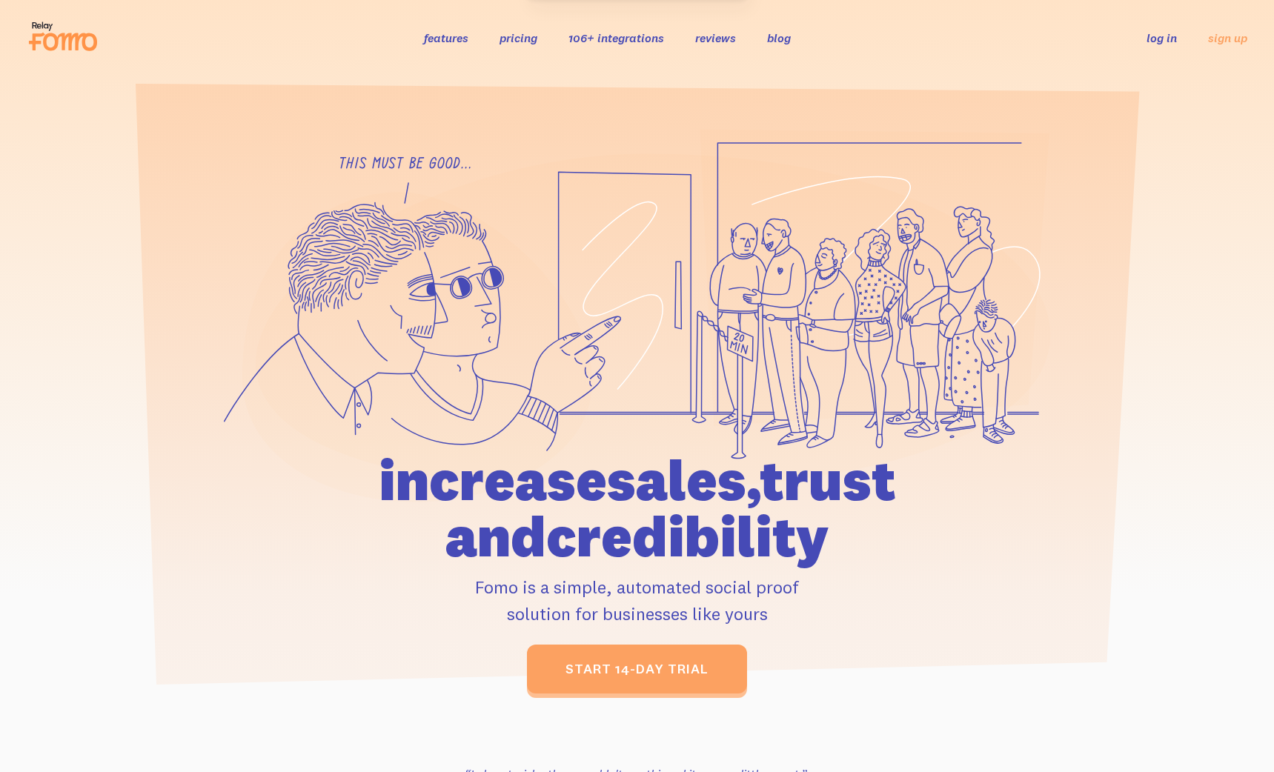
click at [1157, 45] on li "log in" at bounding box center [1161, 37] width 30 height 17
click at [1160, 36] on link "log in" at bounding box center [1161, 37] width 30 height 15
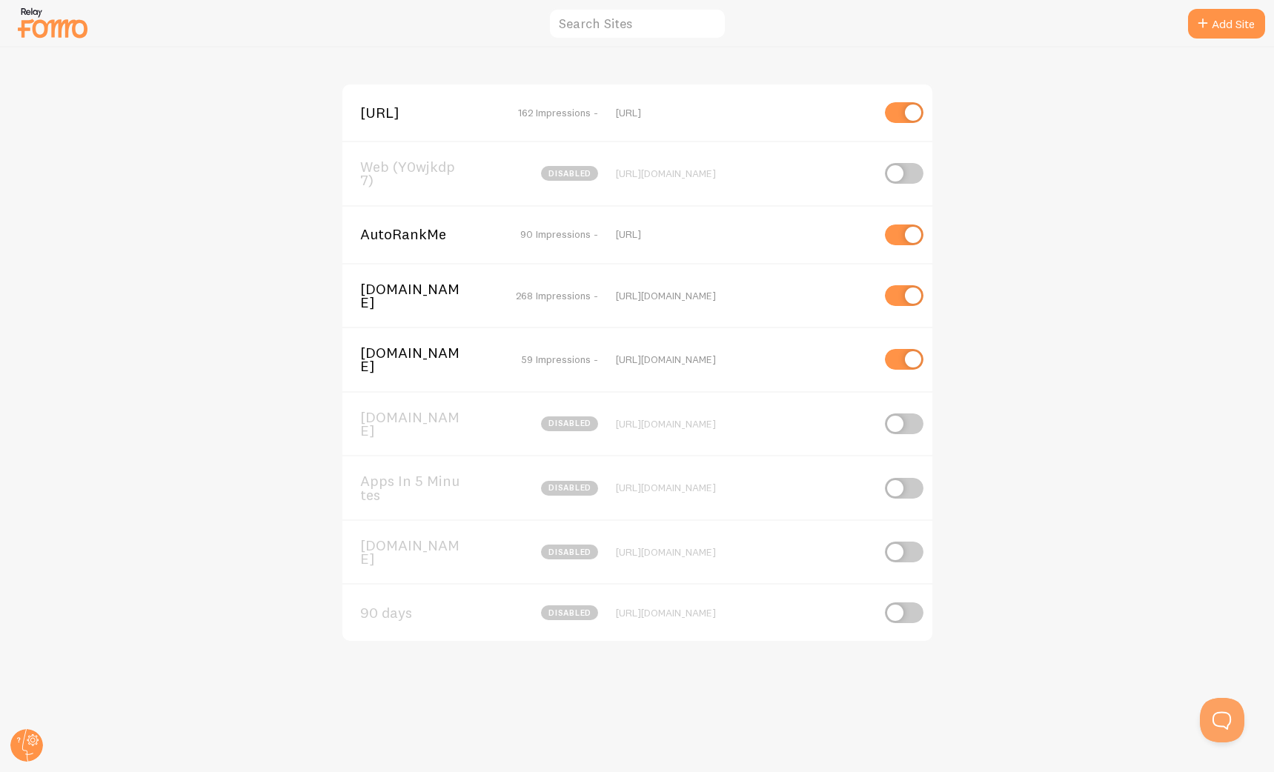
click at [385, 302] on span "[DOMAIN_NAME]" at bounding box center [419, 295] width 119 height 27
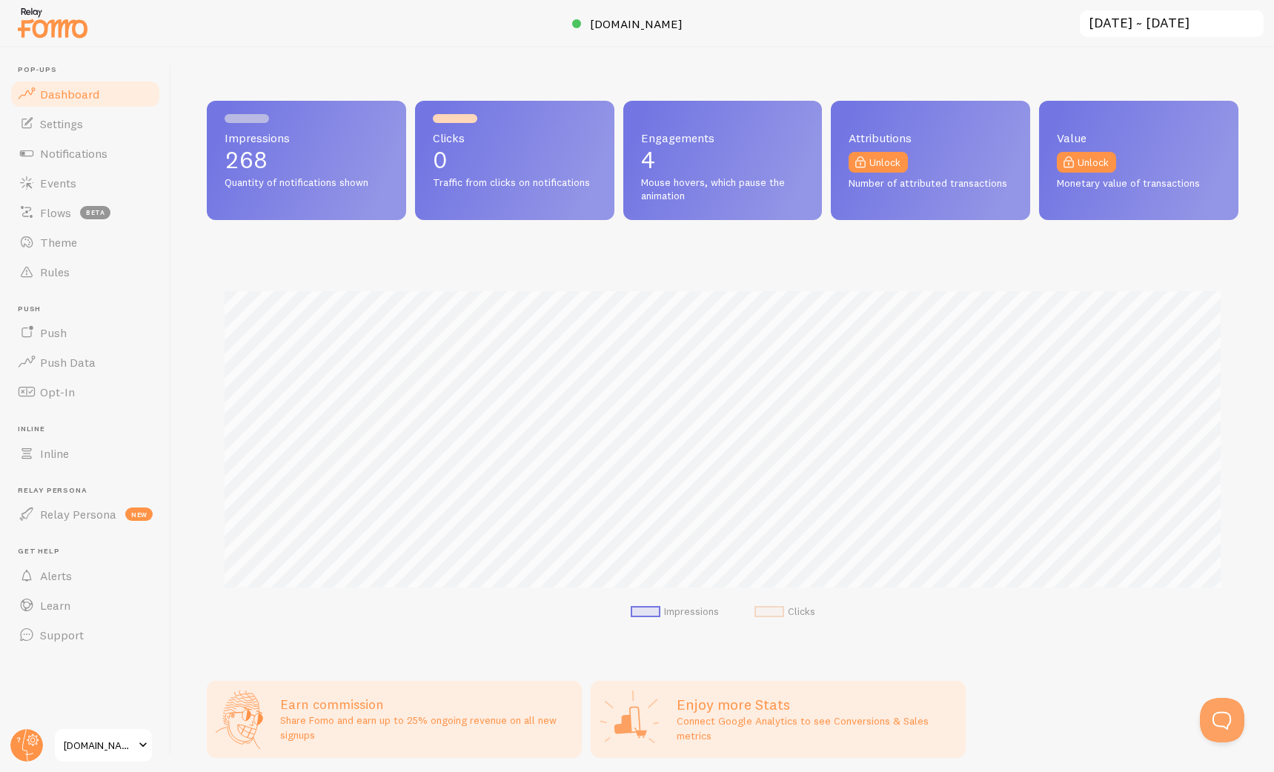
scroll to position [389, 1031]
click at [87, 149] on span "Notifications" at bounding box center [73, 153] width 67 height 15
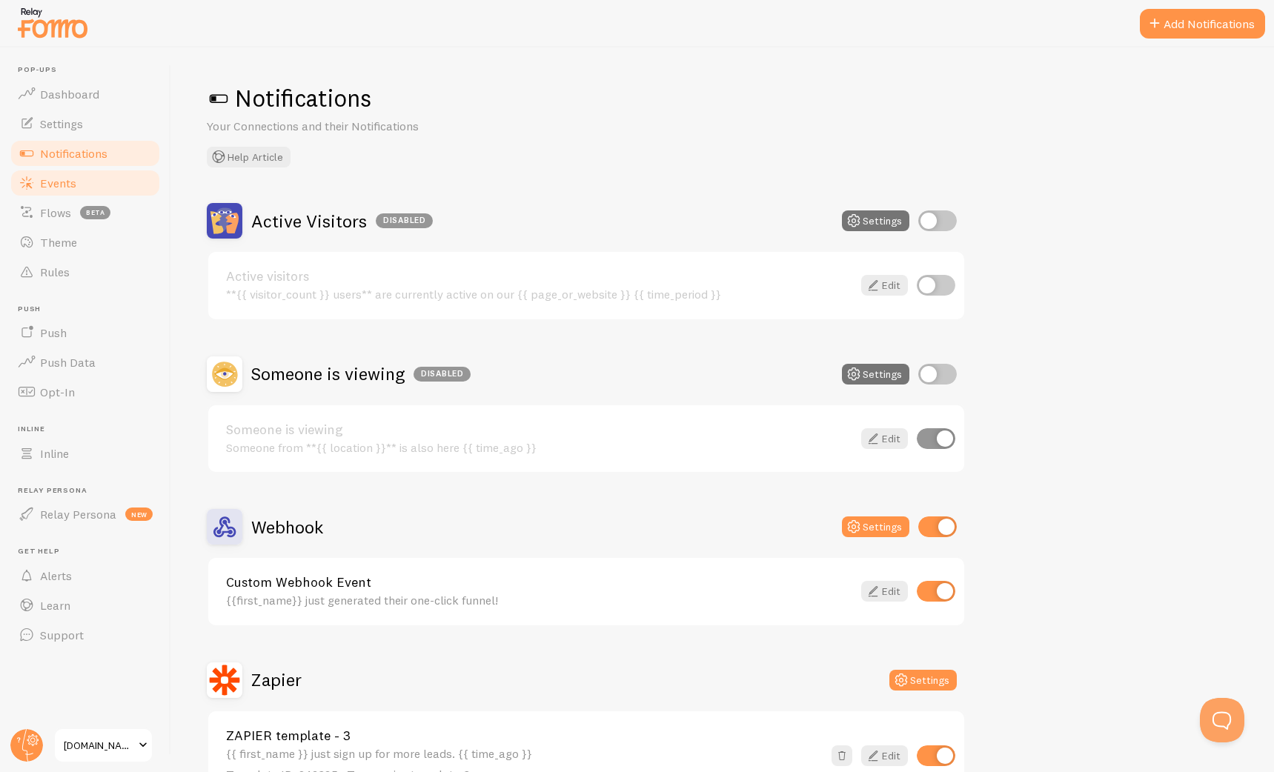
click at [86, 183] on link "Events" at bounding box center [85, 183] width 153 height 30
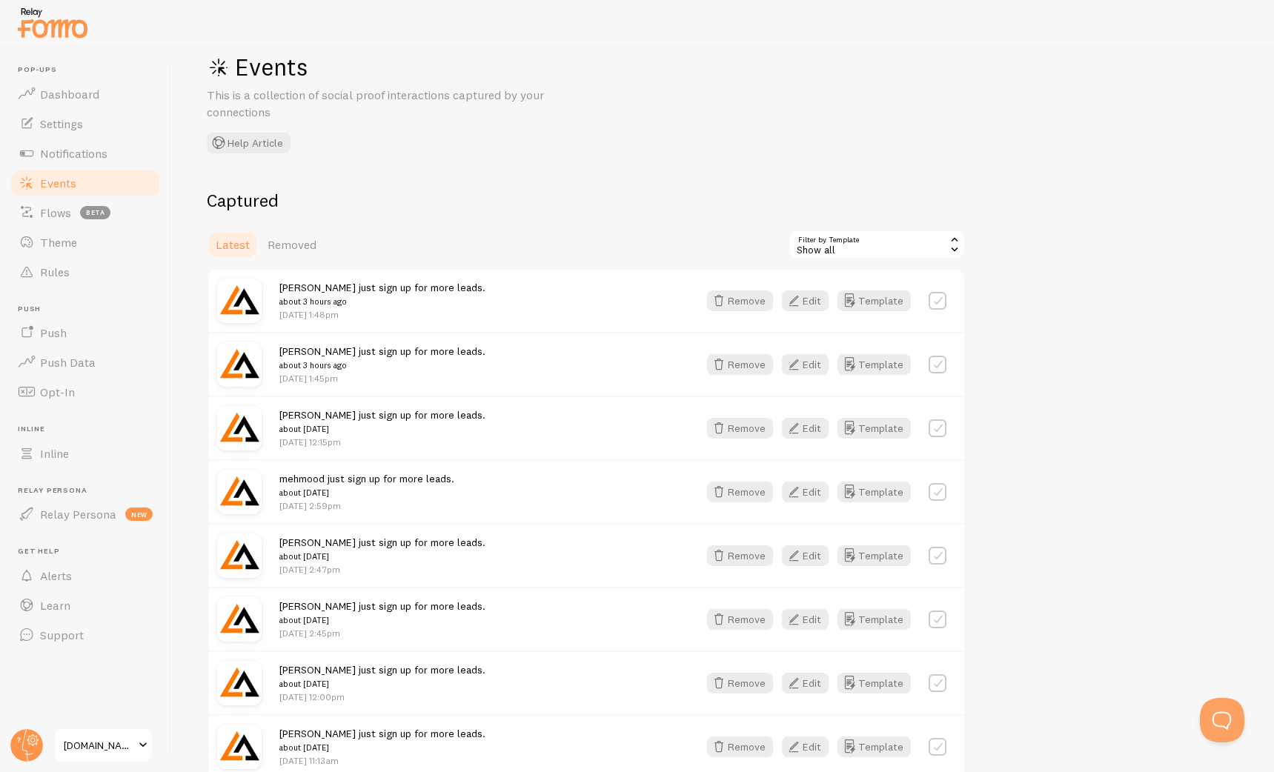
scroll to position [122, 0]
click at [941, 298] on label at bounding box center [937, 299] width 18 height 18
checkbox input "true"
click at [940, 359] on label at bounding box center [937, 363] width 18 height 18
checkbox input "true"
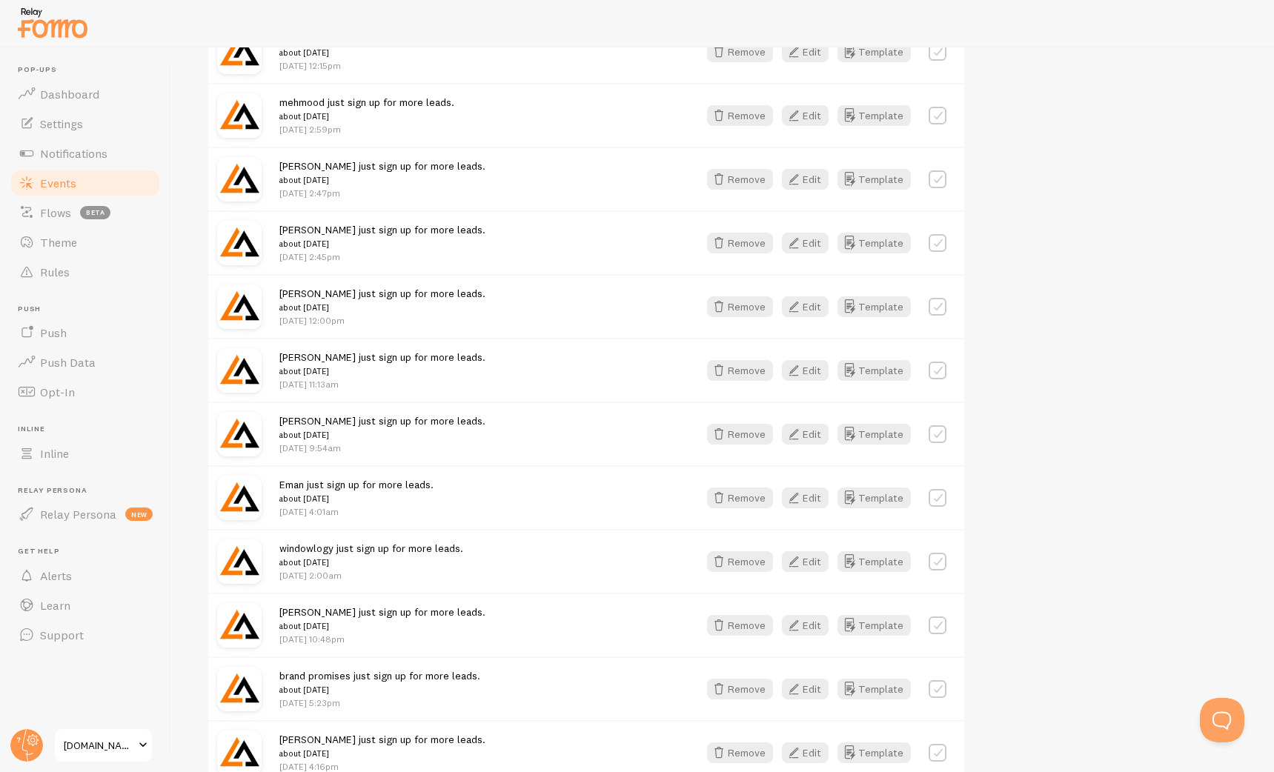
scroll to position [499, 0]
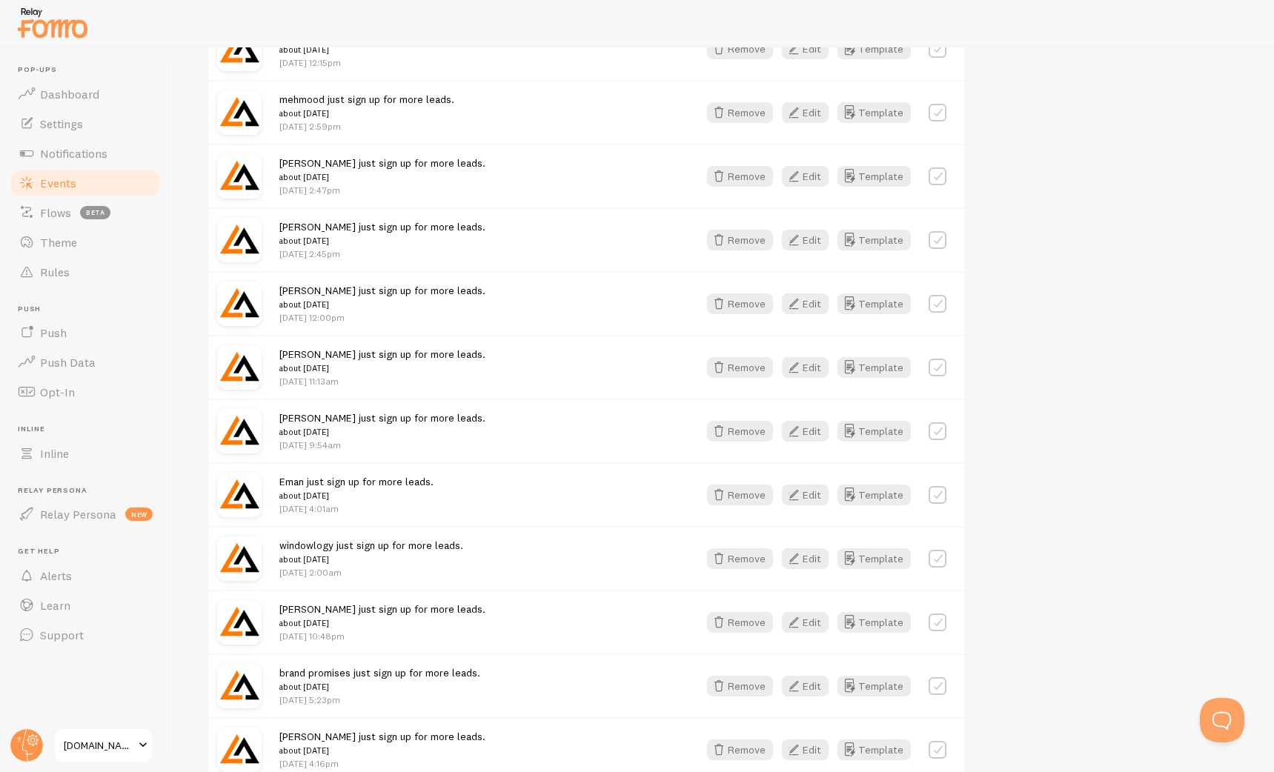
click at [940, 308] on label at bounding box center [937, 304] width 18 height 18
checkbox input "true"
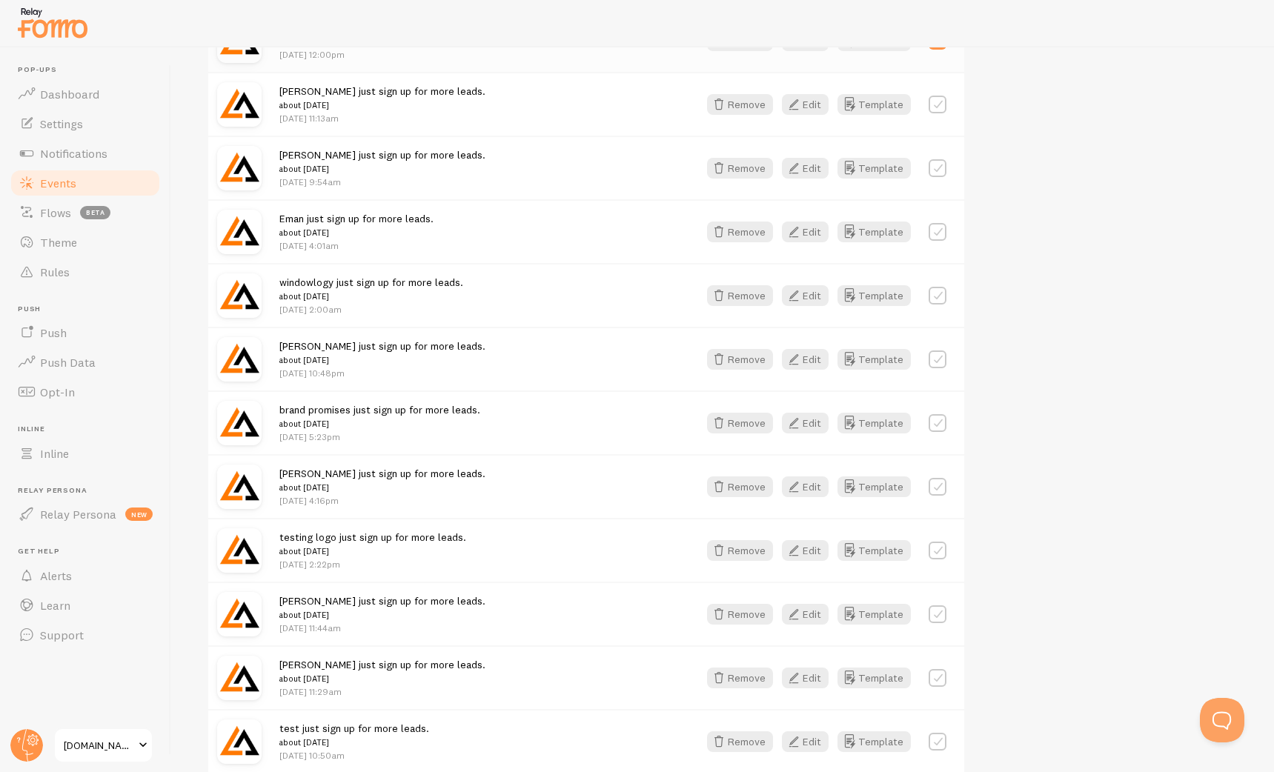
scroll to position [765, 0]
click at [935, 544] on label at bounding box center [937, 548] width 18 height 18
checkbox input "true"
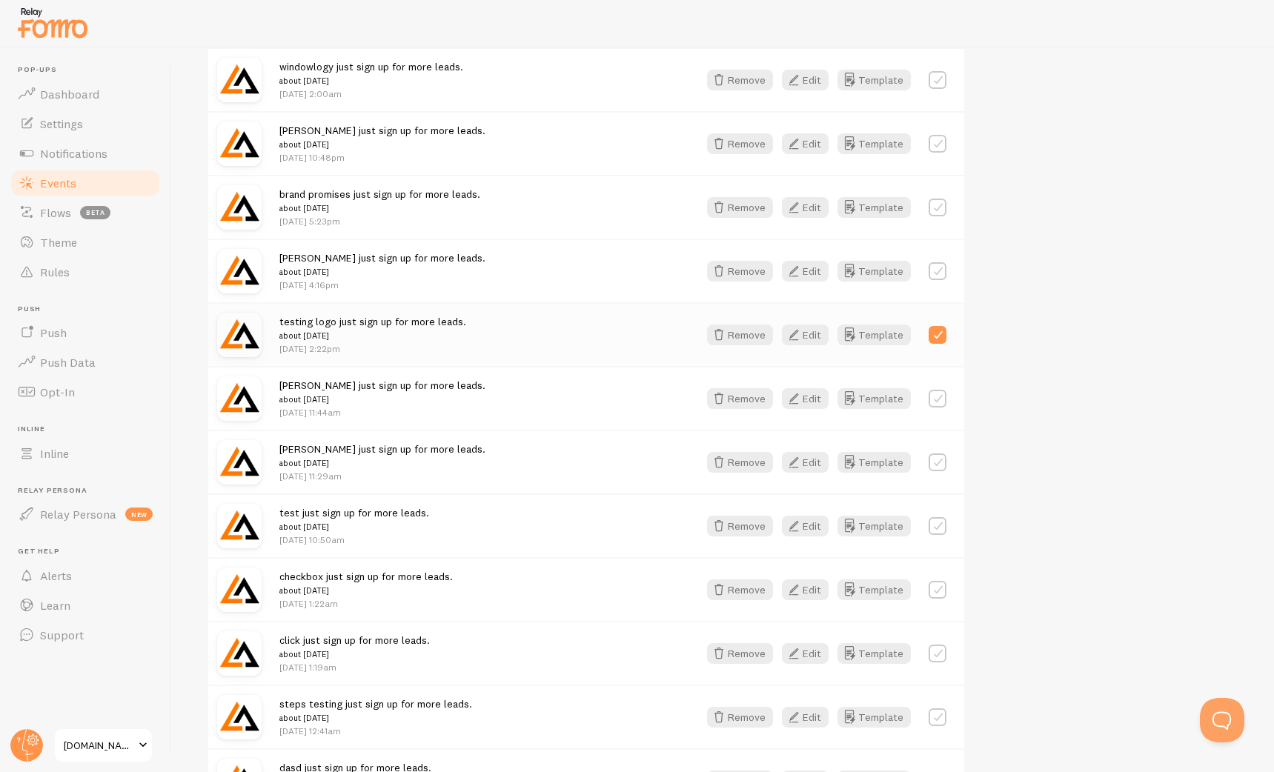
scroll to position [1011, 0]
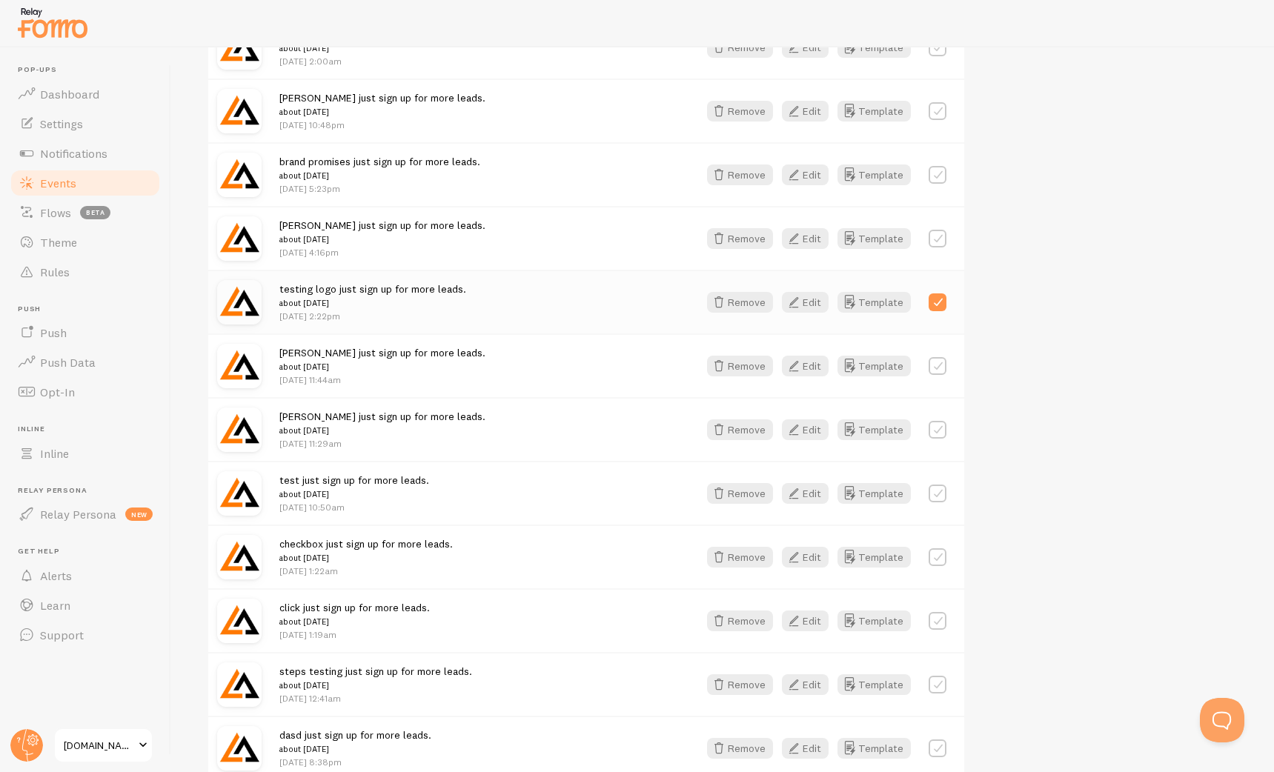
click at [937, 491] on label at bounding box center [937, 494] width 18 height 18
checkbox input "true"
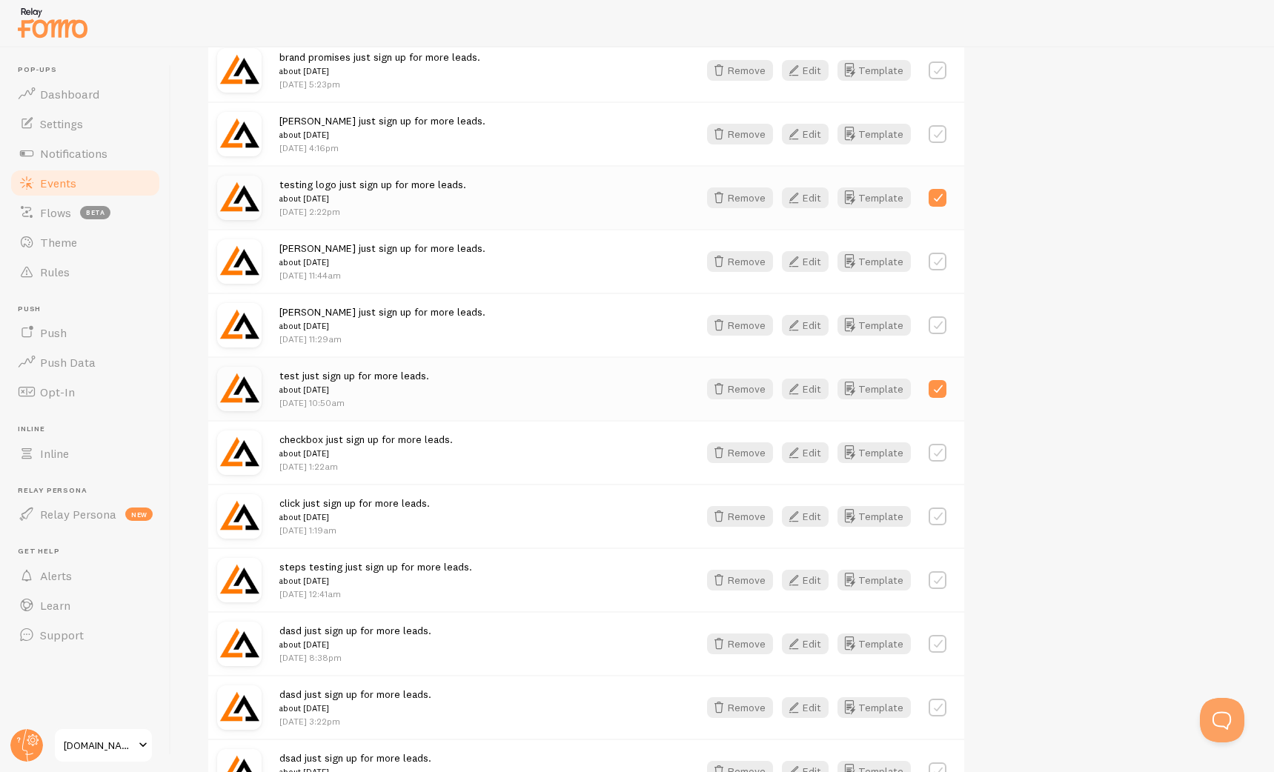
scroll to position [1193, 0]
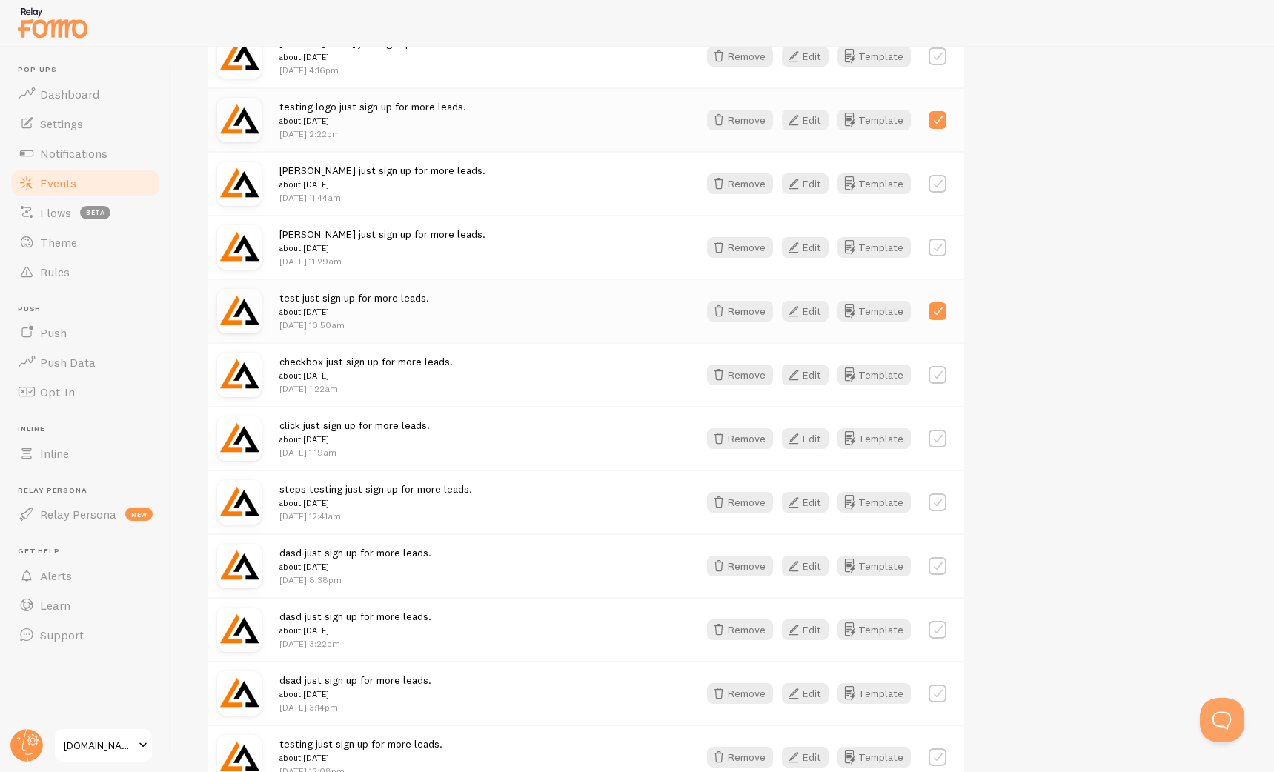
click at [940, 373] on label at bounding box center [937, 375] width 18 height 18
checkbox input "true"
click at [940, 422] on div "click just sign up for more leads. about 1 week ago Jul 30th @ 1:19am Remove Ed…" at bounding box center [586, 438] width 756 height 64
click at [940, 434] on label at bounding box center [937, 439] width 18 height 18
checkbox input "true"
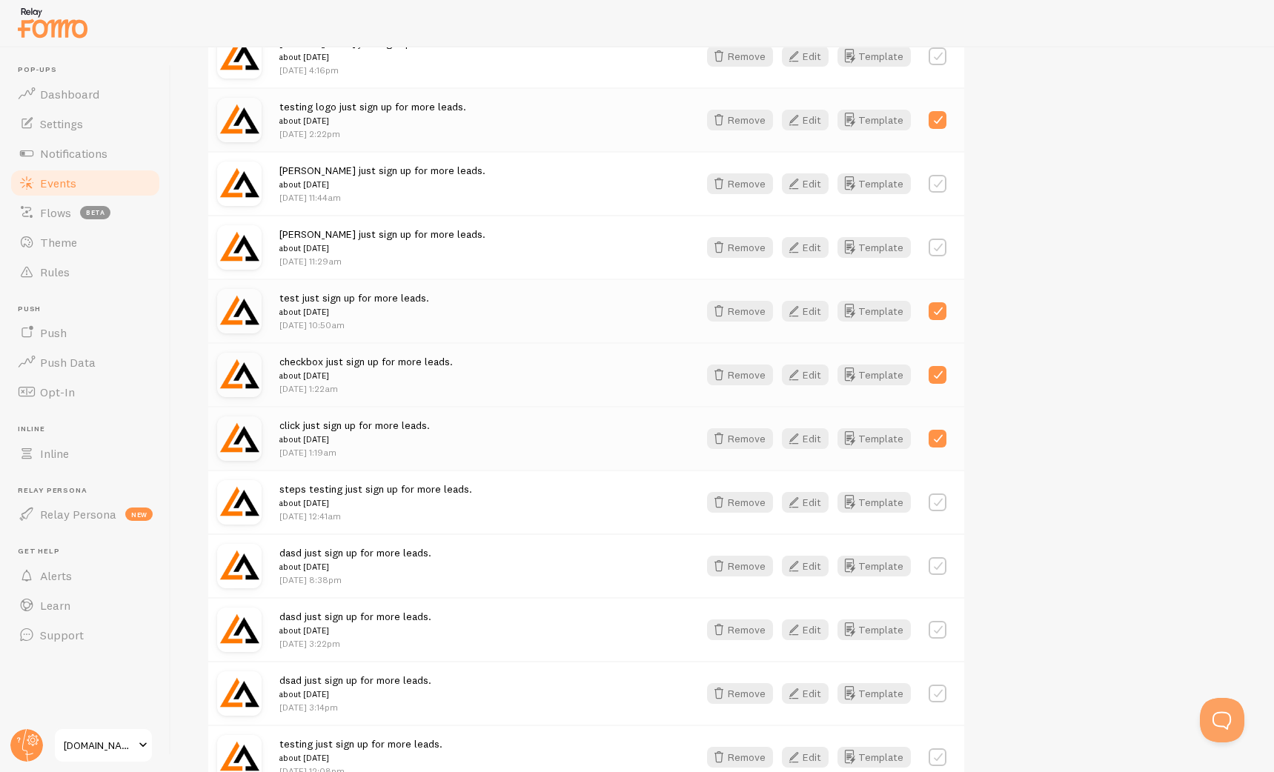
click at [942, 503] on label at bounding box center [937, 502] width 18 height 18
checkbox input "true"
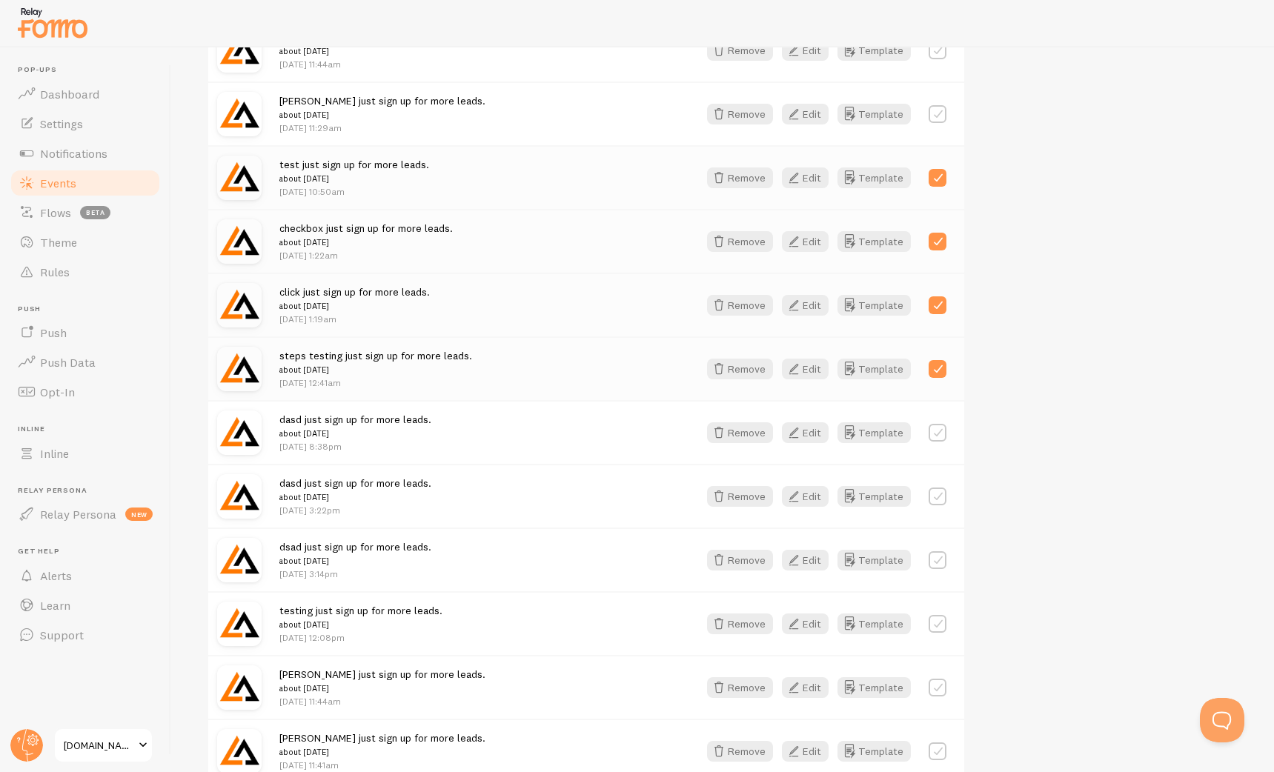
scroll to position [1334, 0]
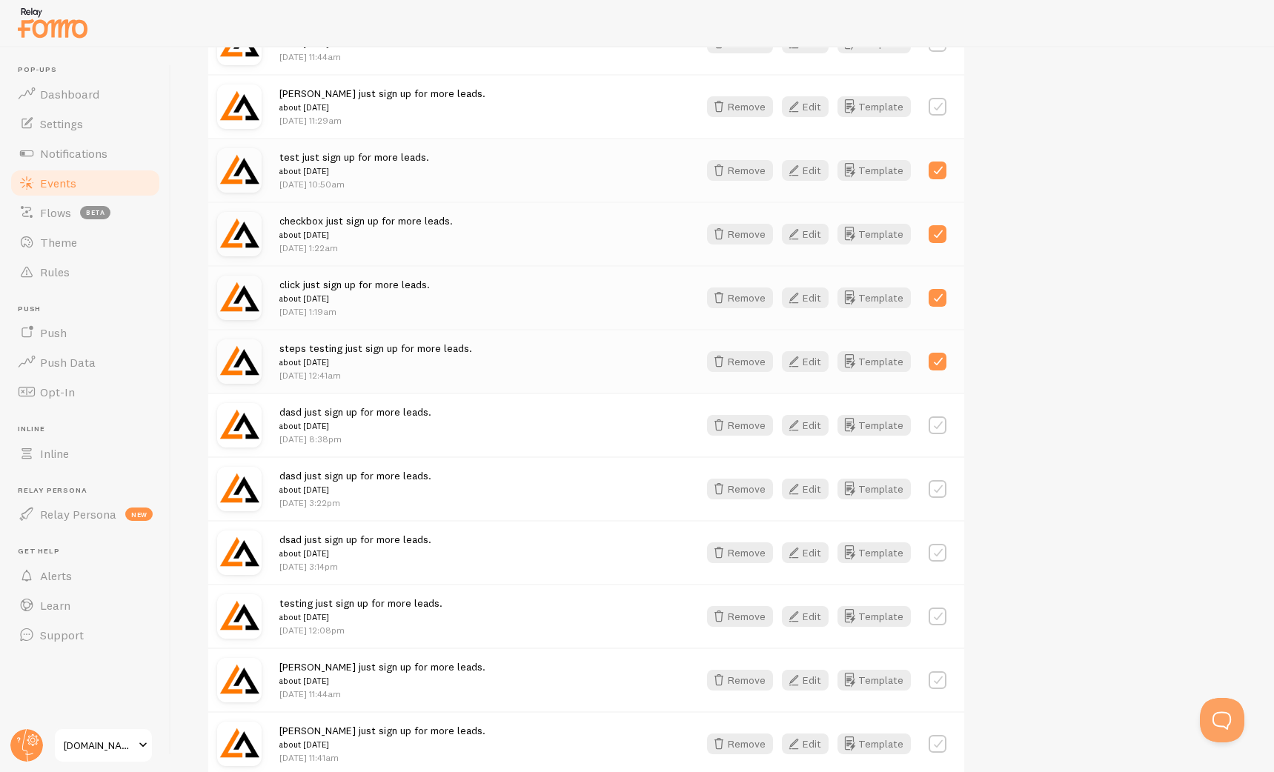
click at [940, 428] on label at bounding box center [937, 425] width 18 height 18
checkbox input "true"
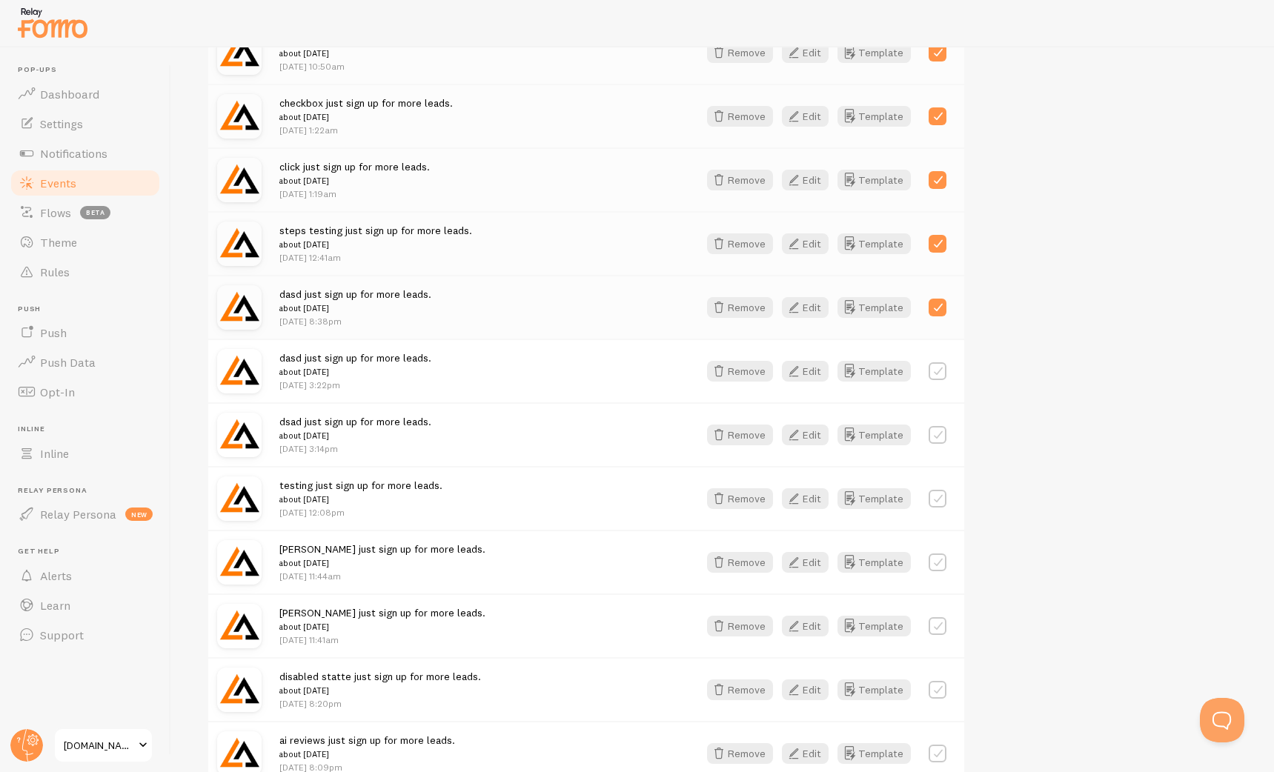
scroll to position [1449, 0]
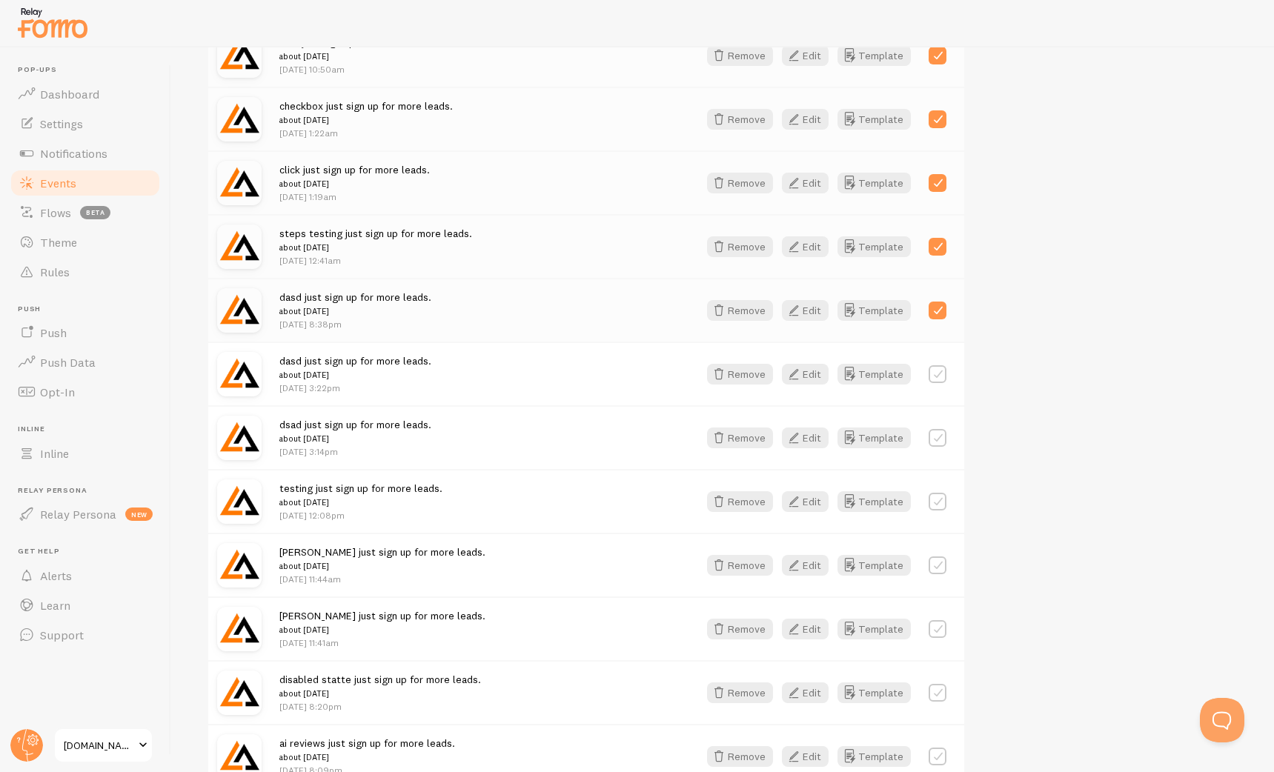
click at [938, 375] on label at bounding box center [937, 374] width 18 height 18
checkbox input "true"
click at [937, 438] on label at bounding box center [937, 438] width 18 height 18
checkbox input "true"
click at [939, 502] on label at bounding box center [937, 502] width 18 height 18
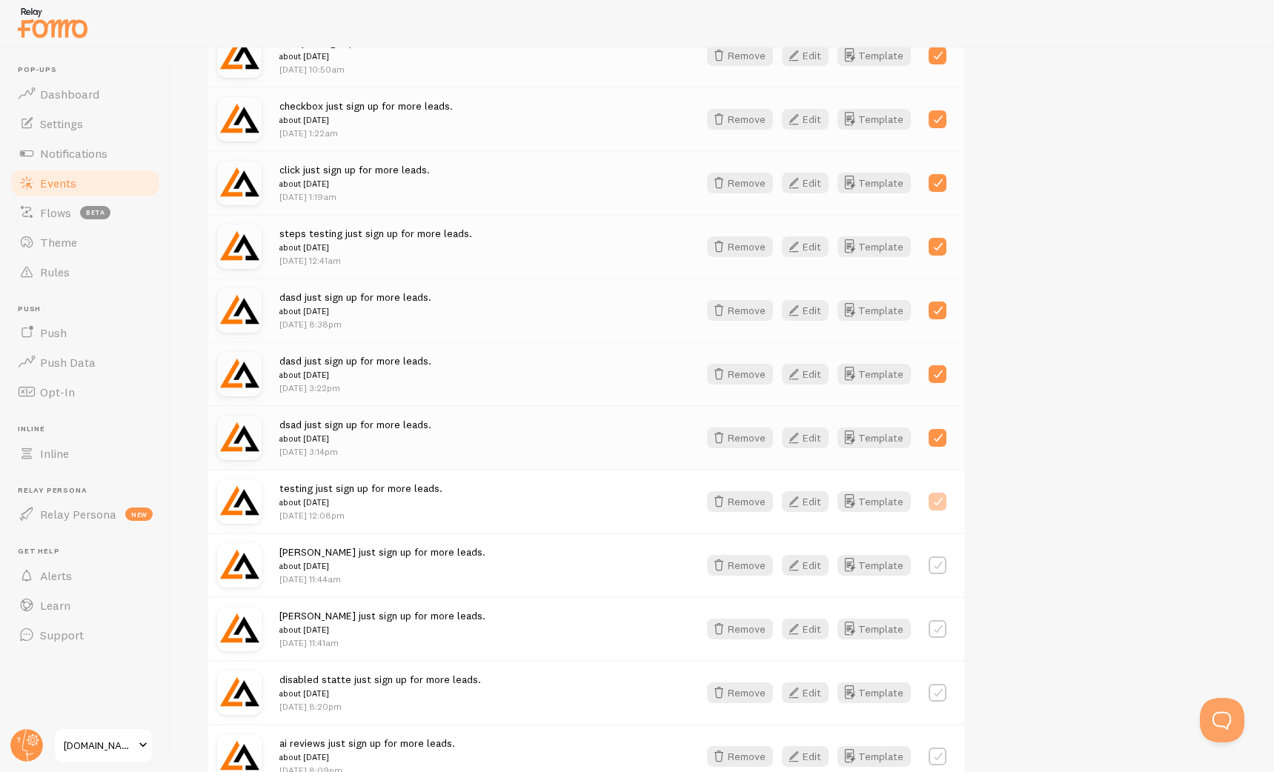
checkbox input "true"
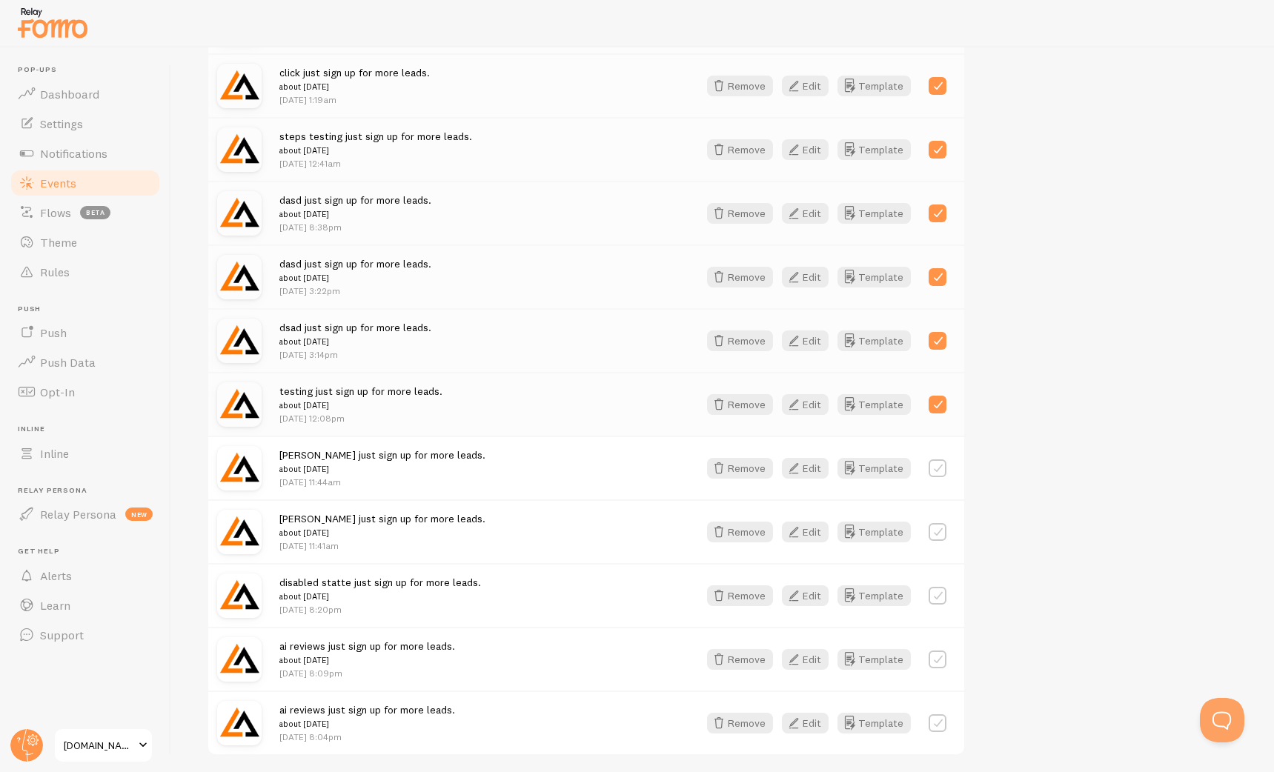
scroll to position [1606, 0]
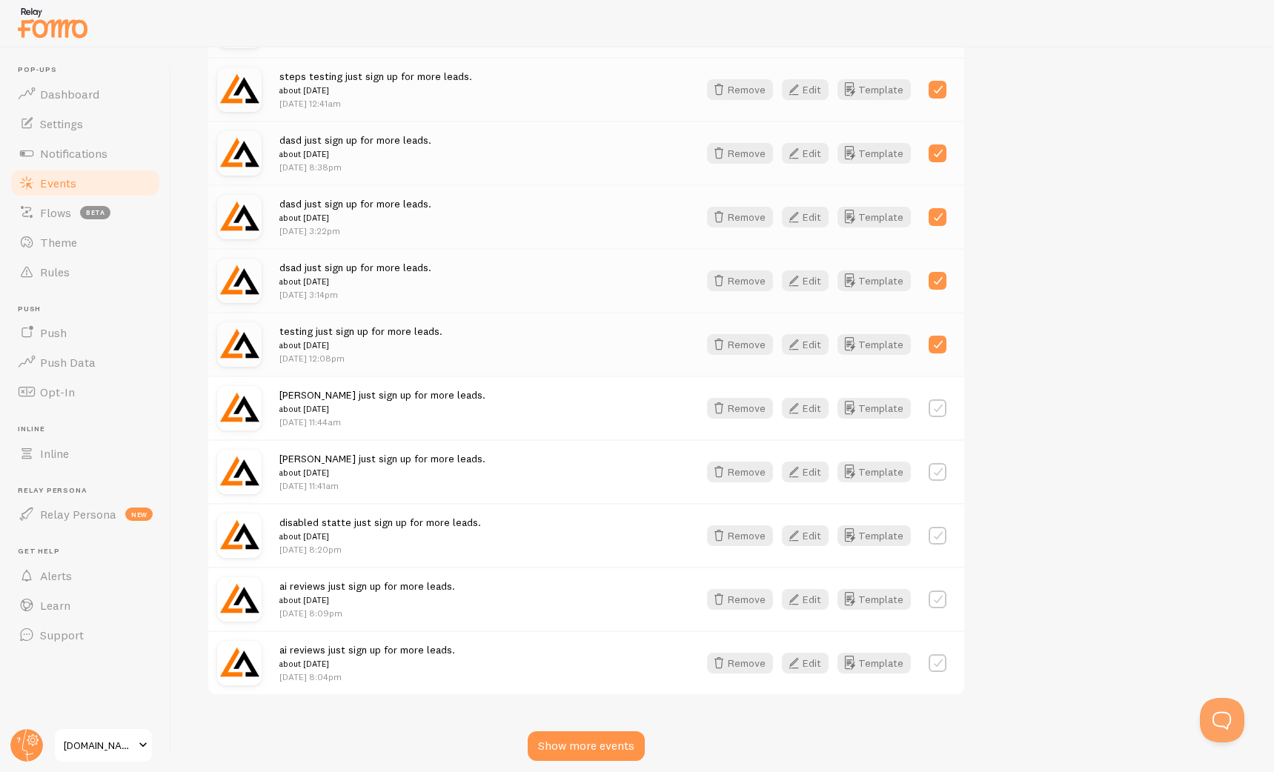
click at [943, 408] on label at bounding box center [937, 408] width 18 height 18
checkbox input "true"
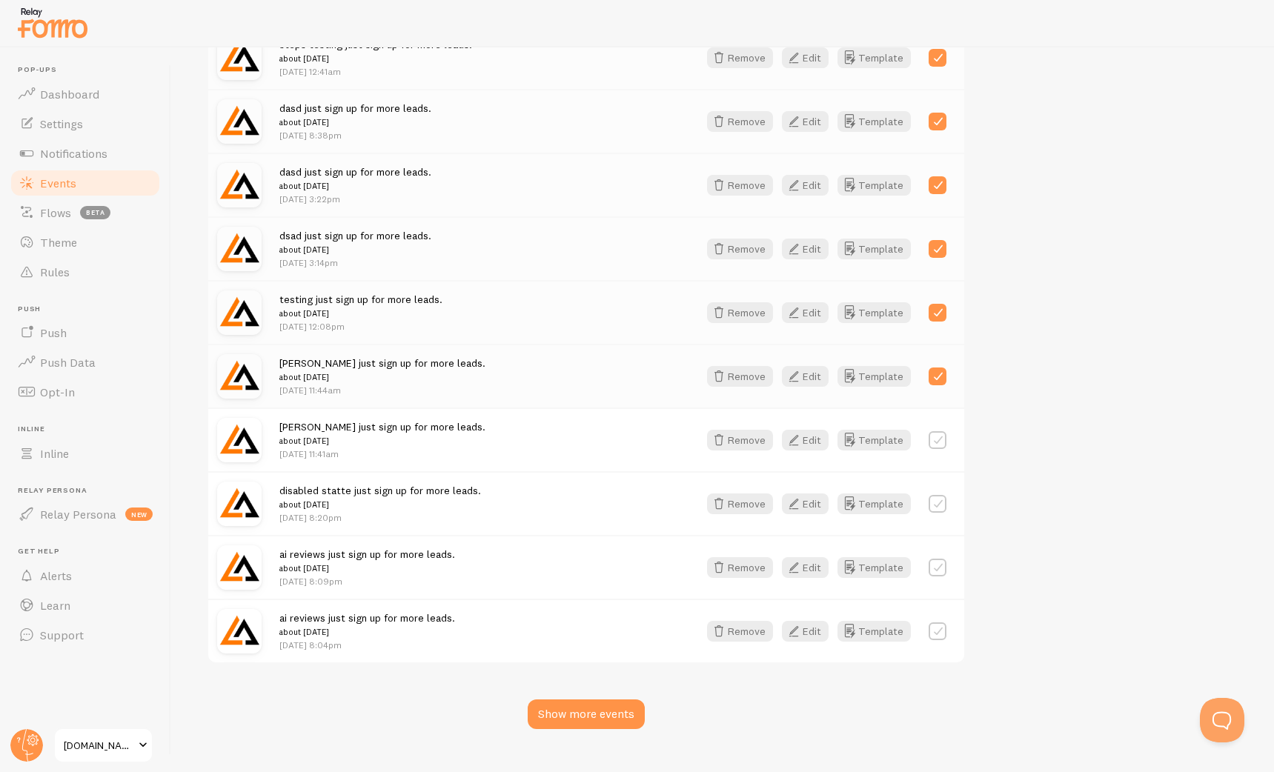
click at [939, 632] on label at bounding box center [937, 631] width 18 height 18
checkbox input "true"
click at [943, 582] on div "ai reviews just sign up for more leads. about 1 week ago Jul 28th @ 8:09pm Remo…" at bounding box center [586, 567] width 756 height 64
click at [943, 566] on label at bounding box center [937, 568] width 18 height 18
checkbox input "true"
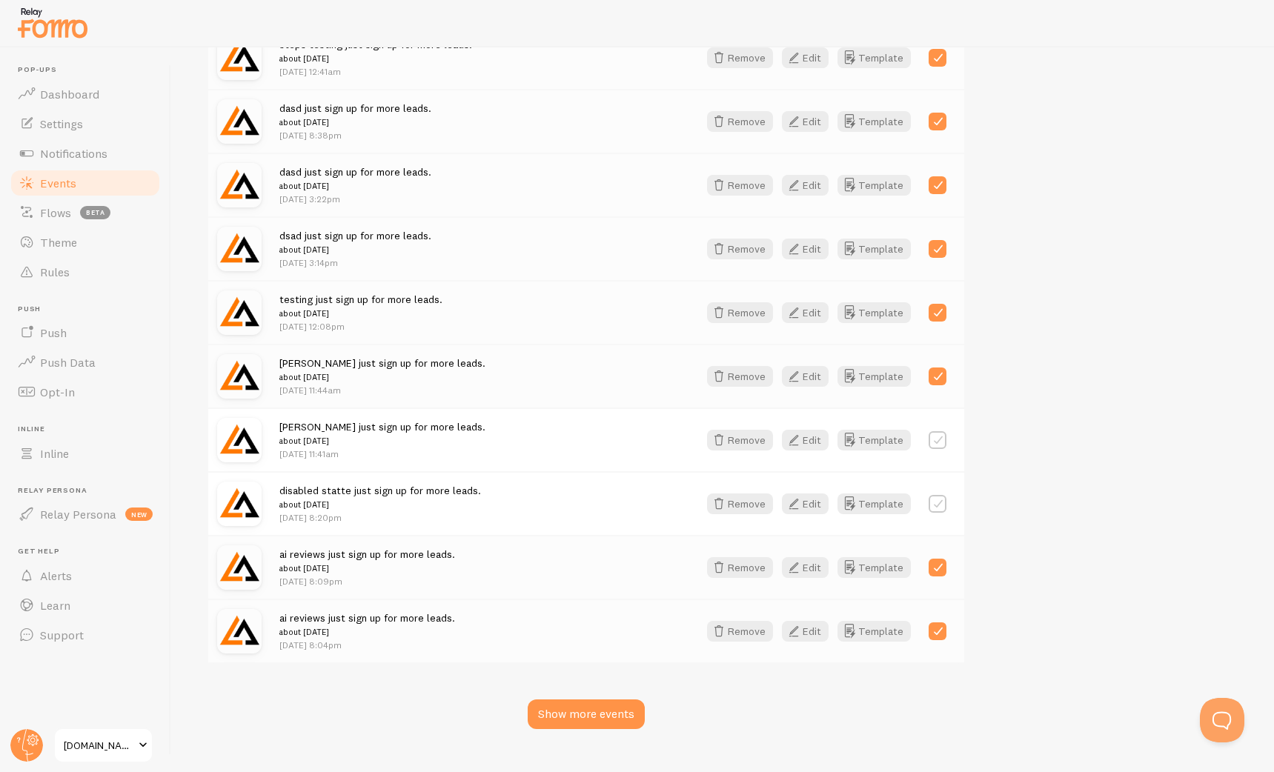
click at [936, 496] on label at bounding box center [937, 504] width 18 height 18
checkbox input "true"
click at [614, 714] on div "Show more events" at bounding box center [586, 714] width 117 height 30
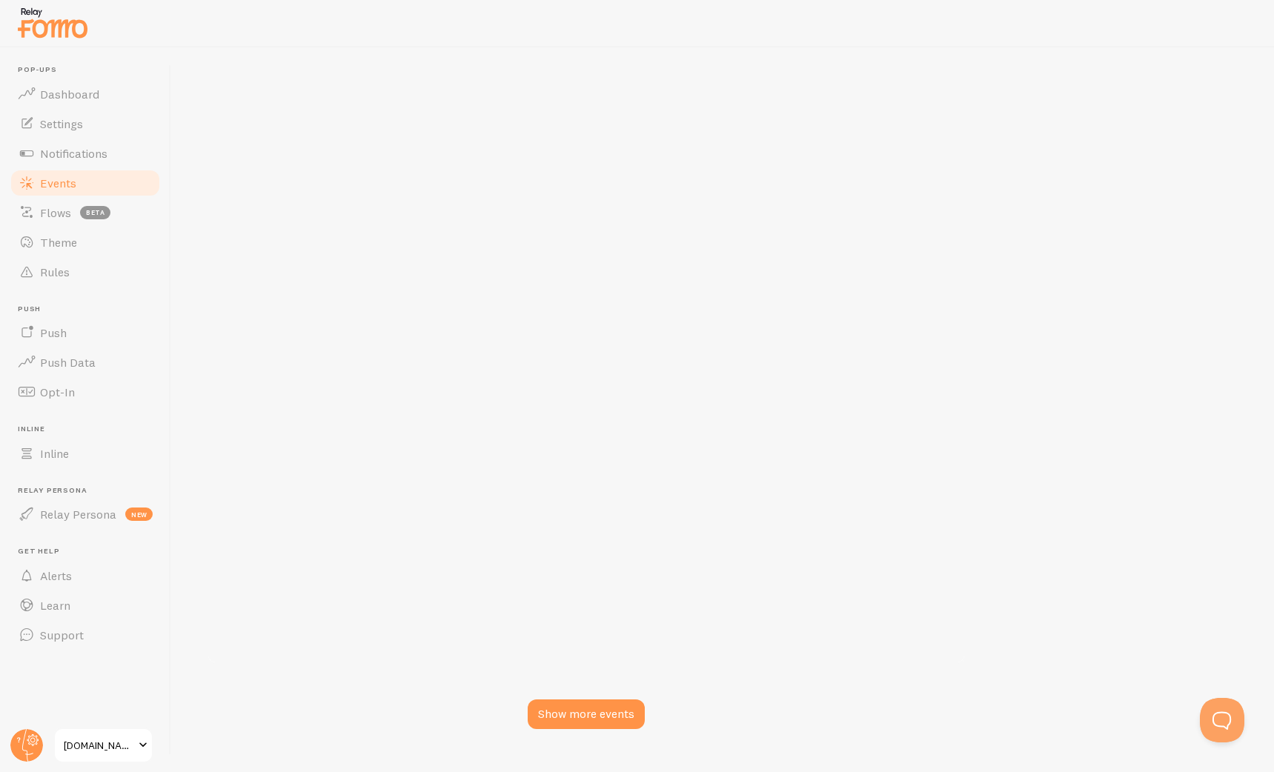
checkbox input "false"
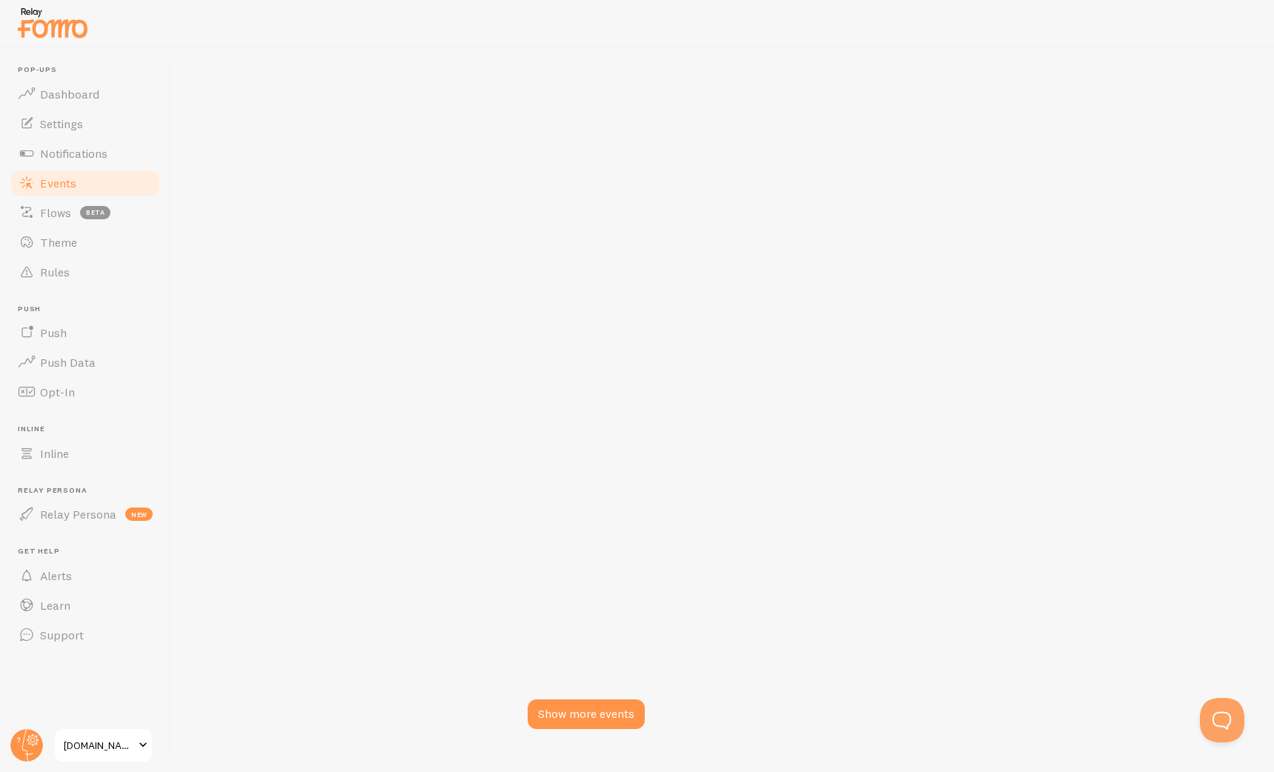
checkbox input "false"
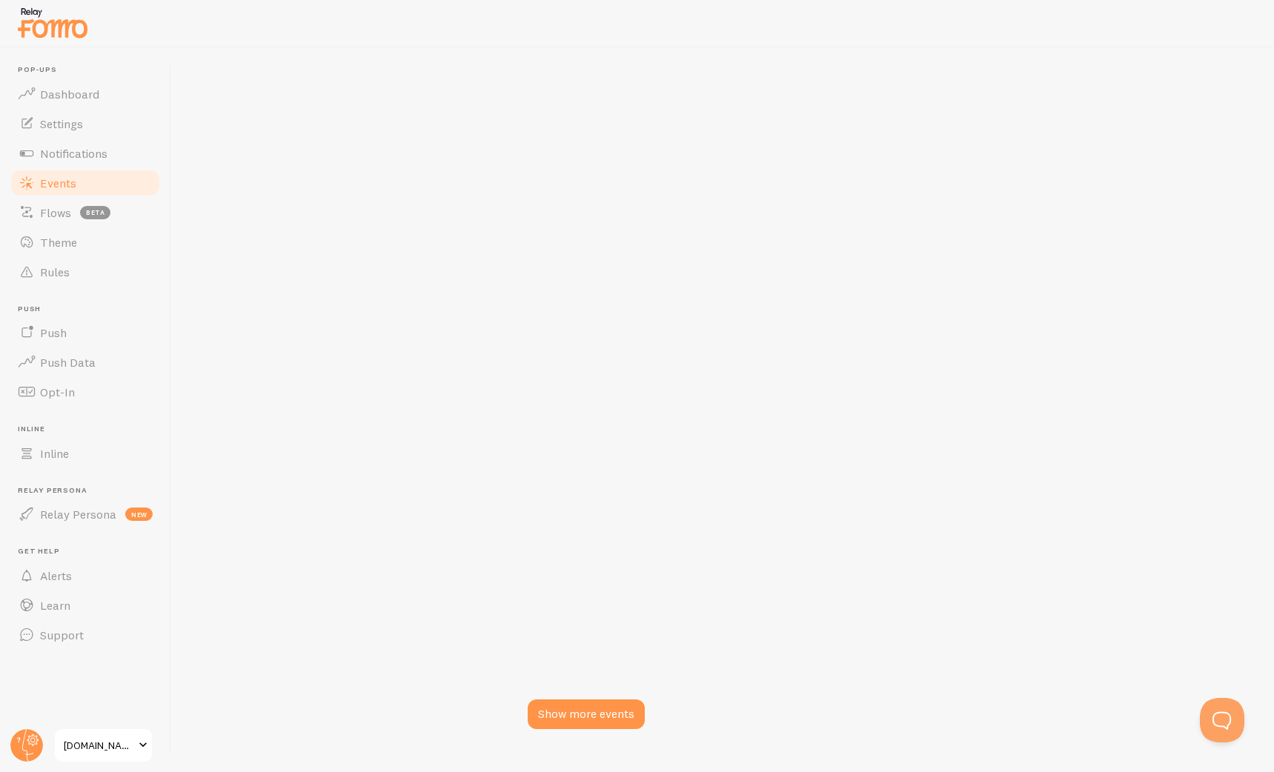
checkbox input "false"
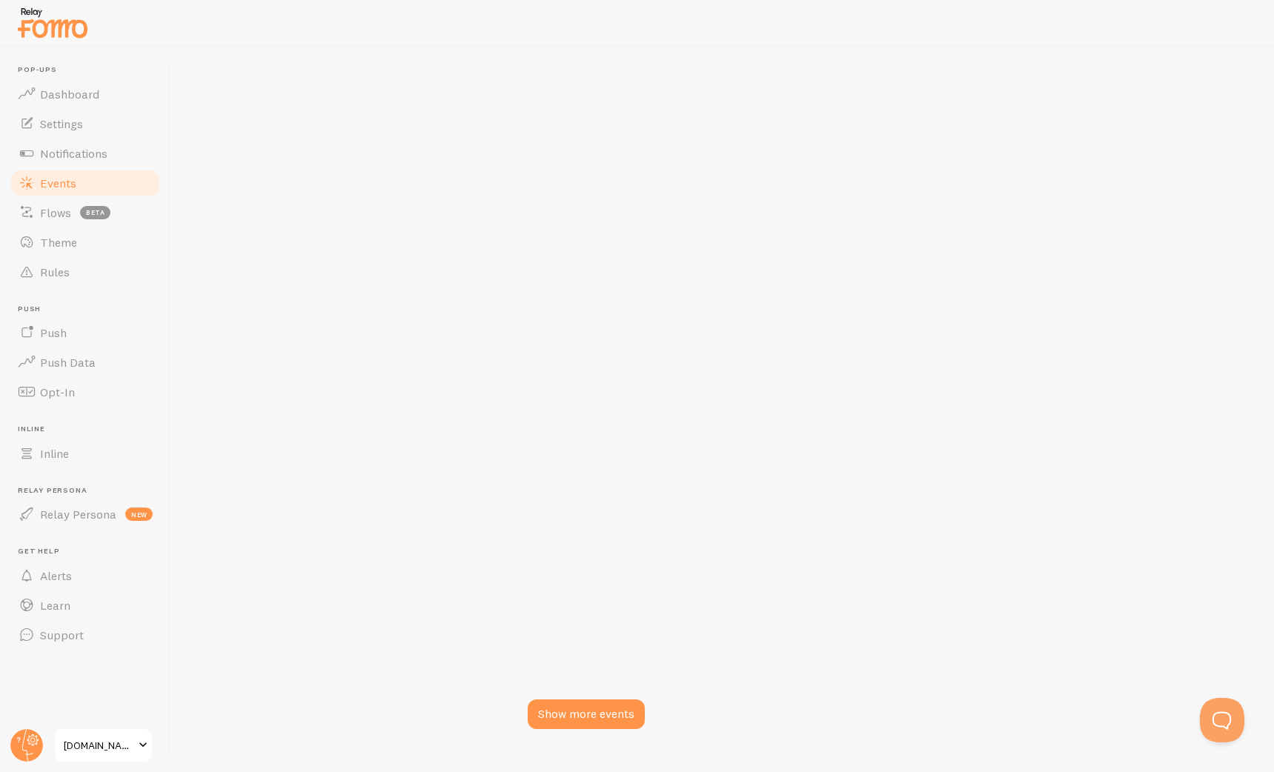
checkbox input "false"
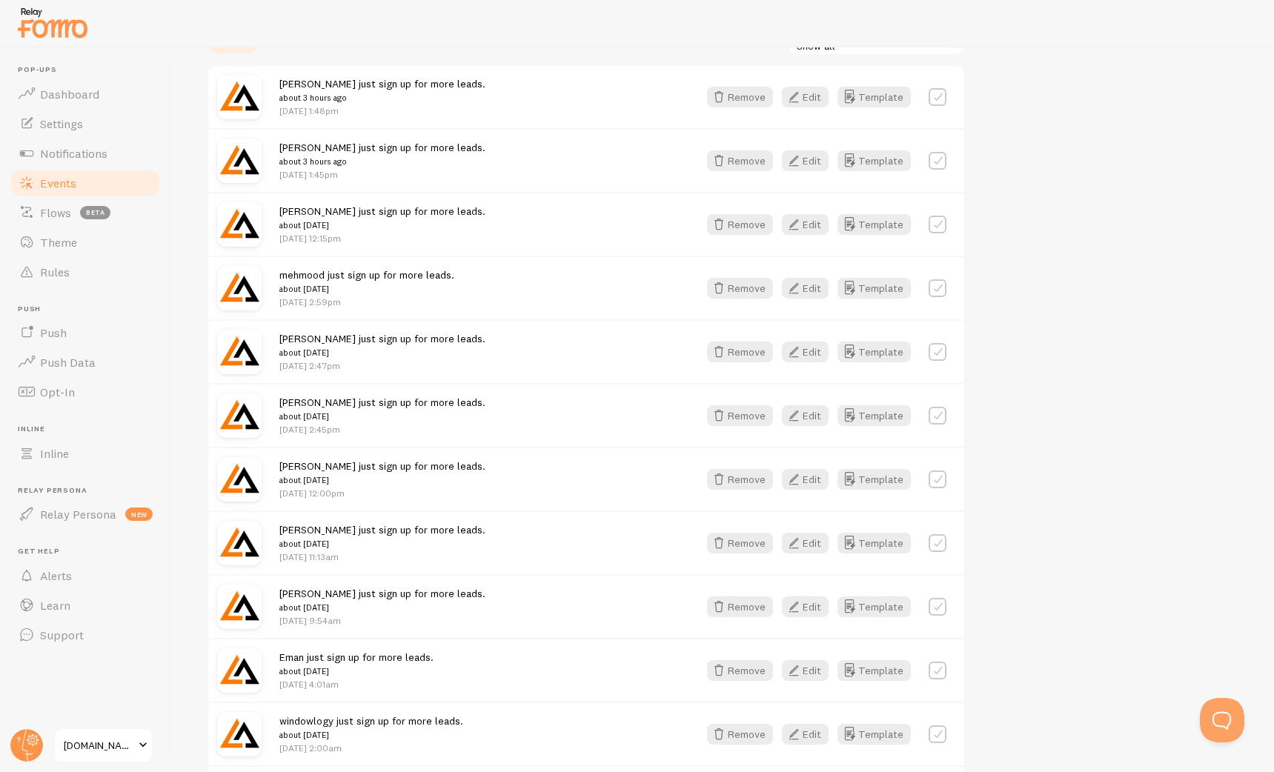
scroll to position [0, 0]
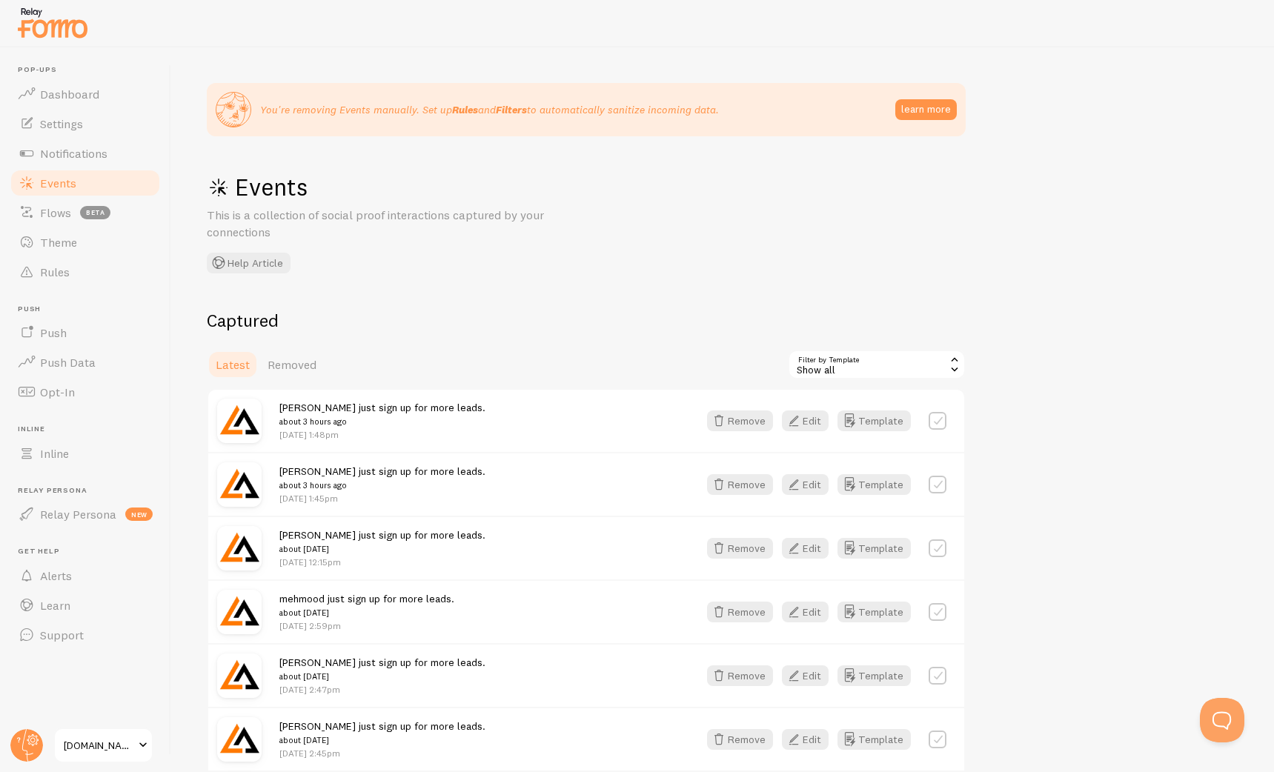
click at [865, 365] on div "Show all" at bounding box center [877, 365] width 178 height 30
click at [294, 367] on span "Removed" at bounding box center [291, 364] width 49 height 15
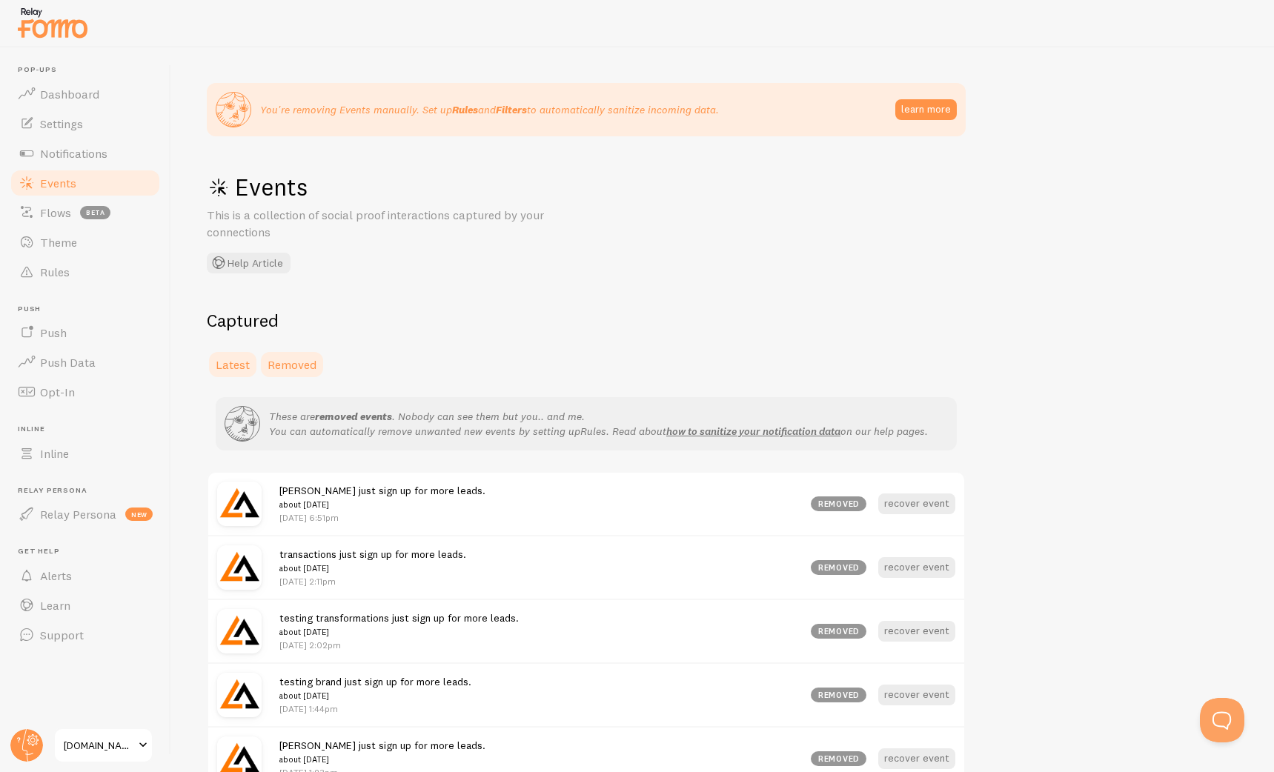
click at [230, 365] on span "Latest" at bounding box center [233, 364] width 34 height 15
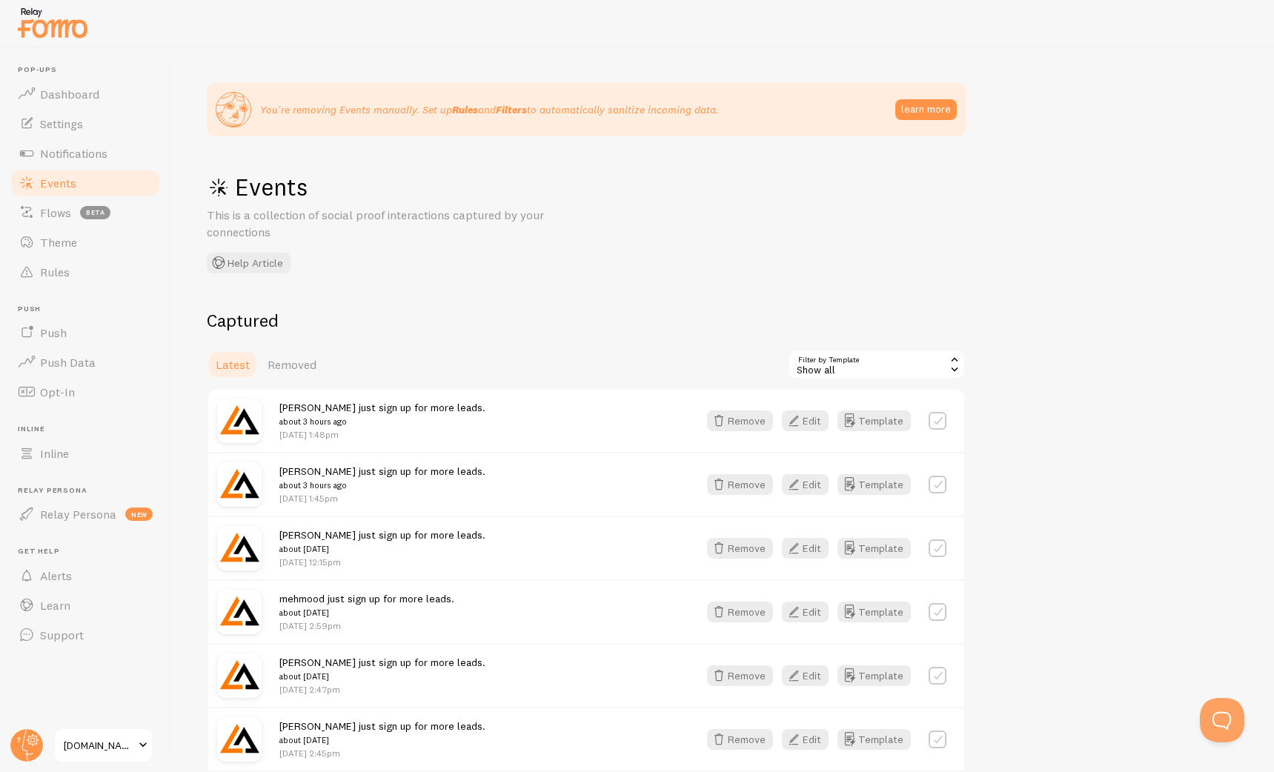
scroll to position [51, 0]
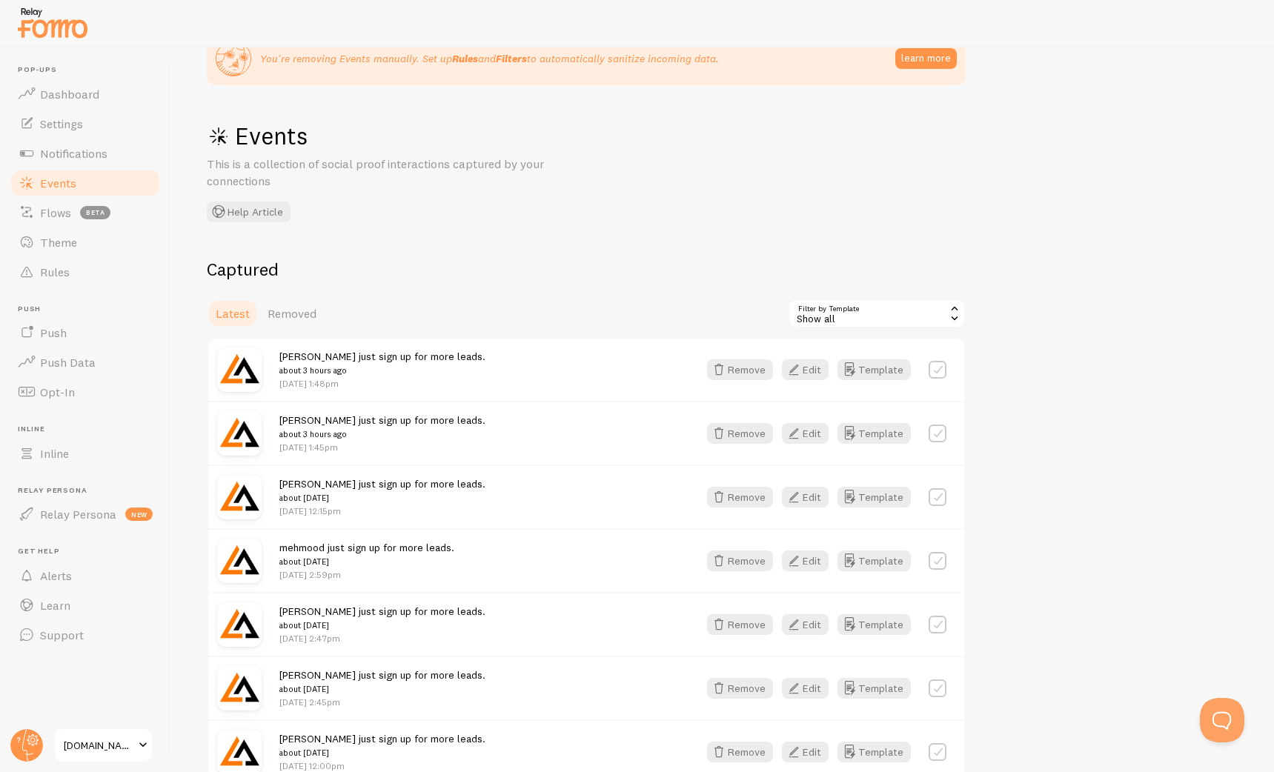
click at [937, 374] on label at bounding box center [937, 370] width 18 height 18
checkbox input "true"
click at [940, 427] on label at bounding box center [937, 434] width 18 height 18
checkbox input "true"
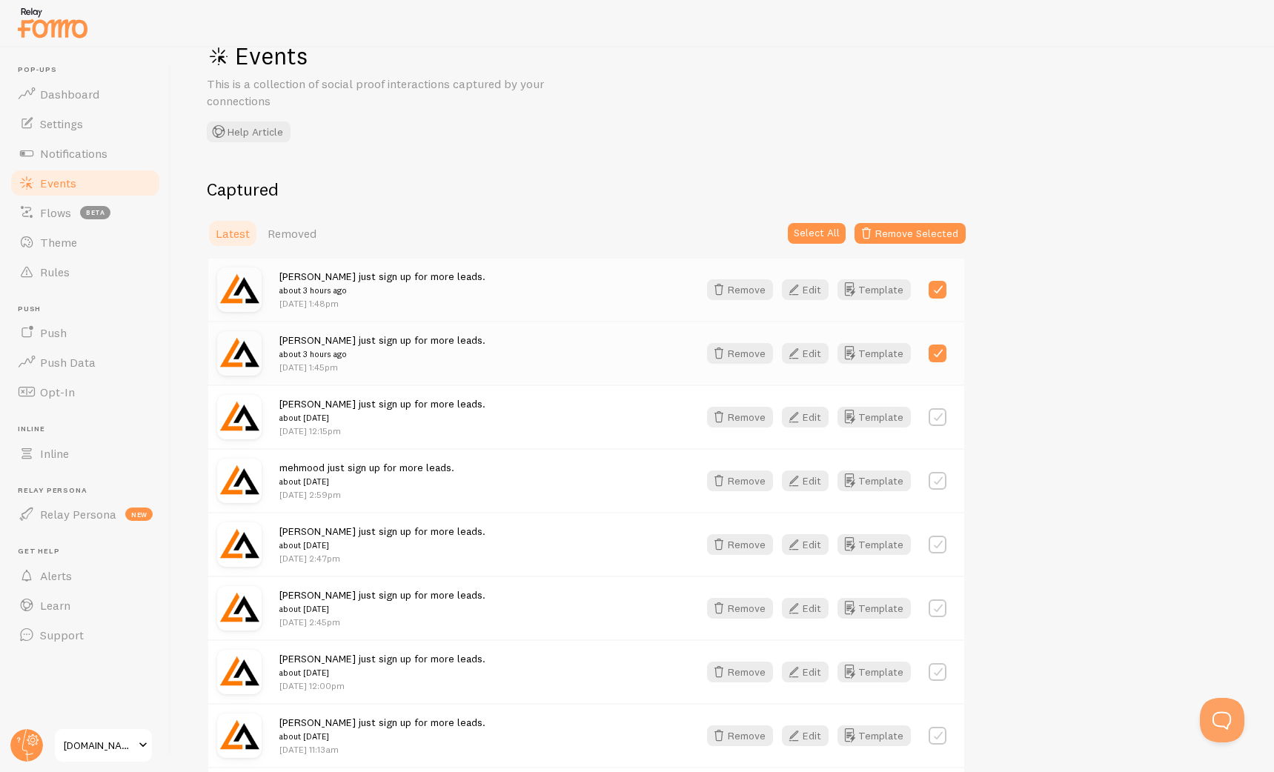
scroll to position [162, 0]
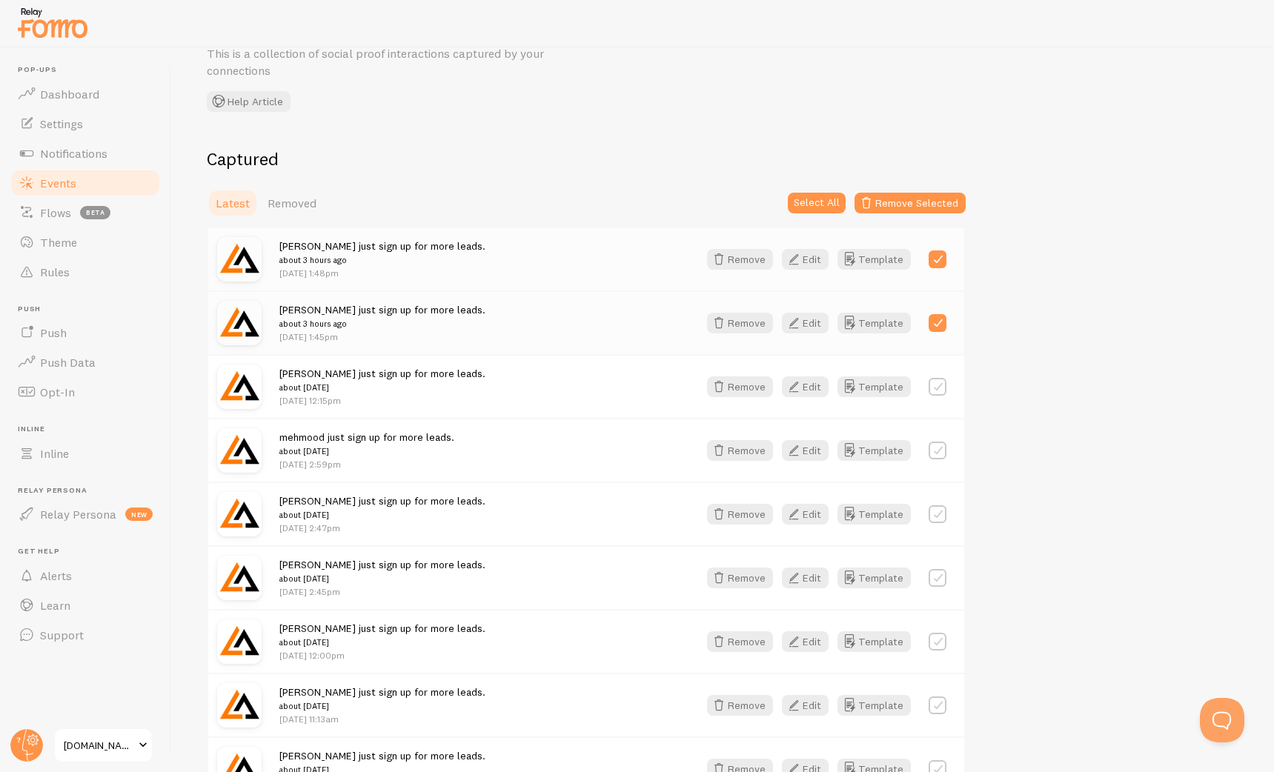
click at [942, 385] on label at bounding box center [937, 387] width 18 height 18
checkbox input "true"
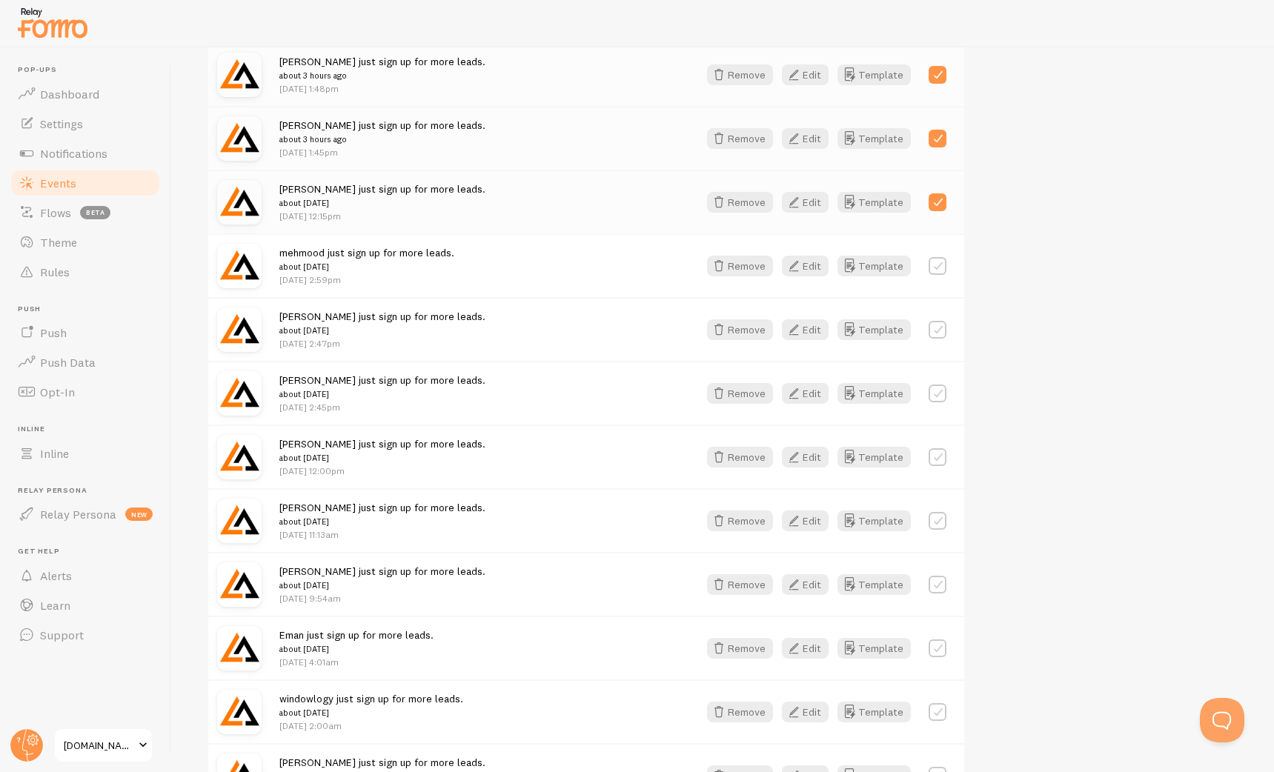
scroll to position [350, 0]
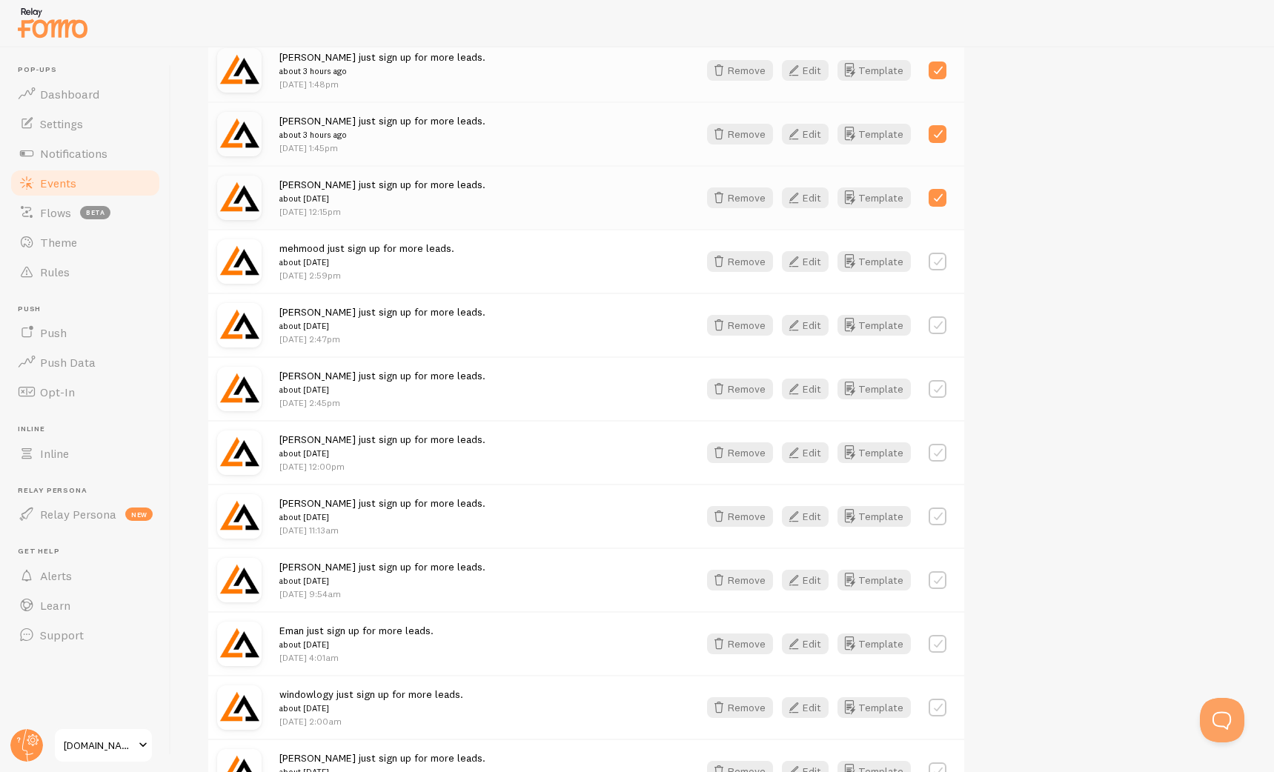
click at [940, 449] on label at bounding box center [937, 453] width 18 height 18
checkbox input "false"
click at [940, 382] on label at bounding box center [937, 389] width 18 height 18
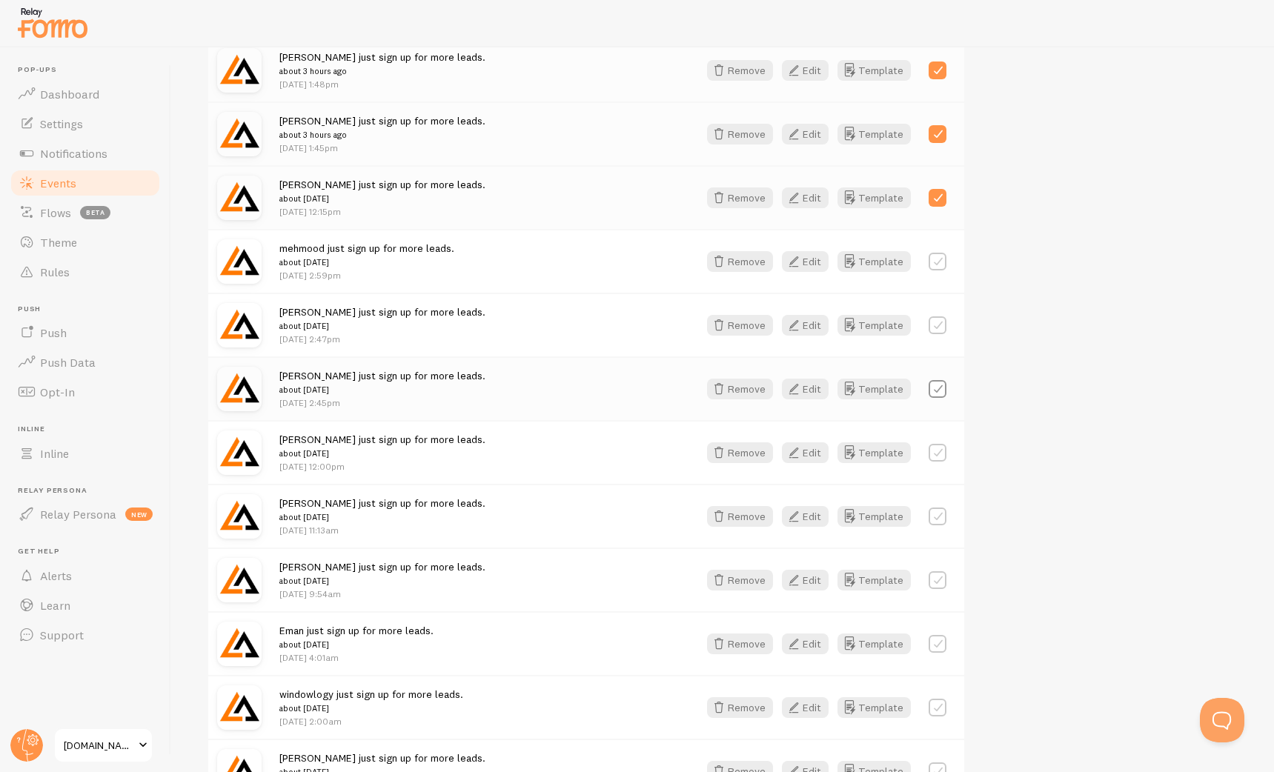
checkbox input "false"
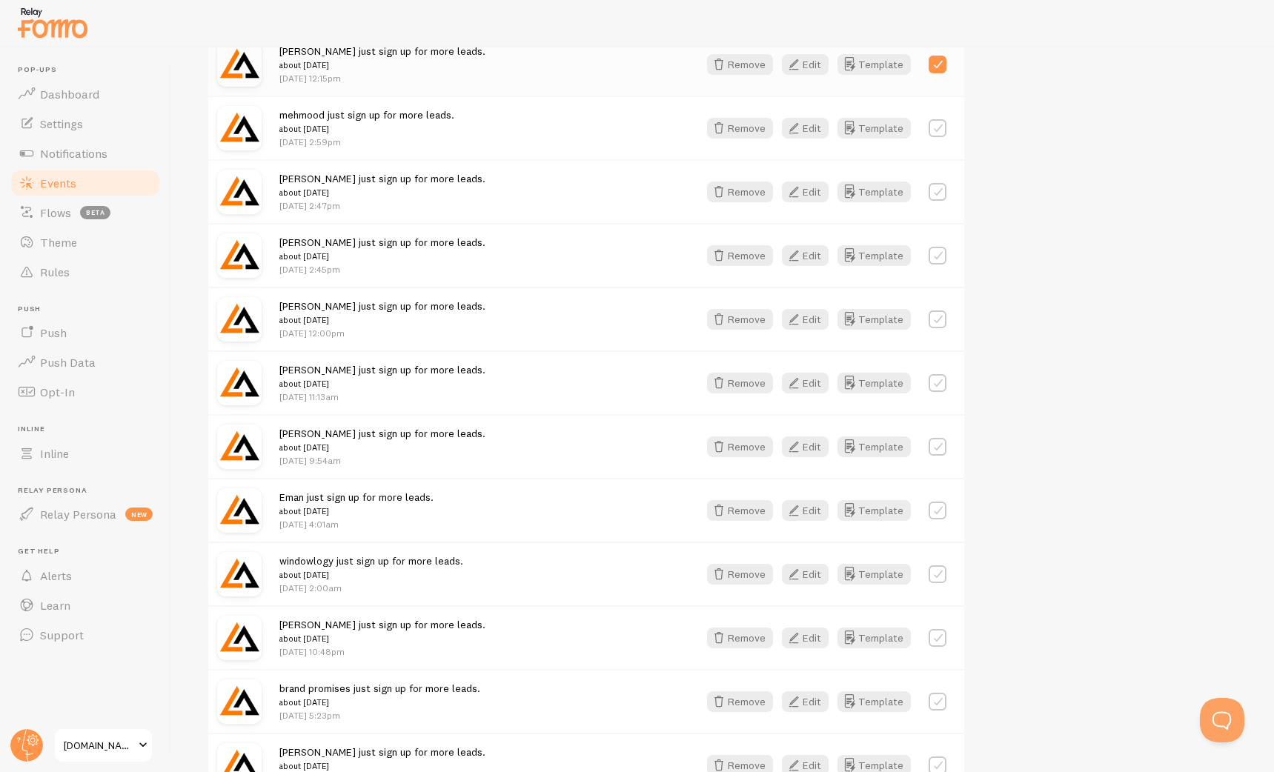
scroll to position [559, 0]
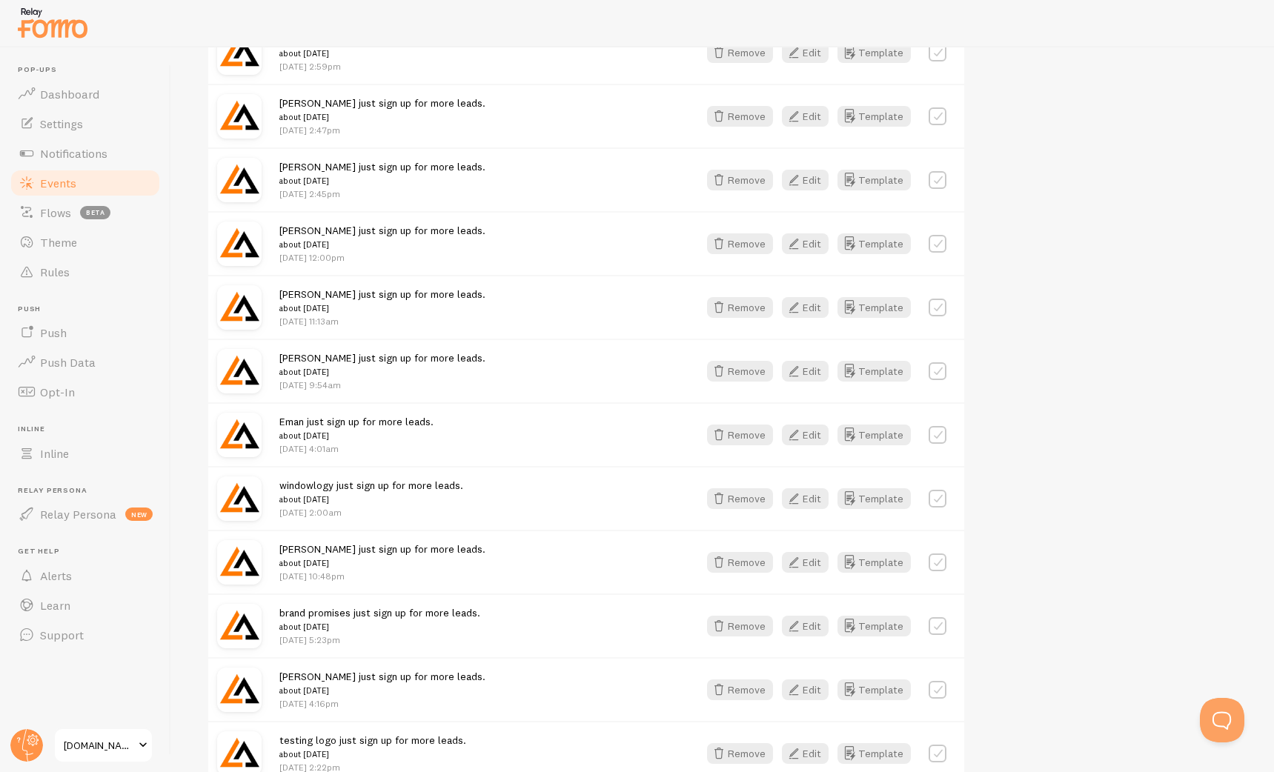
click at [942, 373] on label at bounding box center [937, 371] width 18 height 18
checkbox input "true"
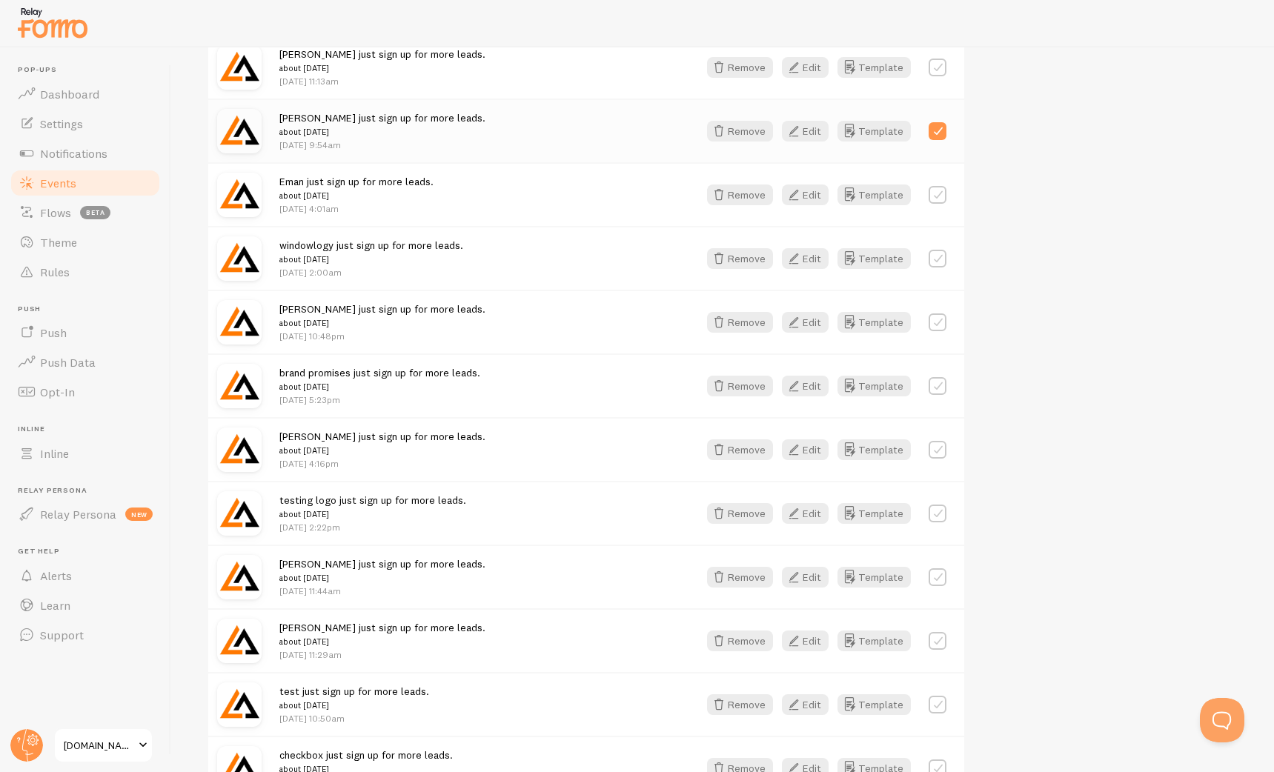
scroll to position [807, 0]
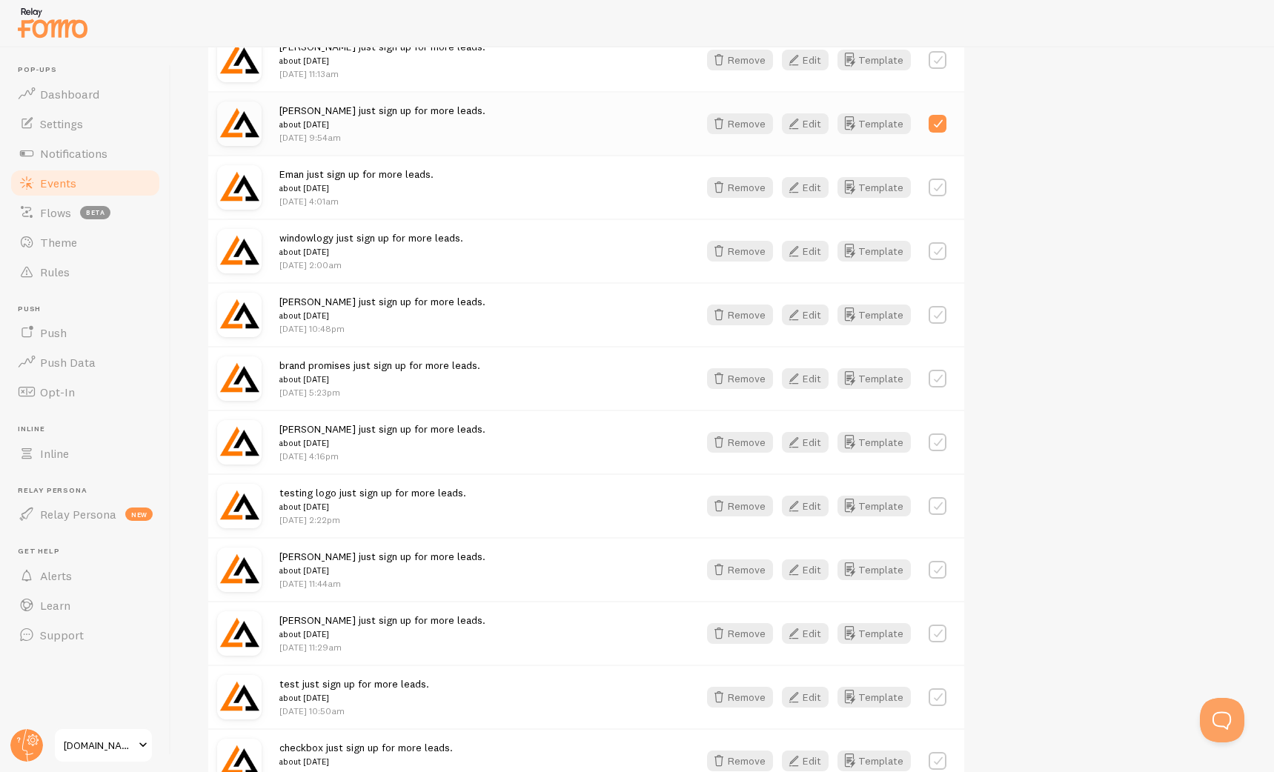
click at [936, 376] on label at bounding box center [937, 379] width 18 height 18
checkbox input "true"
click at [937, 309] on label at bounding box center [937, 315] width 18 height 18
checkbox input "true"
click at [934, 438] on label at bounding box center [937, 442] width 18 height 18
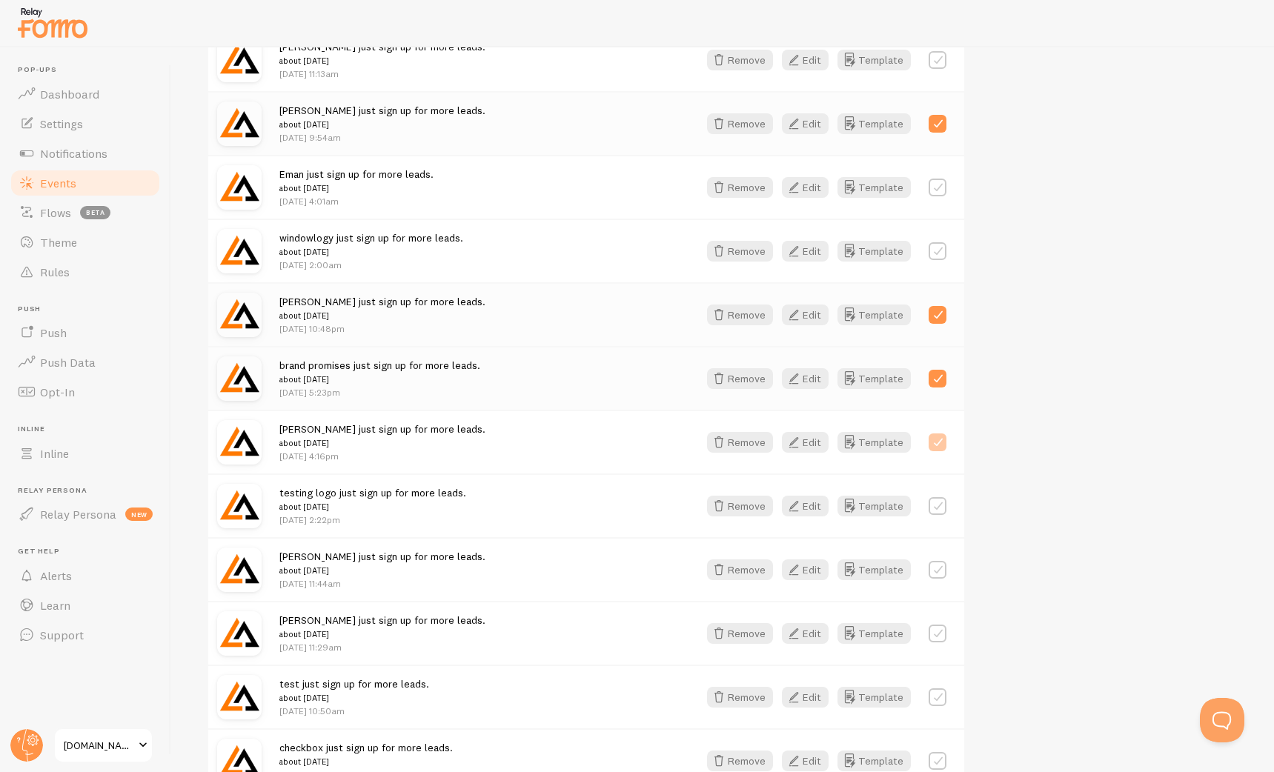
checkbox input "true"
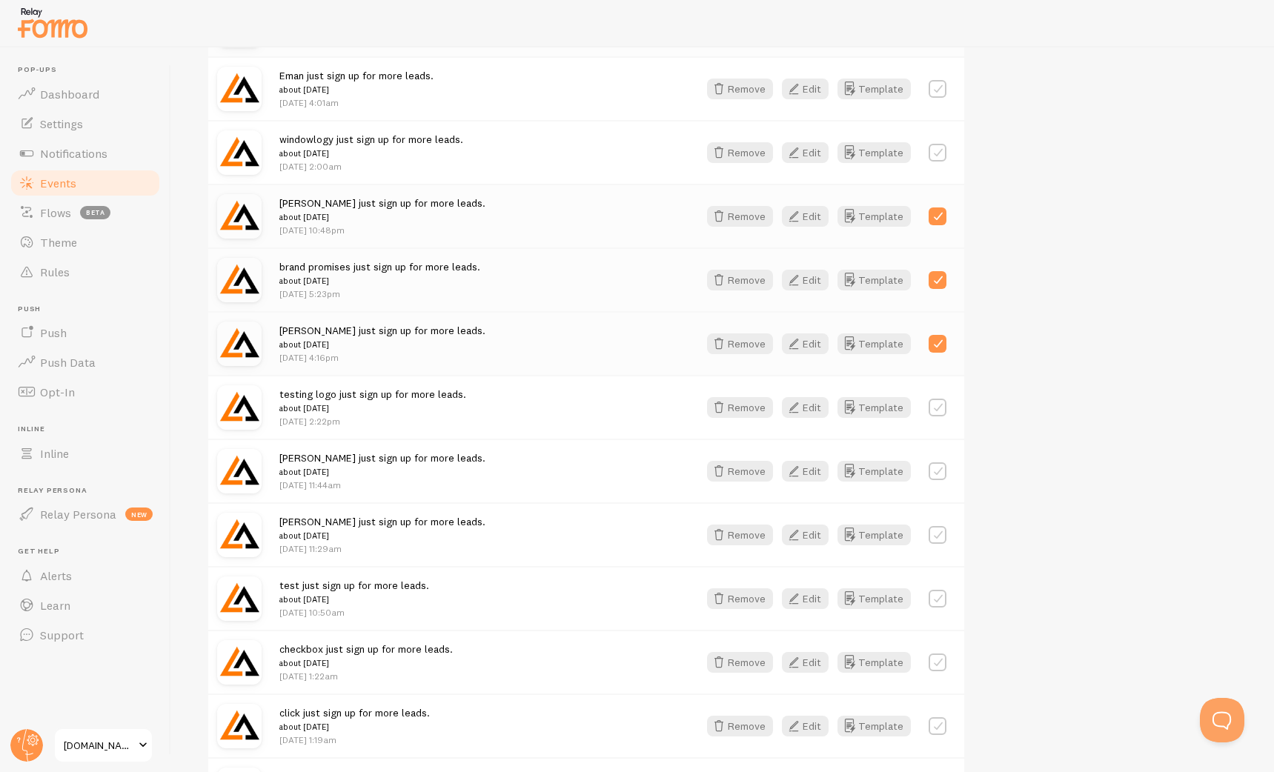
scroll to position [915, 0]
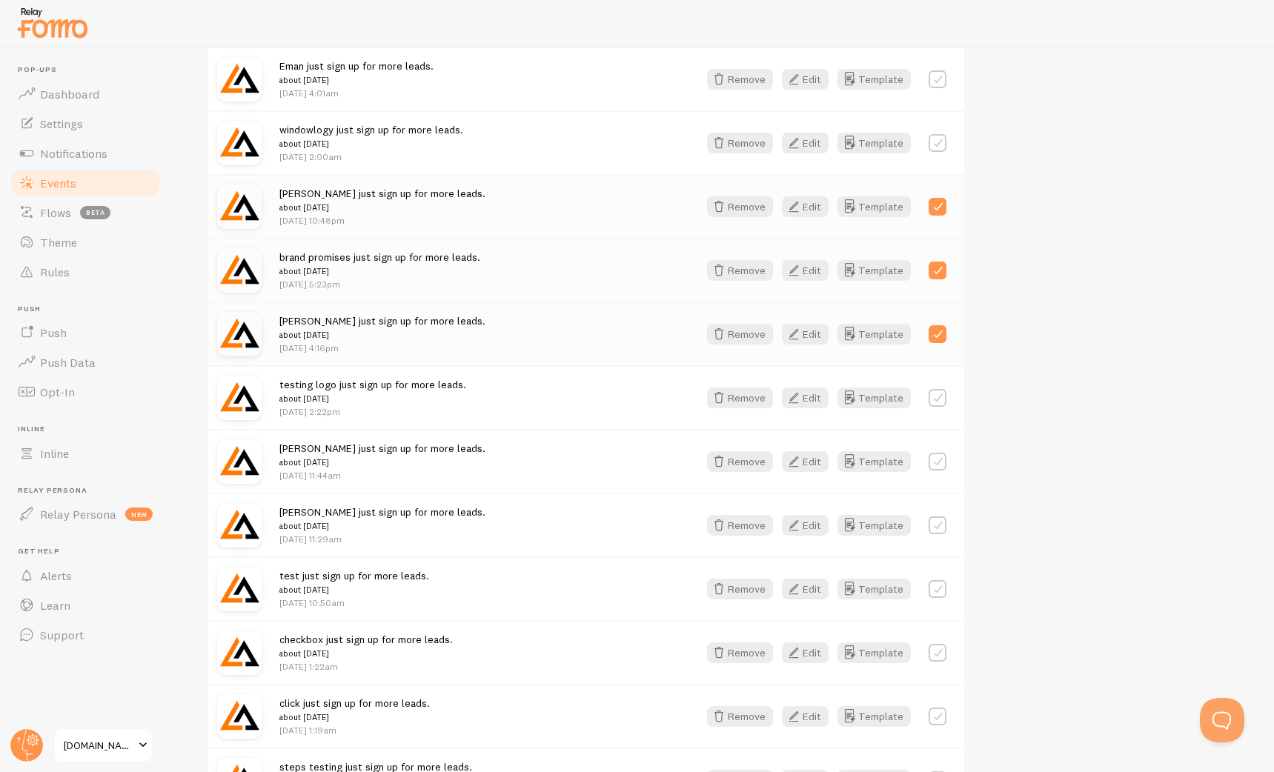
click at [935, 393] on label at bounding box center [937, 398] width 18 height 18
checkbox input "true"
click at [941, 439] on div "Joel Scrivner just sign up for more leads. about 1 week ago Jul 30th @ 11:44am …" at bounding box center [586, 461] width 756 height 64
click at [936, 518] on label at bounding box center [937, 525] width 18 height 18
checkbox input "true"
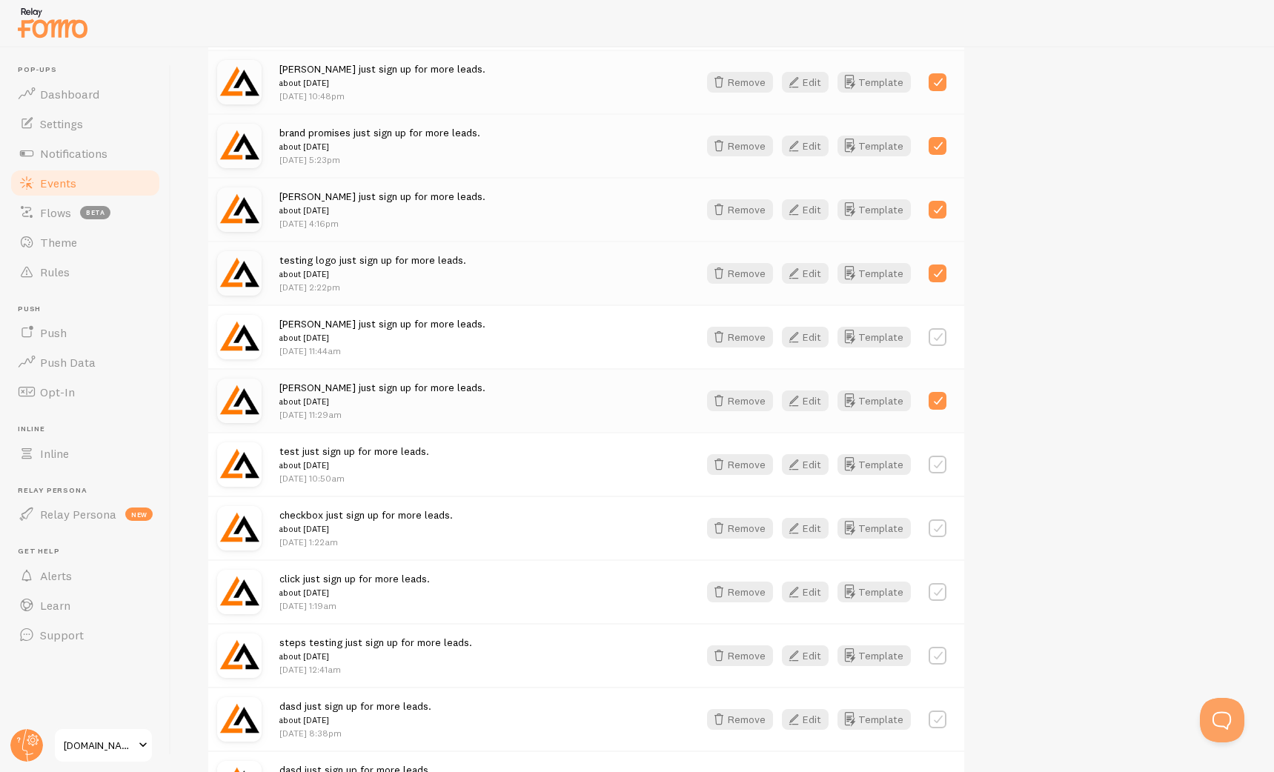
scroll to position [1046, 0]
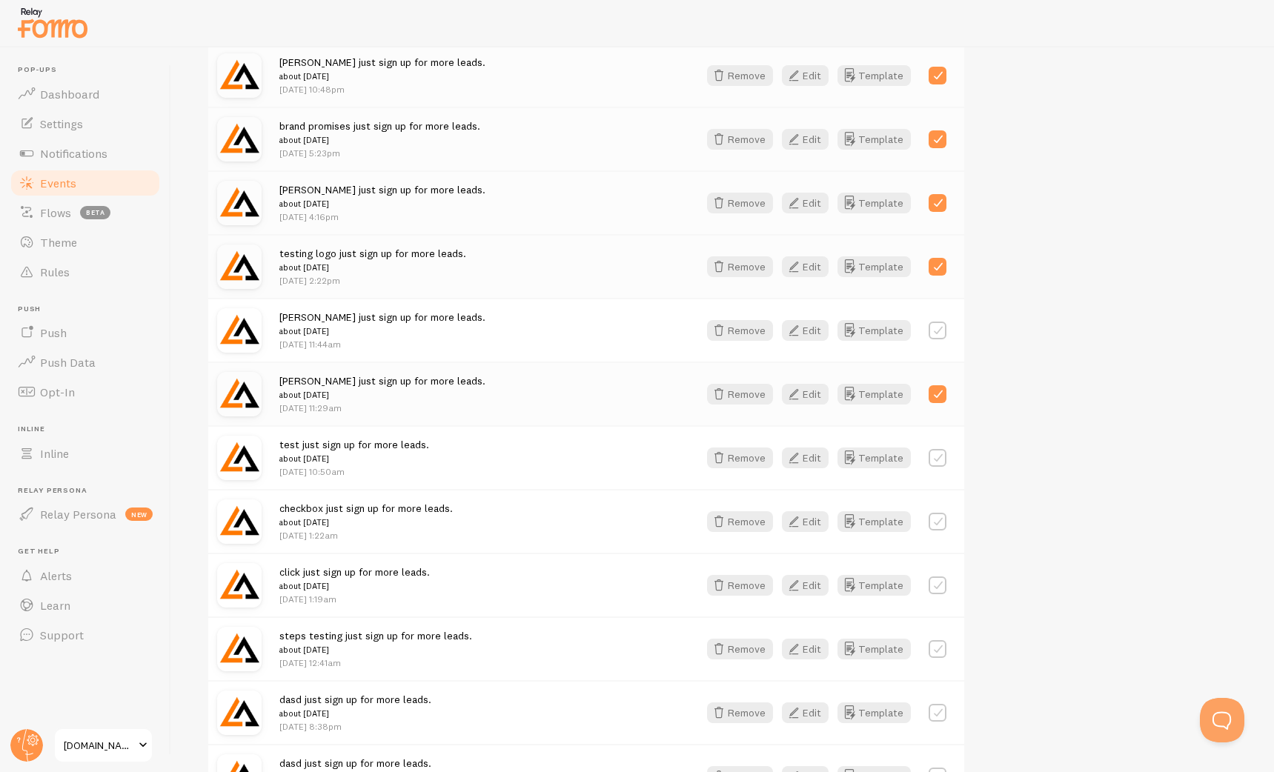
click at [941, 455] on label at bounding box center [937, 458] width 18 height 18
checkbox input "true"
click at [940, 517] on label at bounding box center [937, 522] width 18 height 18
checkbox input "true"
click at [935, 574] on div "click just sign up for more leads. about 1 week ago Jul 30th @ 1:19am Remove Ed…" at bounding box center [586, 585] width 756 height 64
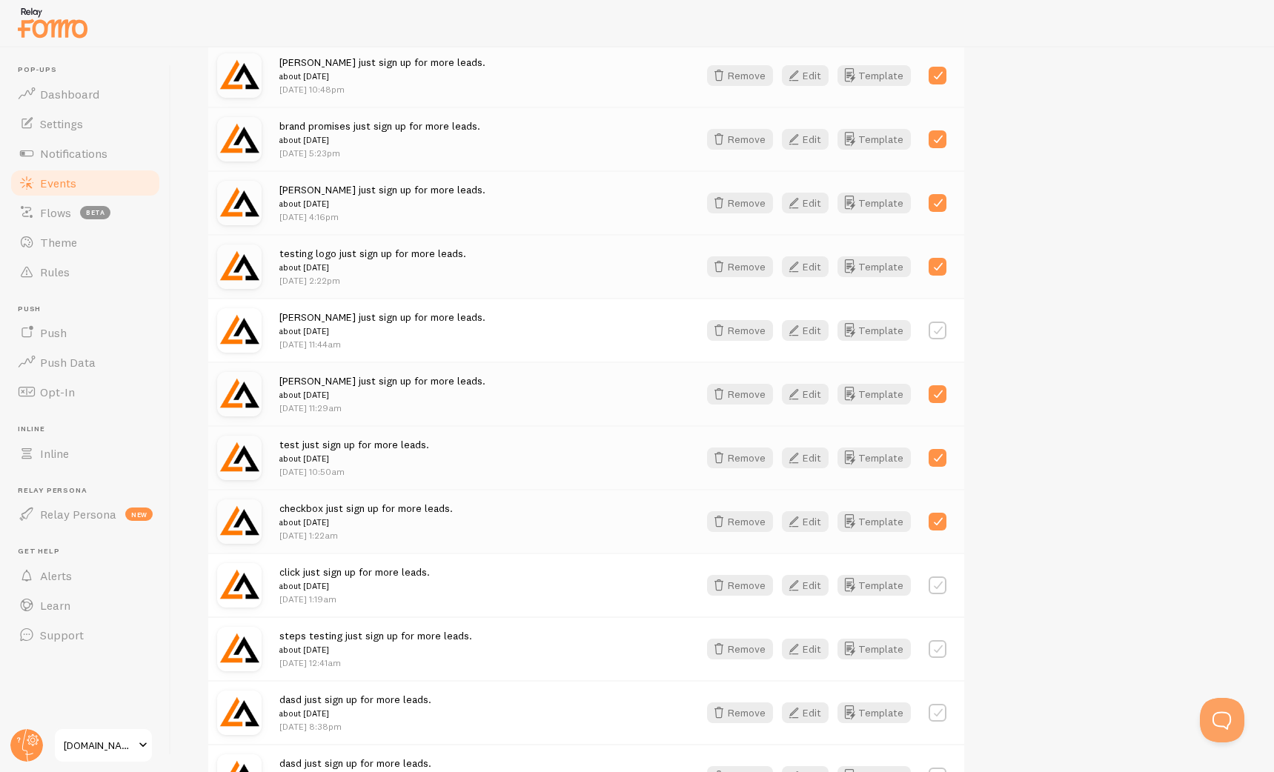
click at [937, 588] on label at bounding box center [937, 585] width 18 height 18
checkbox input "true"
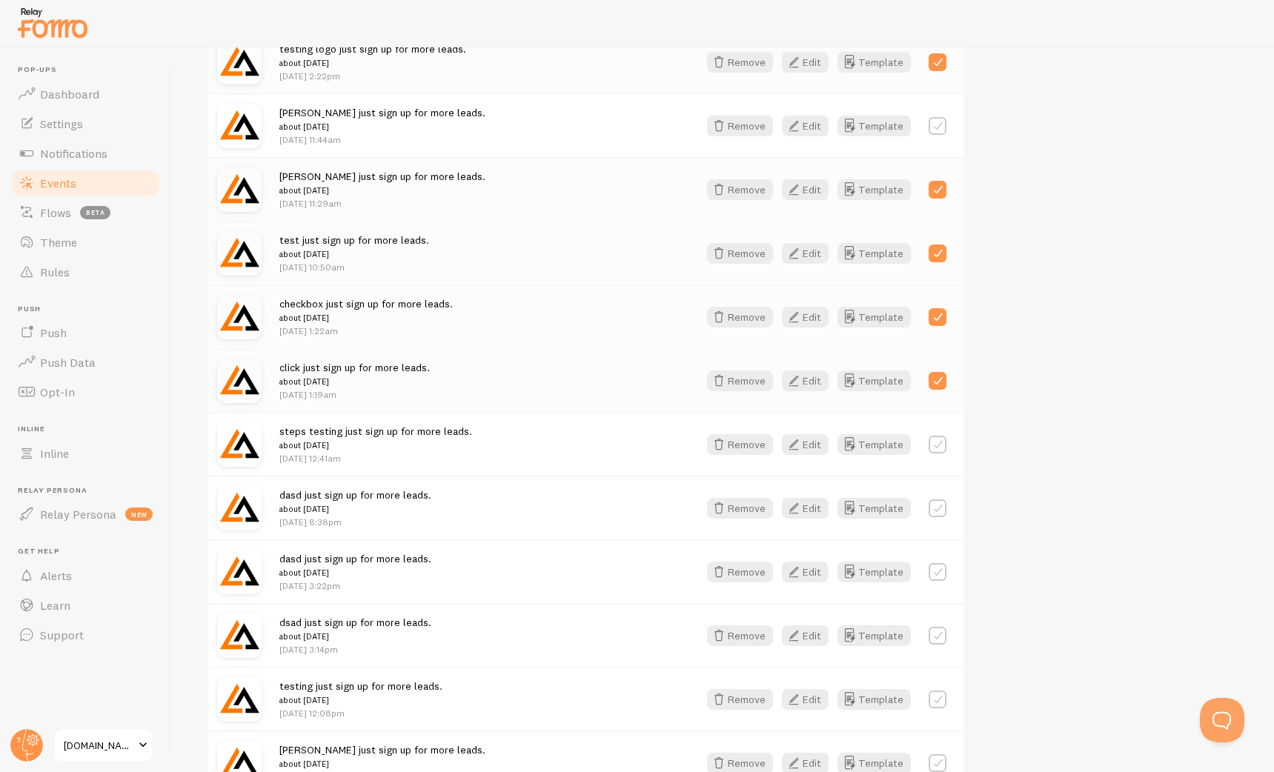
scroll to position [1260, 0]
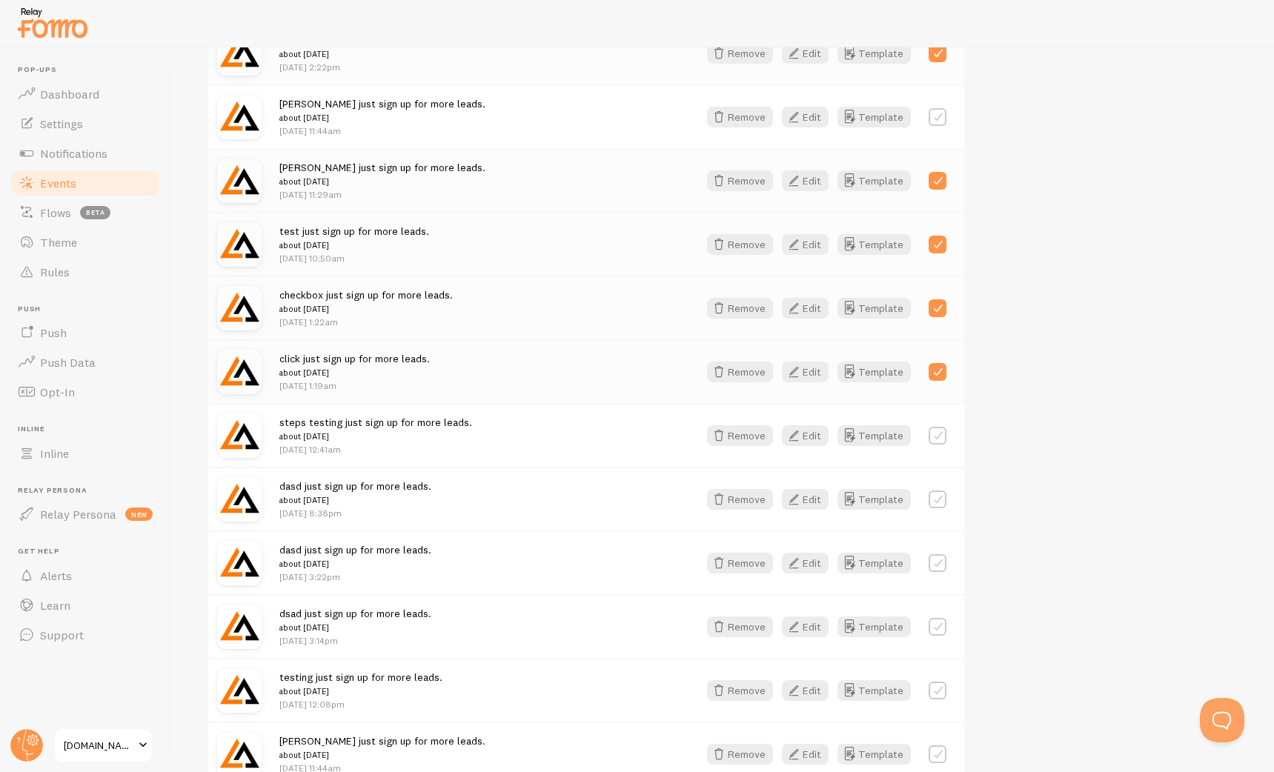
click at [936, 431] on label at bounding box center [937, 436] width 18 height 18
checkbox input "true"
click at [937, 502] on label at bounding box center [937, 500] width 18 height 18
checkbox input "true"
click at [937, 564] on label at bounding box center [937, 563] width 18 height 18
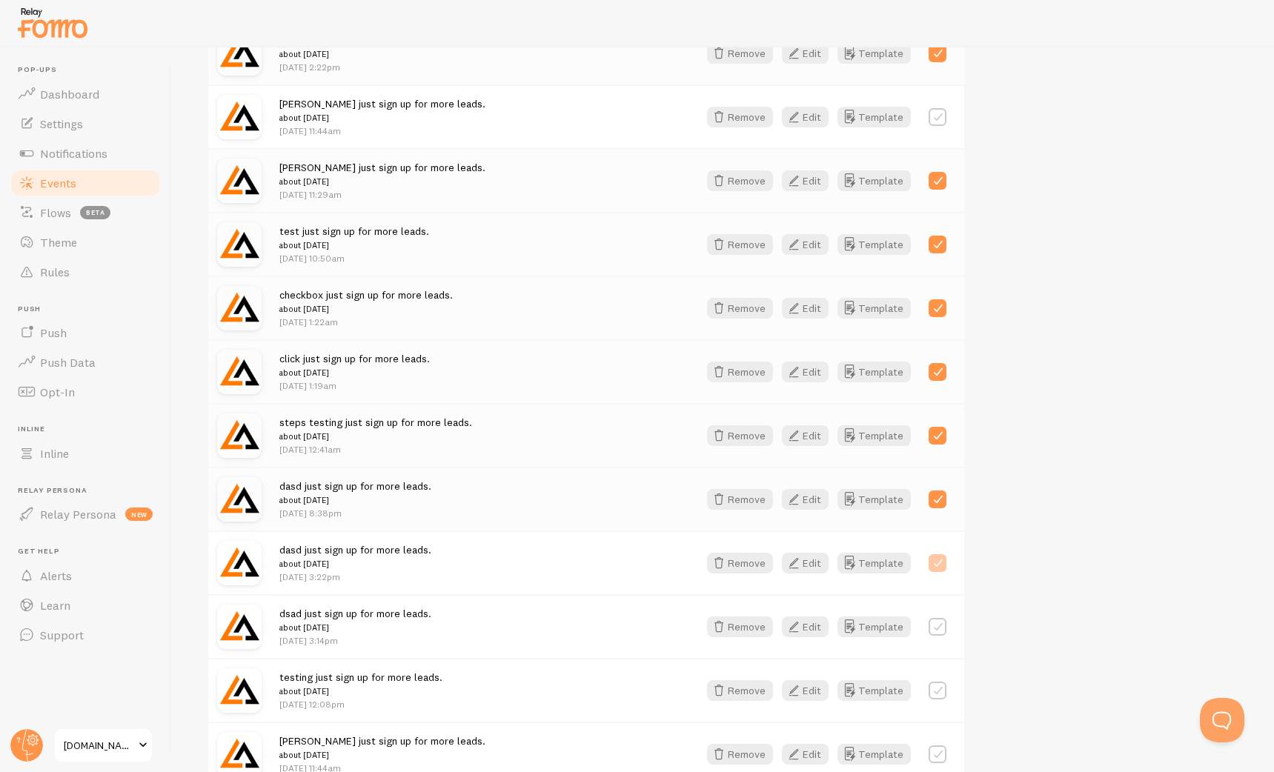
checkbox input "true"
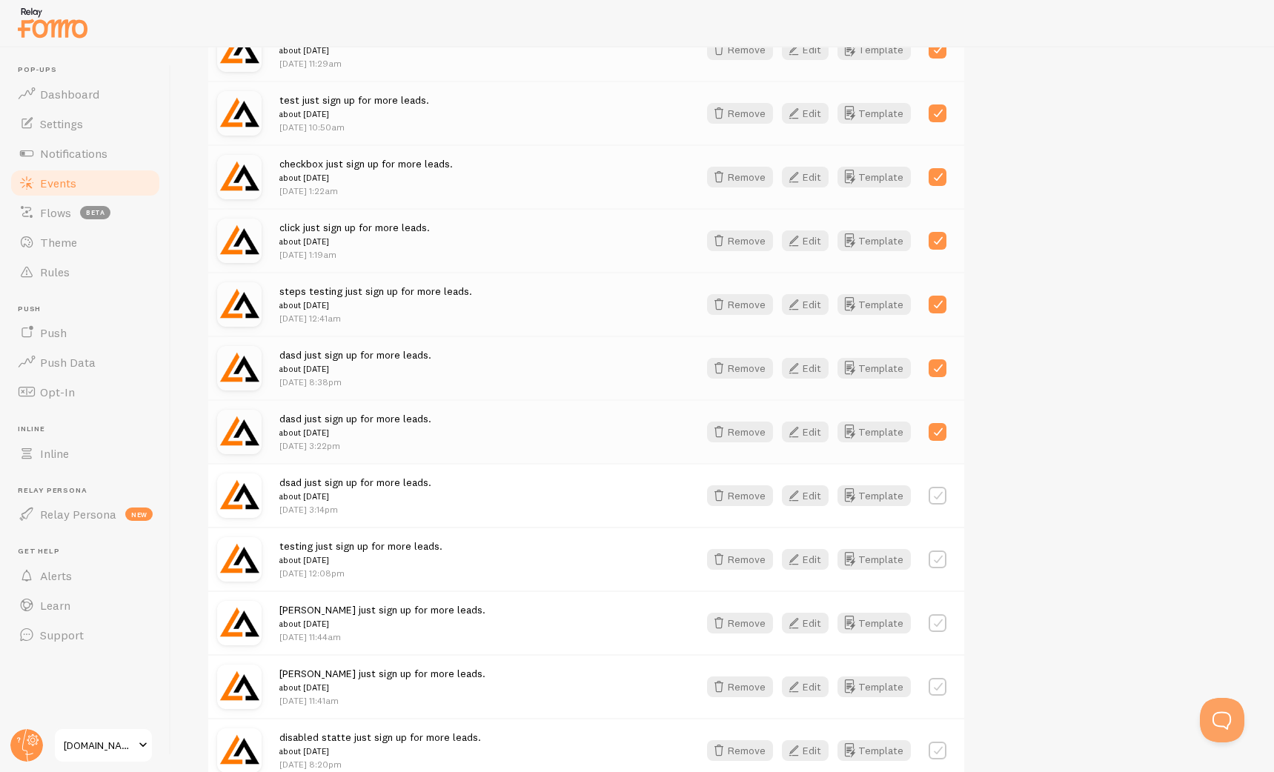
scroll to position [1408, 0]
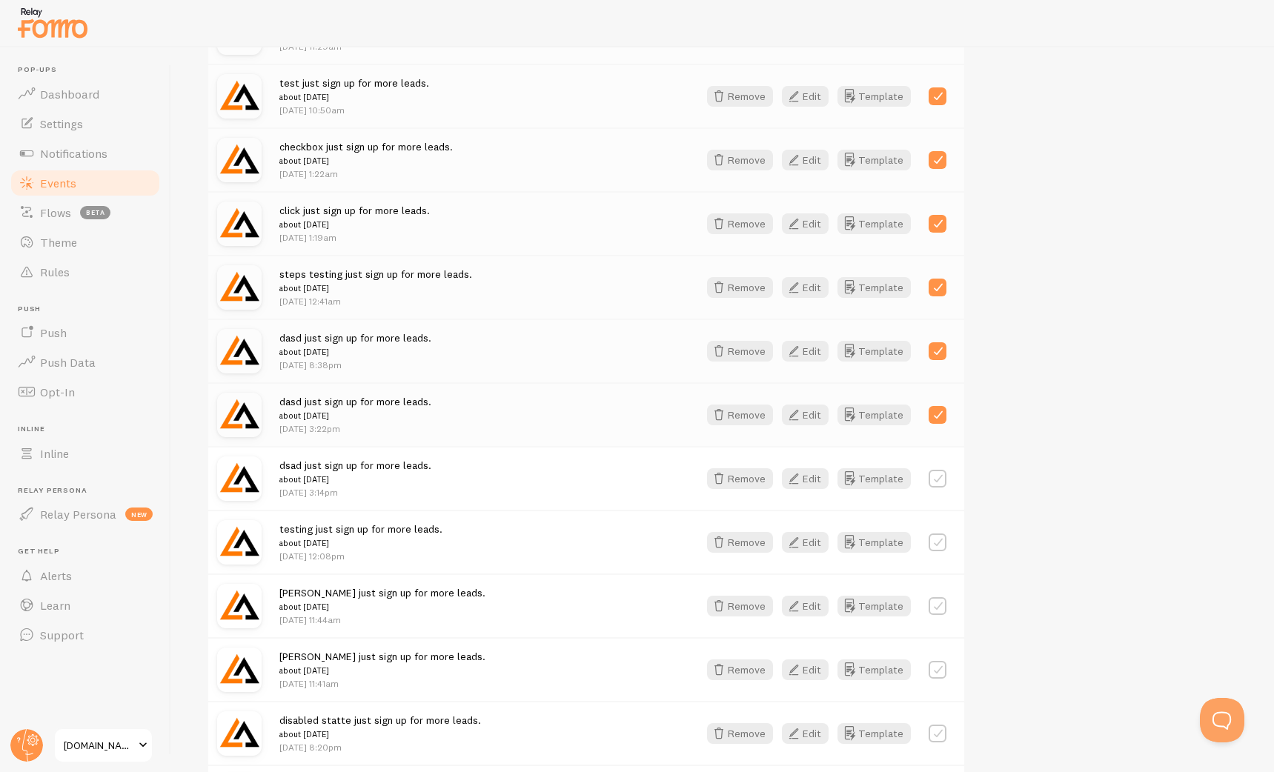
click at [940, 476] on label at bounding box center [937, 479] width 18 height 18
checkbox input "true"
click at [940, 550] on label at bounding box center [937, 542] width 18 height 18
checkbox input "true"
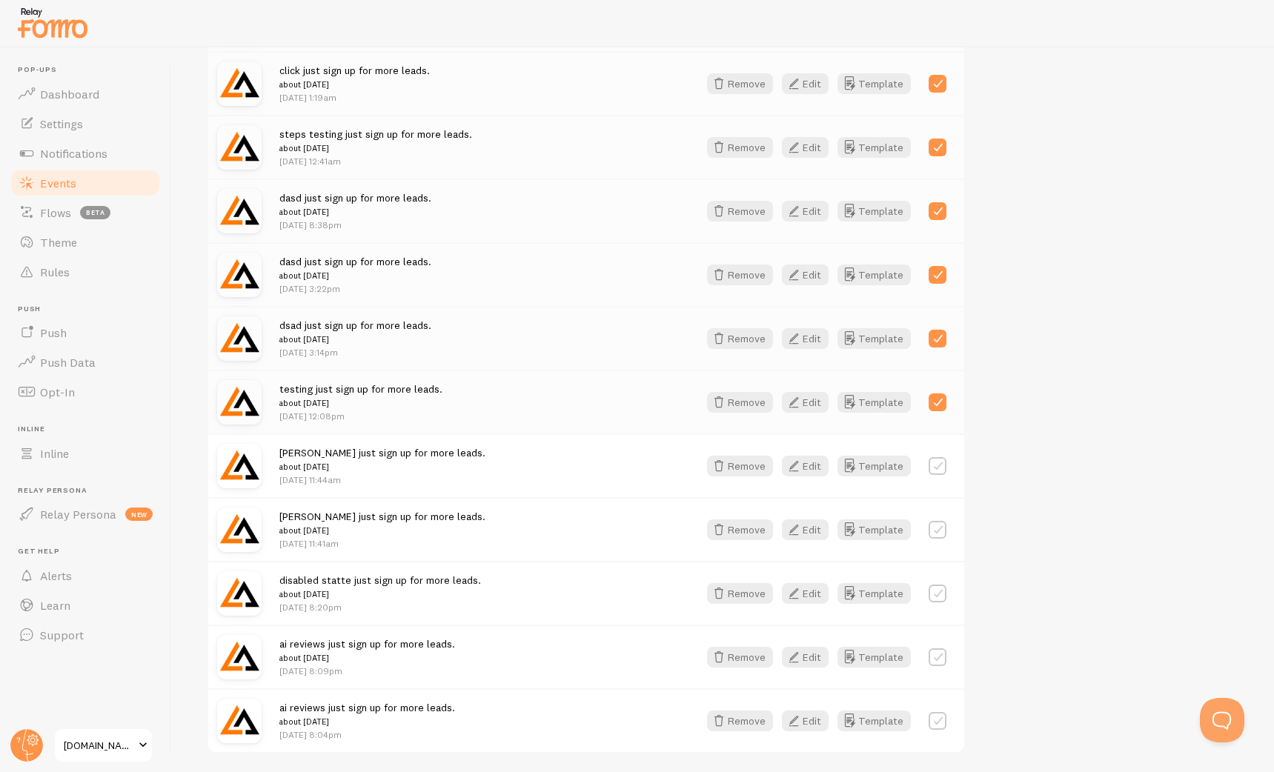
scroll to position [1546, 0]
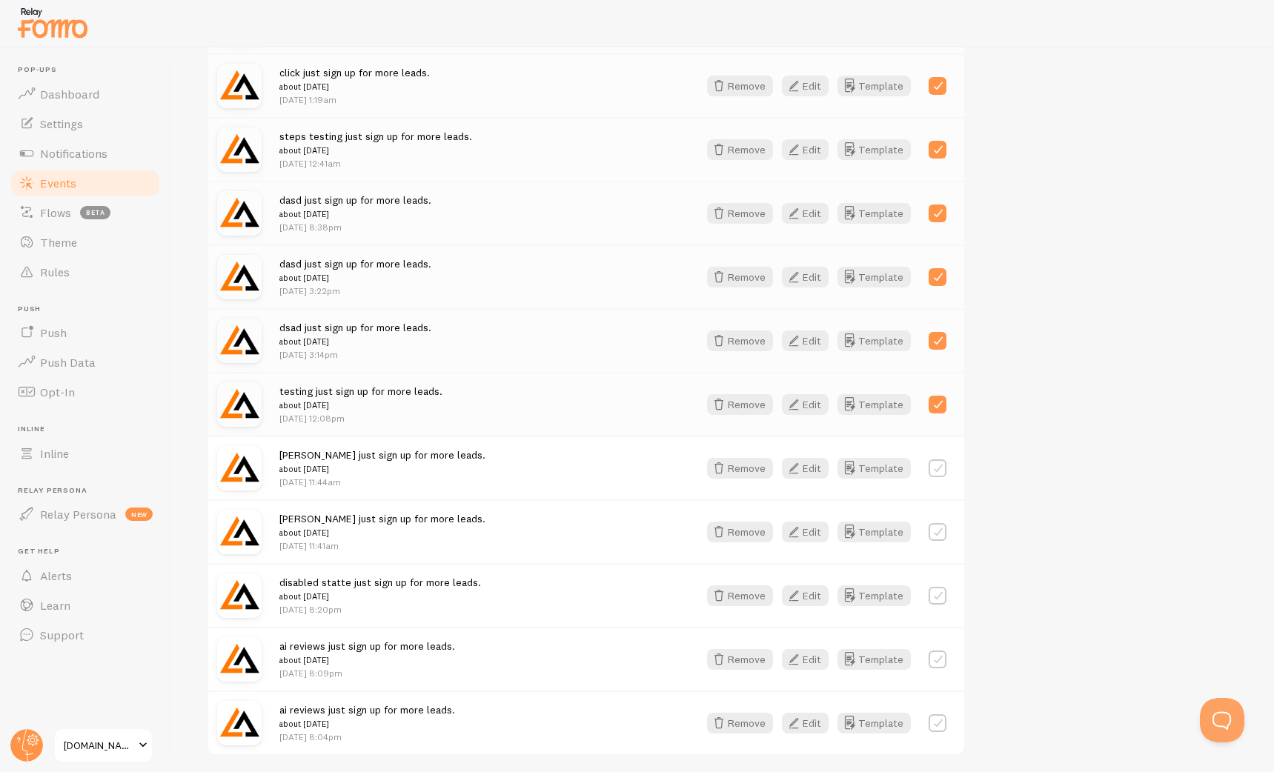
click at [937, 466] on label at bounding box center [937, 468] width 18 height 18
checkbox input "true"
click at [939, 531] on label at bounding box center [937, 532] width 18 height 18
checkbox input "true"
click at [933, 602] on label at bounding box center [937, 596] width 18 height 18
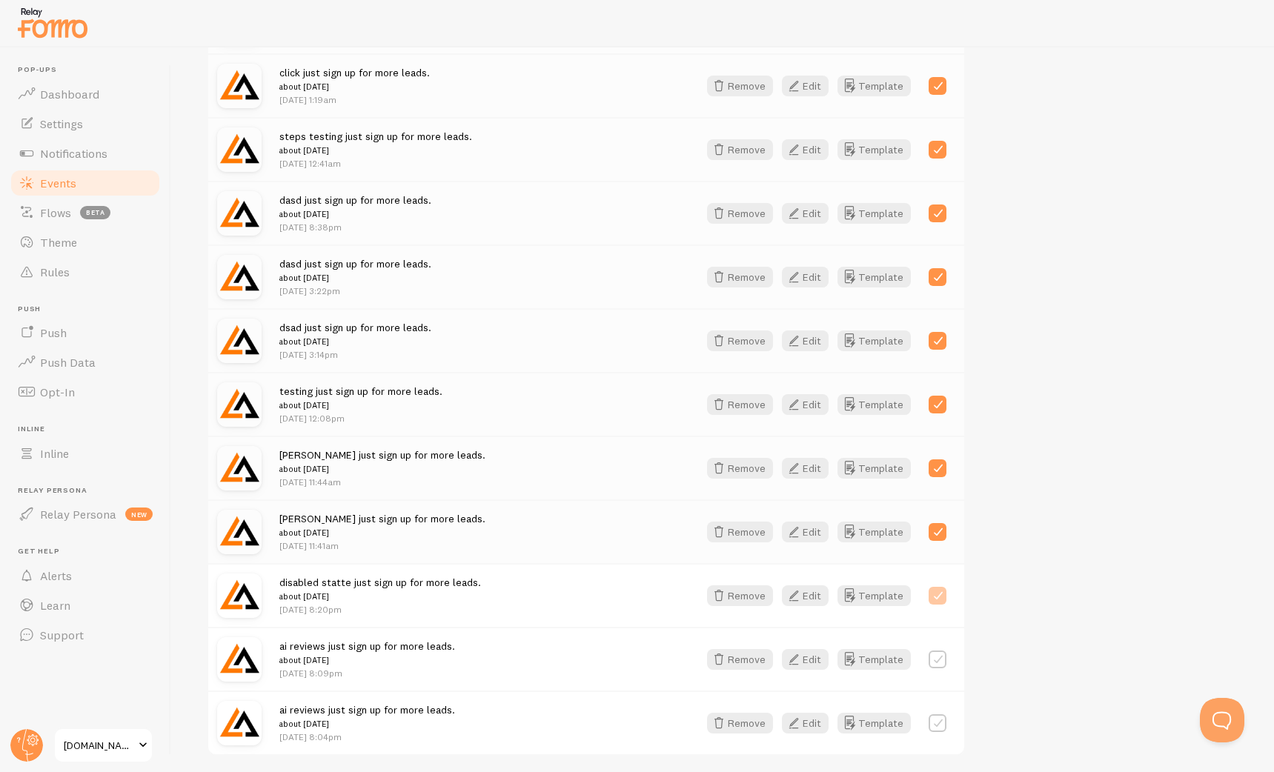
checkbox input "true"
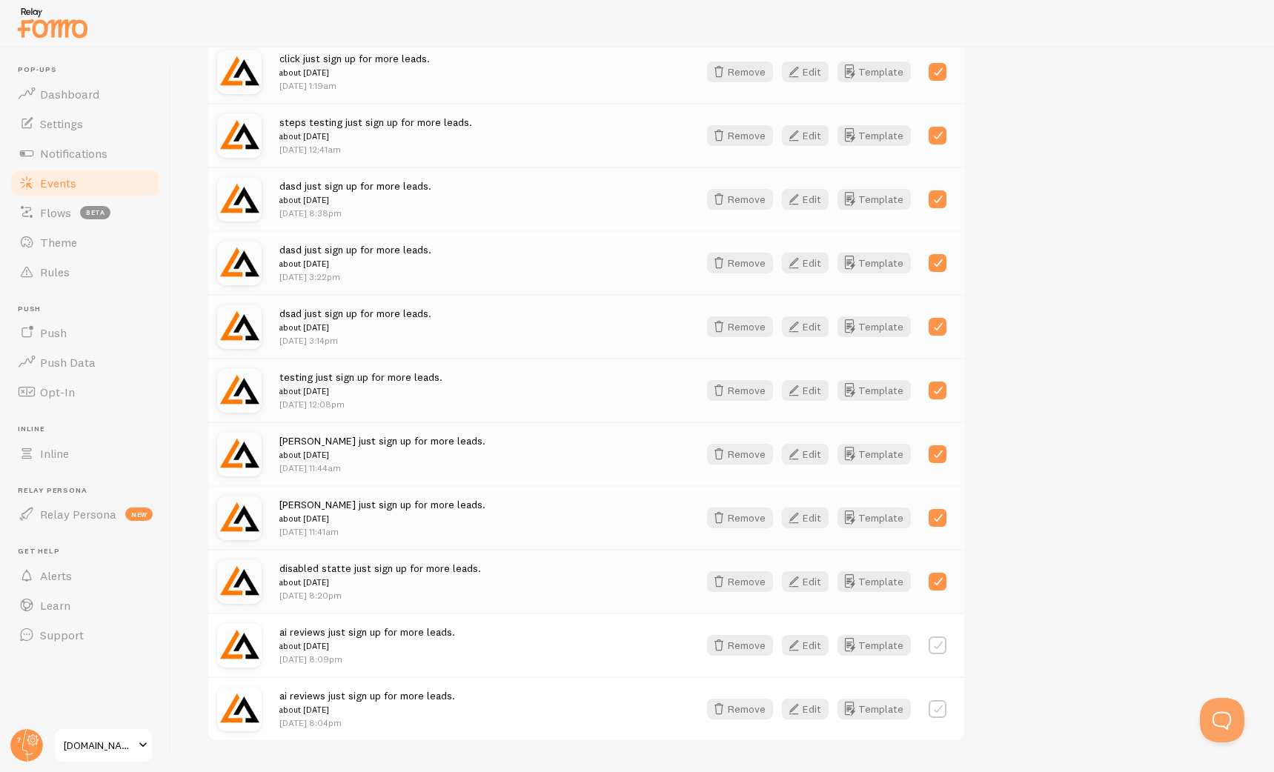
scroll to position [1665, 0]
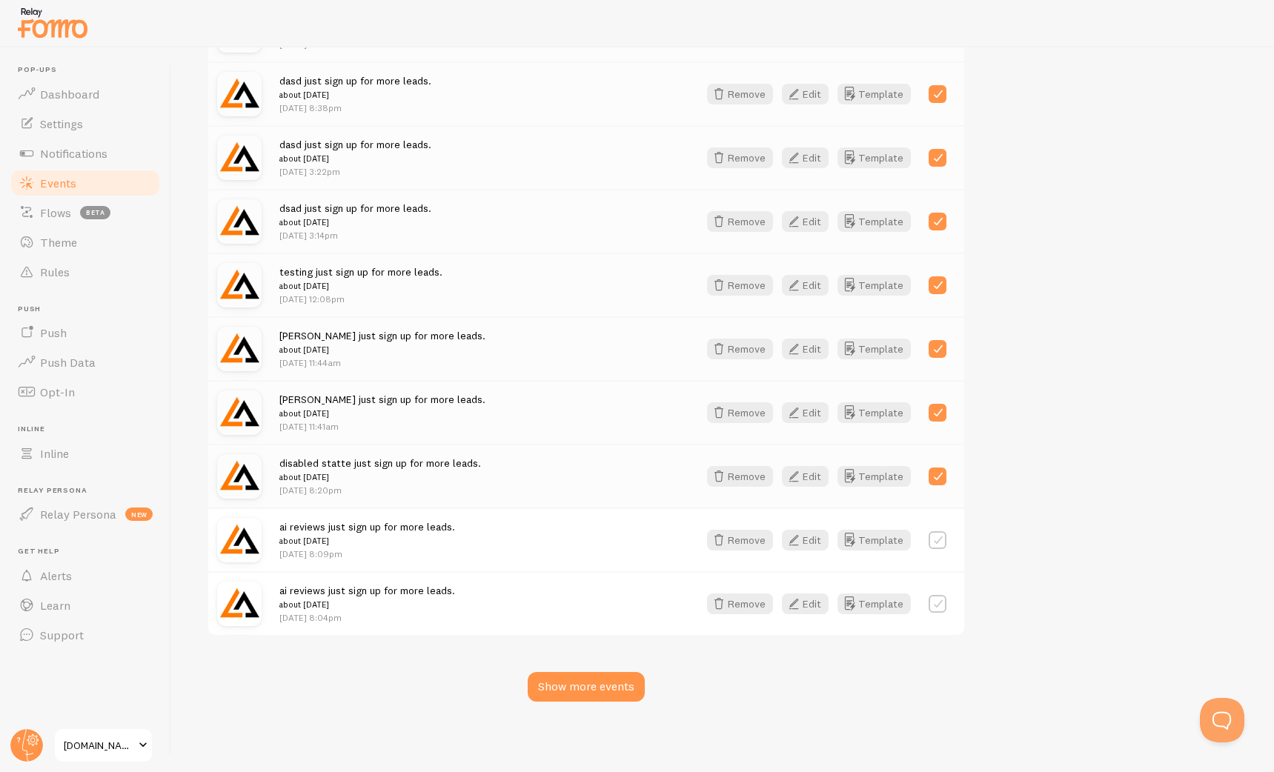
click at [934, 546] on label at bounding box center [937, 540] width 18 height 18
checkbox input "true"
click at [938, 601] on label at bounding box center [937, 604] width 18 height 18
checkbox input "true"
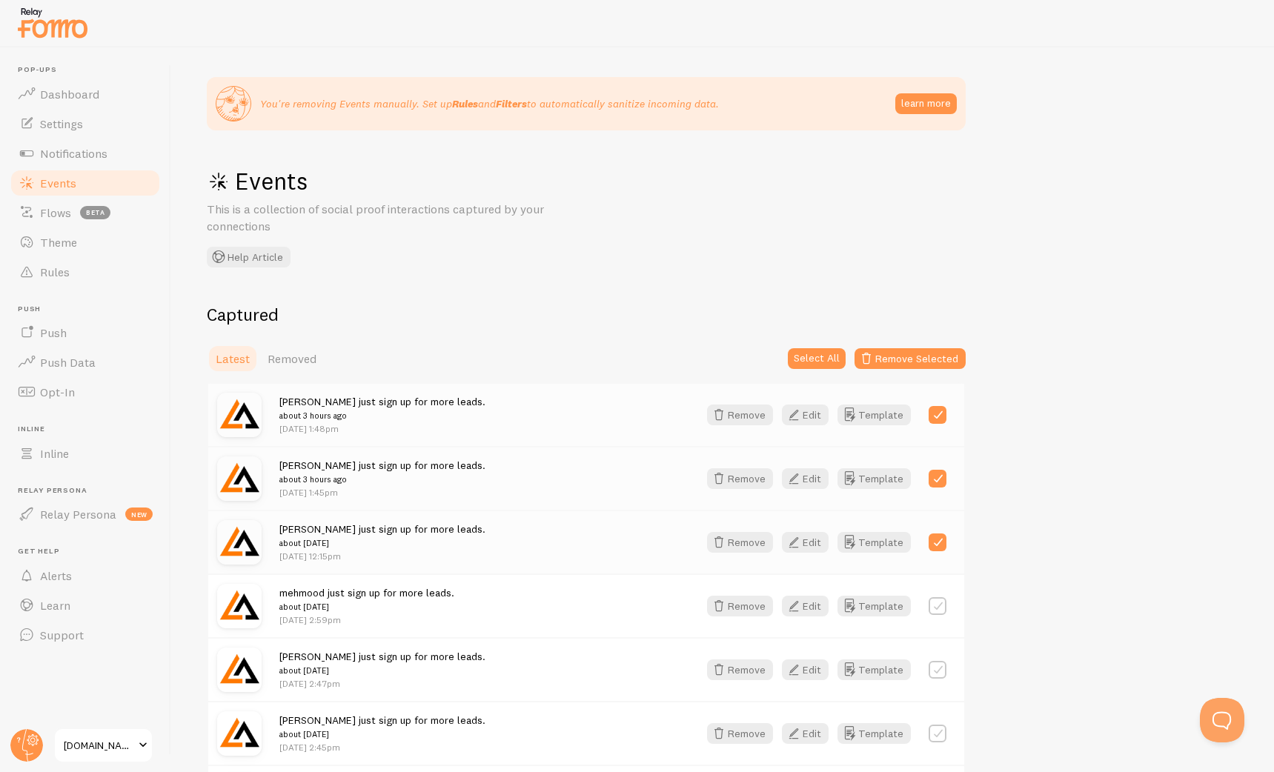
scroll to position [0, 0]
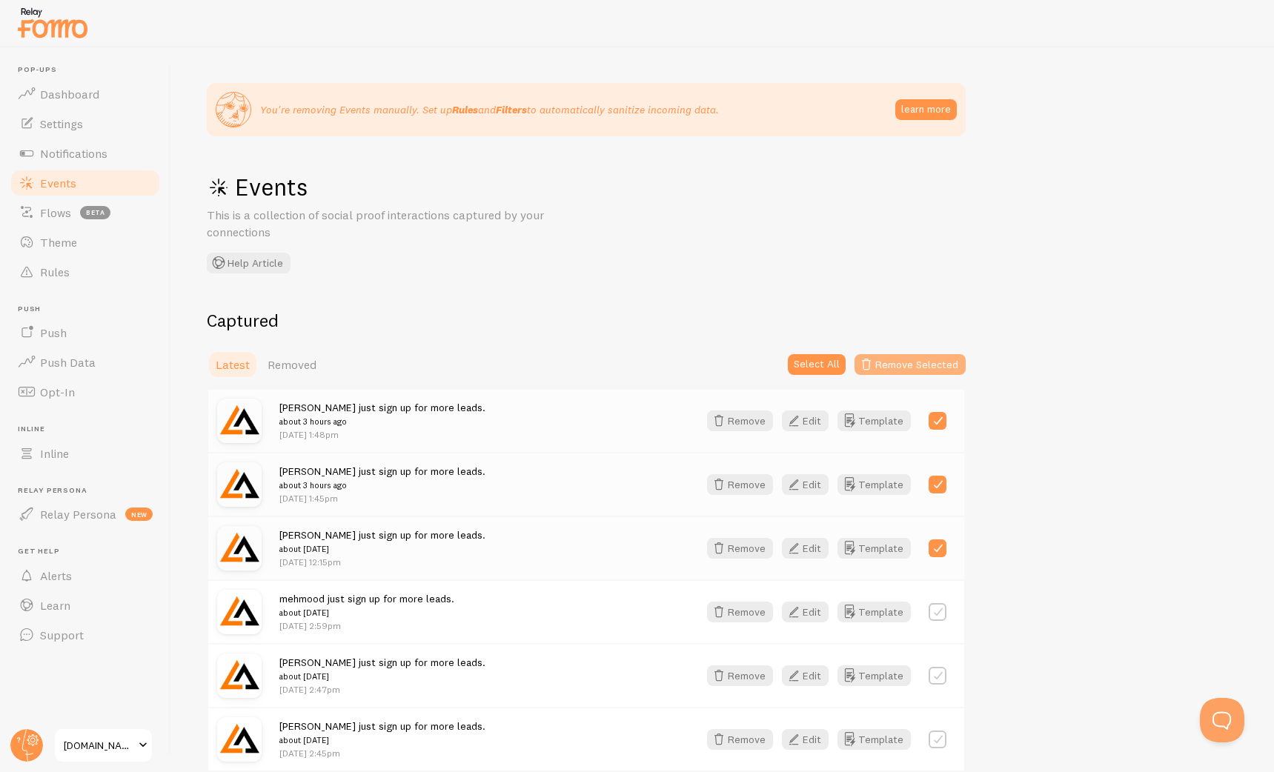
click at [902, 362] on button "Remove Selected" at bounding box center [909, 364] width 111 height 21
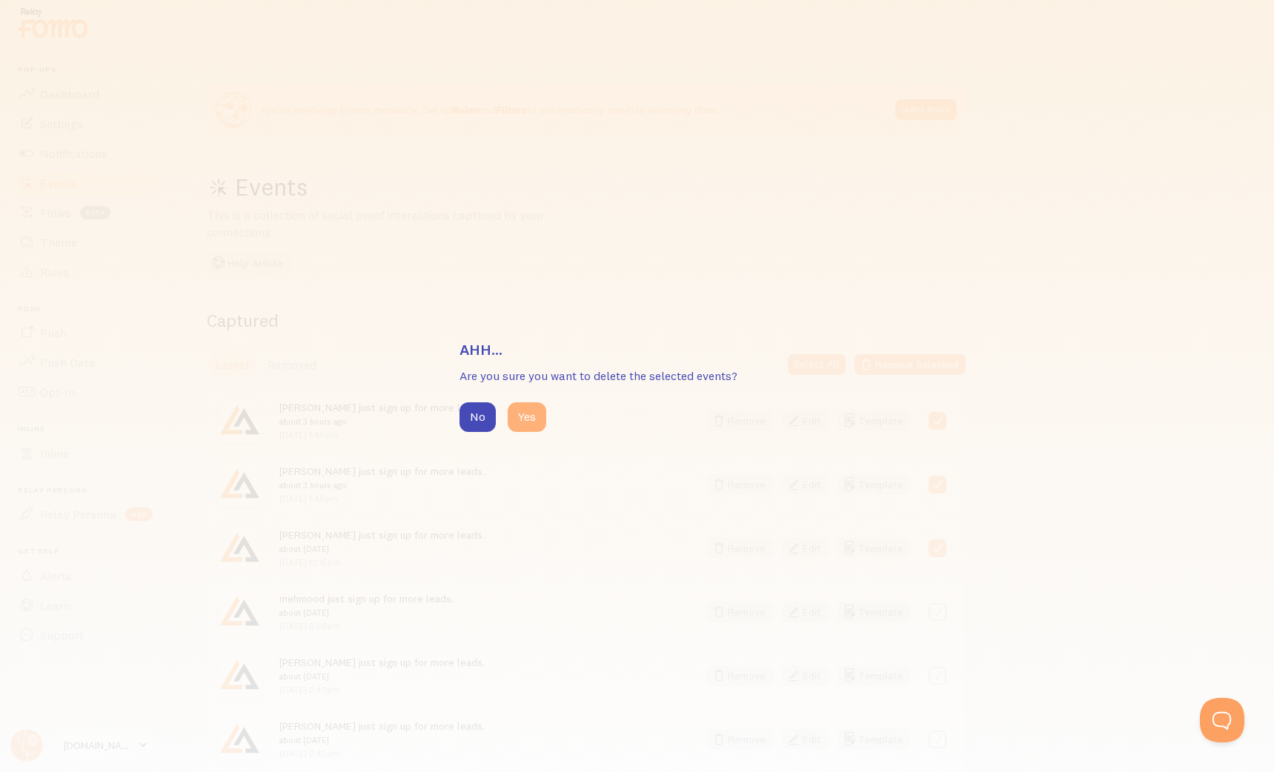
click at [522, 417] on button "Yes" at bounding box center [527, 417] width 39 height 30
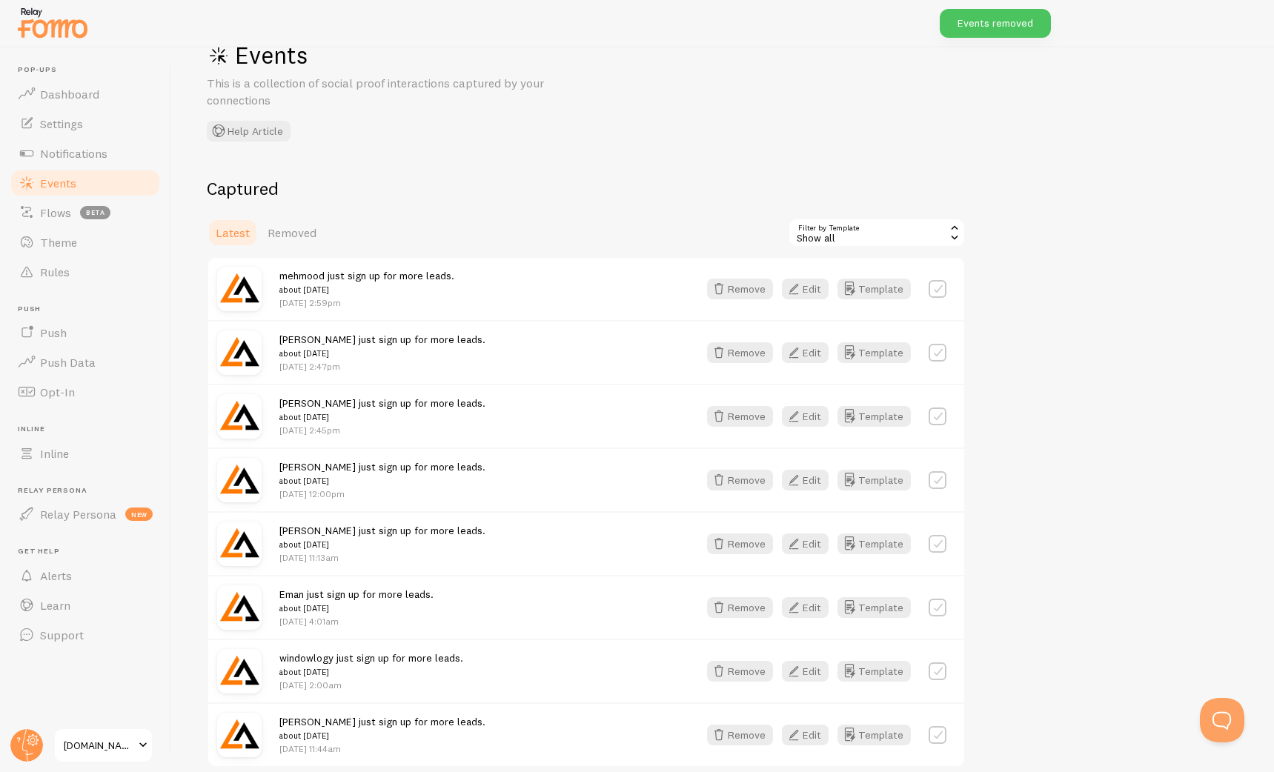
scroll to position [263, 0]
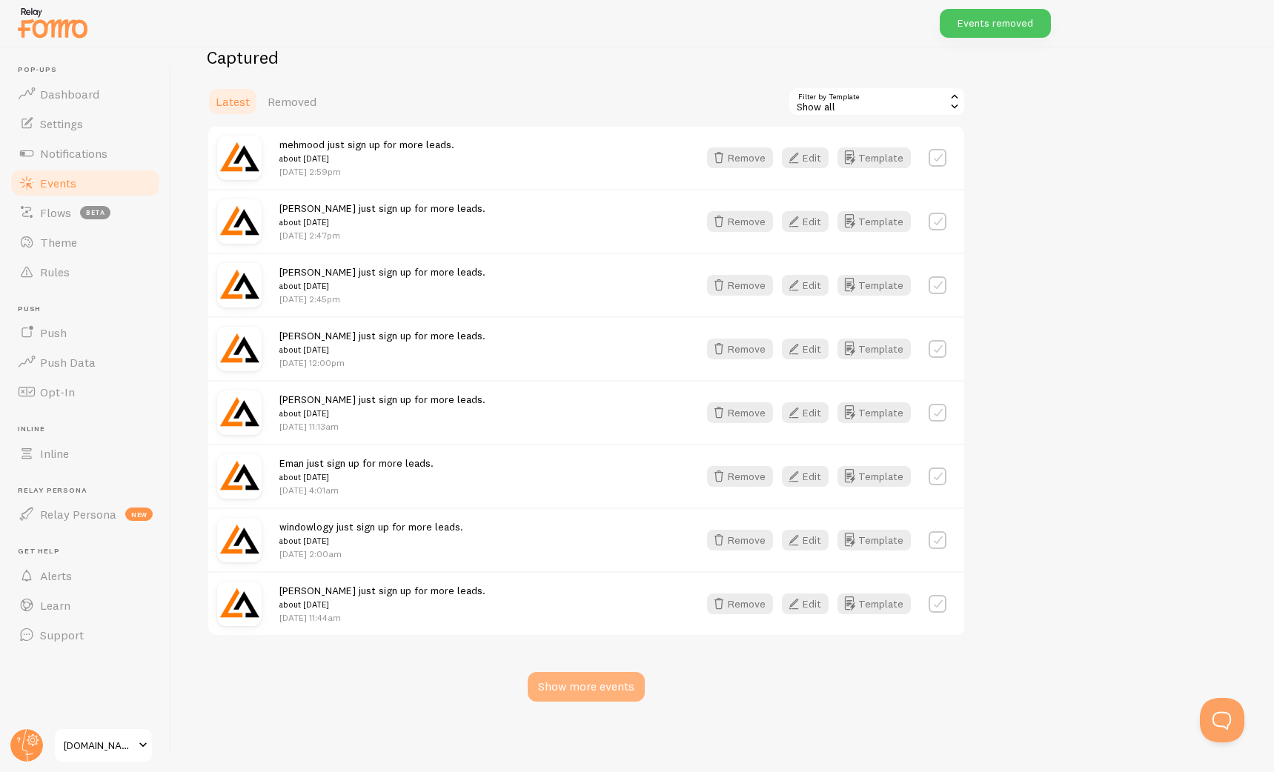
click at [588, 692] on div "Show more events" at bounding box center [586, 687] width 117 height 30
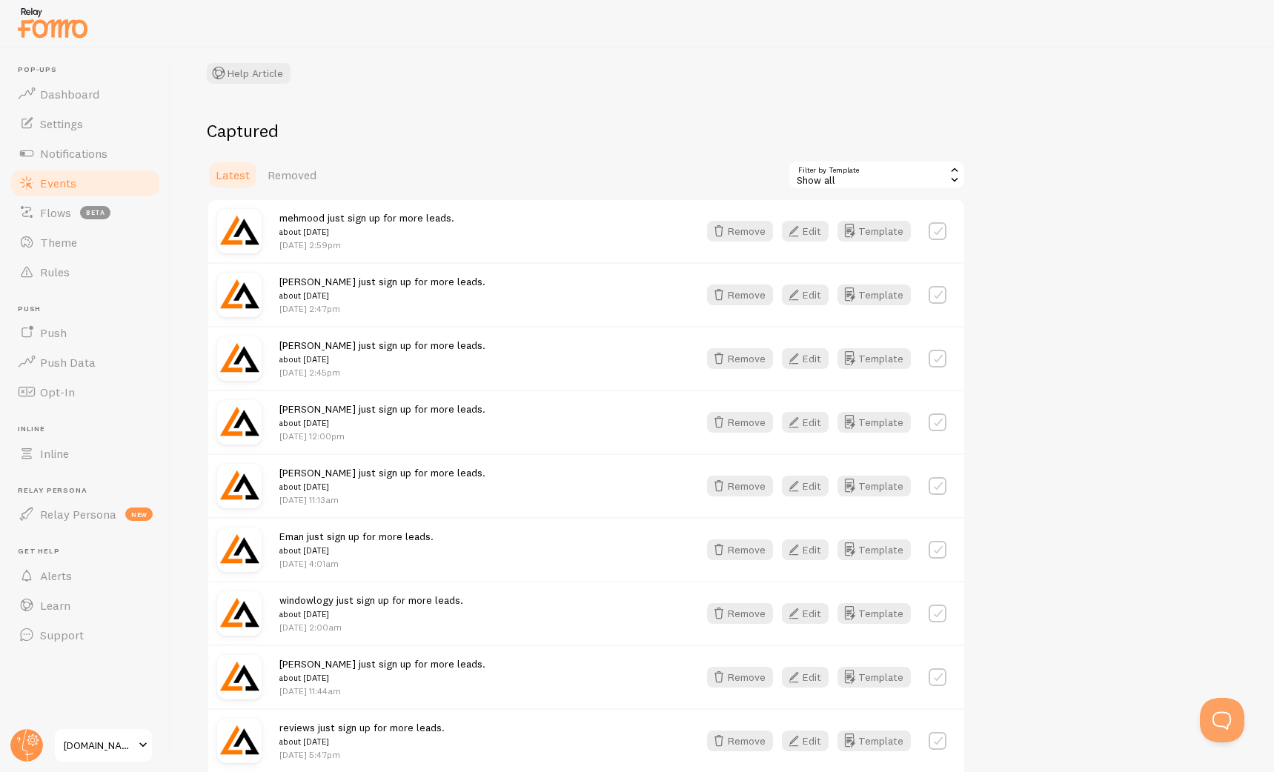
scroll to position [0, 0]
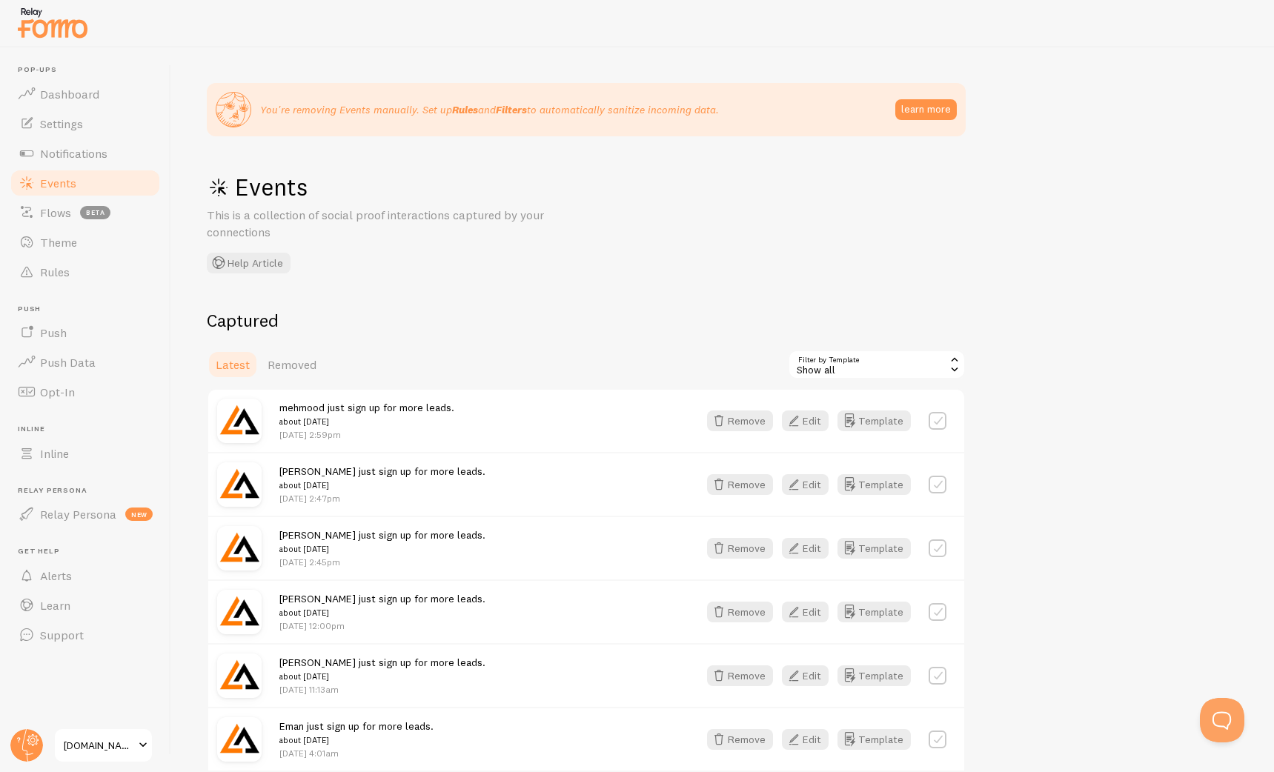
click at [79, 182] on link "Events" at bounding box center [85, 183] width 153 height 30
click at [76, 154] on span "Notifications" at bounding box center [73, 153] width 67 height 15
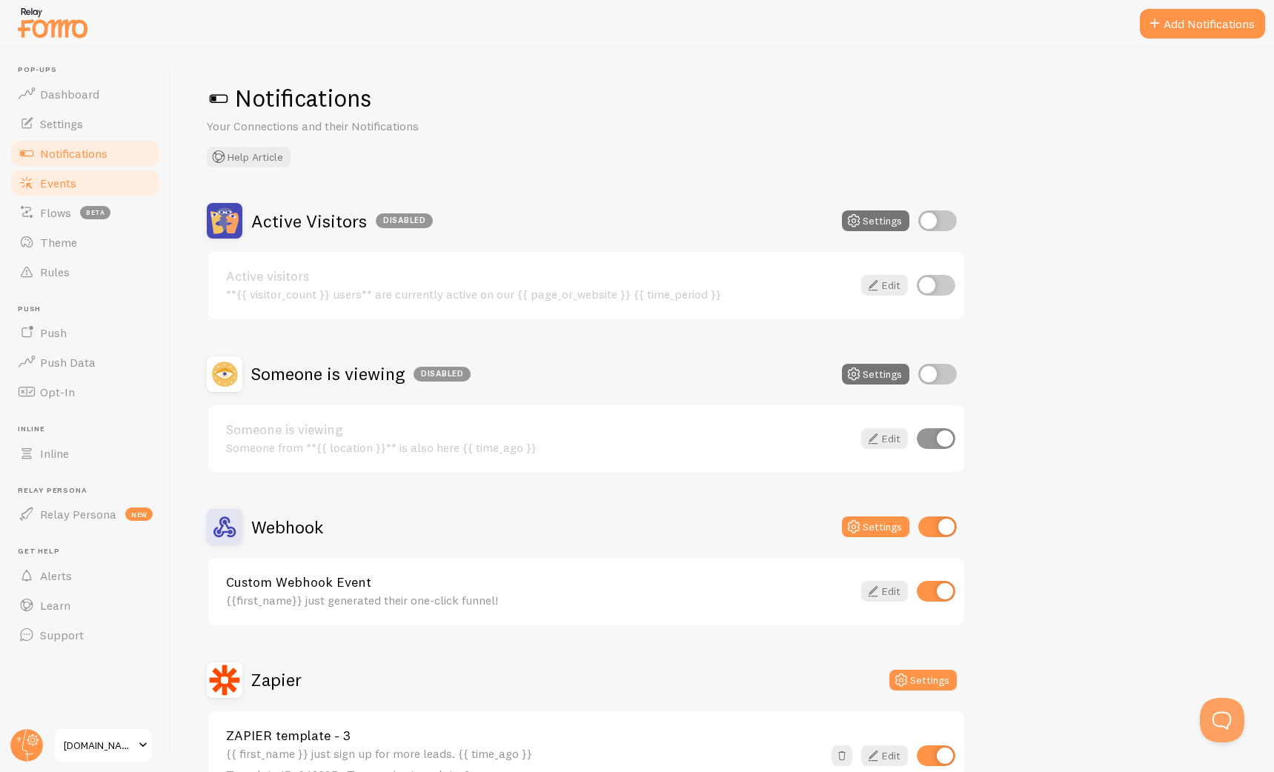
click at [73, 183] on span "Events" at bounding box center [58, 183] width 36 height 15
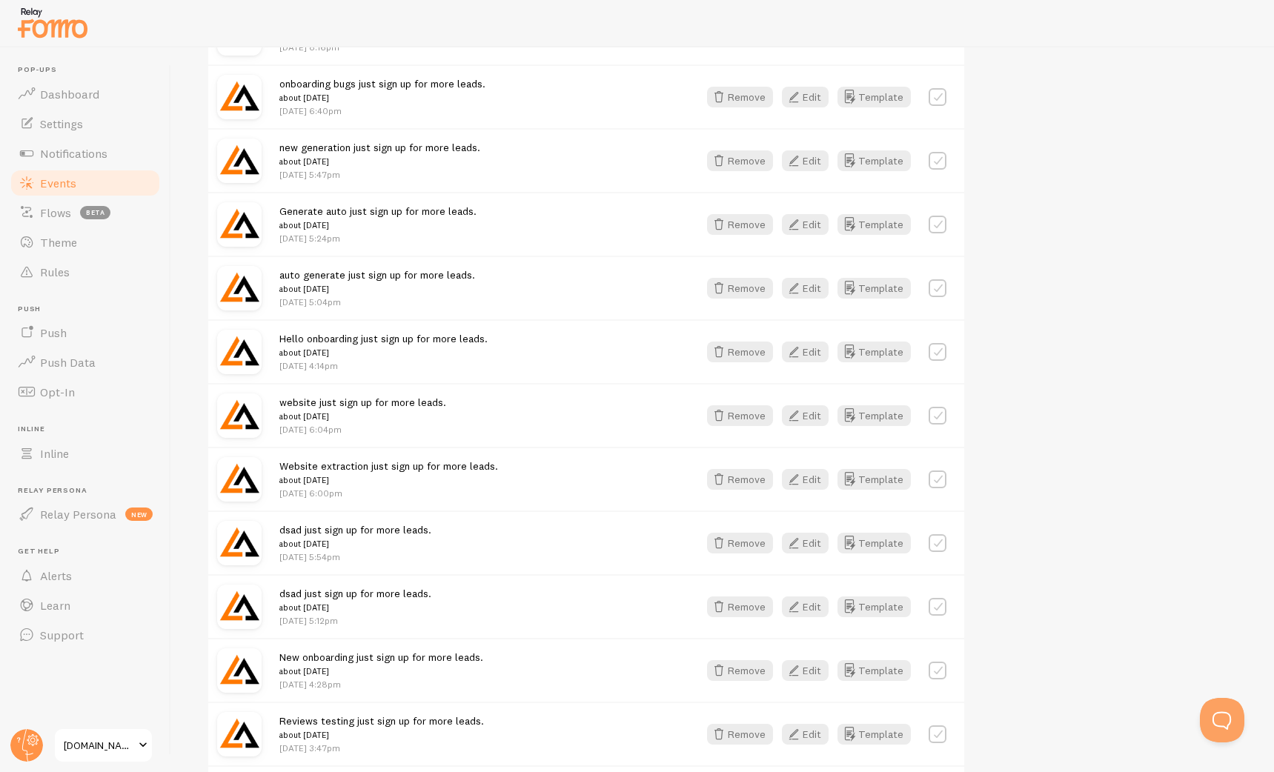
scroll to position [1665, 0]
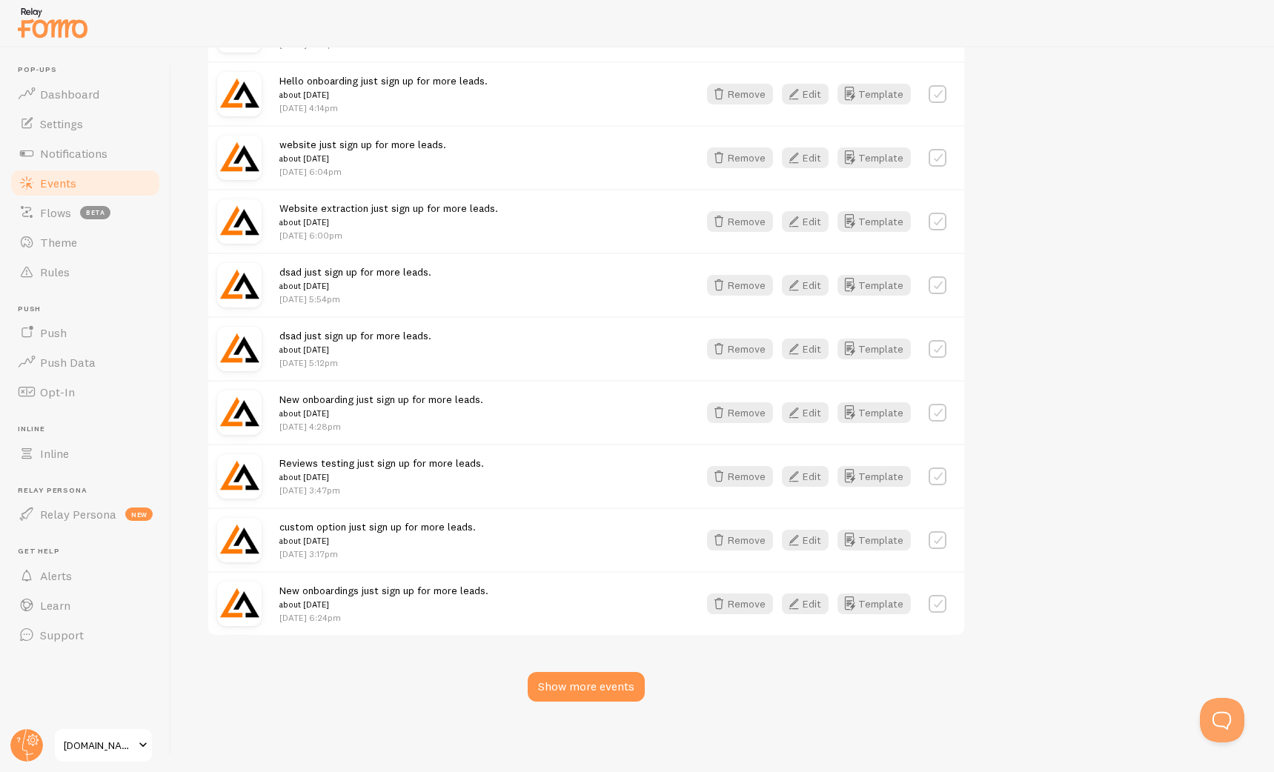
click at [933, 608] on label at bounding box center [937, 604] width 18 height 18
checkbox input "true"
click at [744, 611] on button "Remove" at bounding box center [740, 604] width 66 height 21
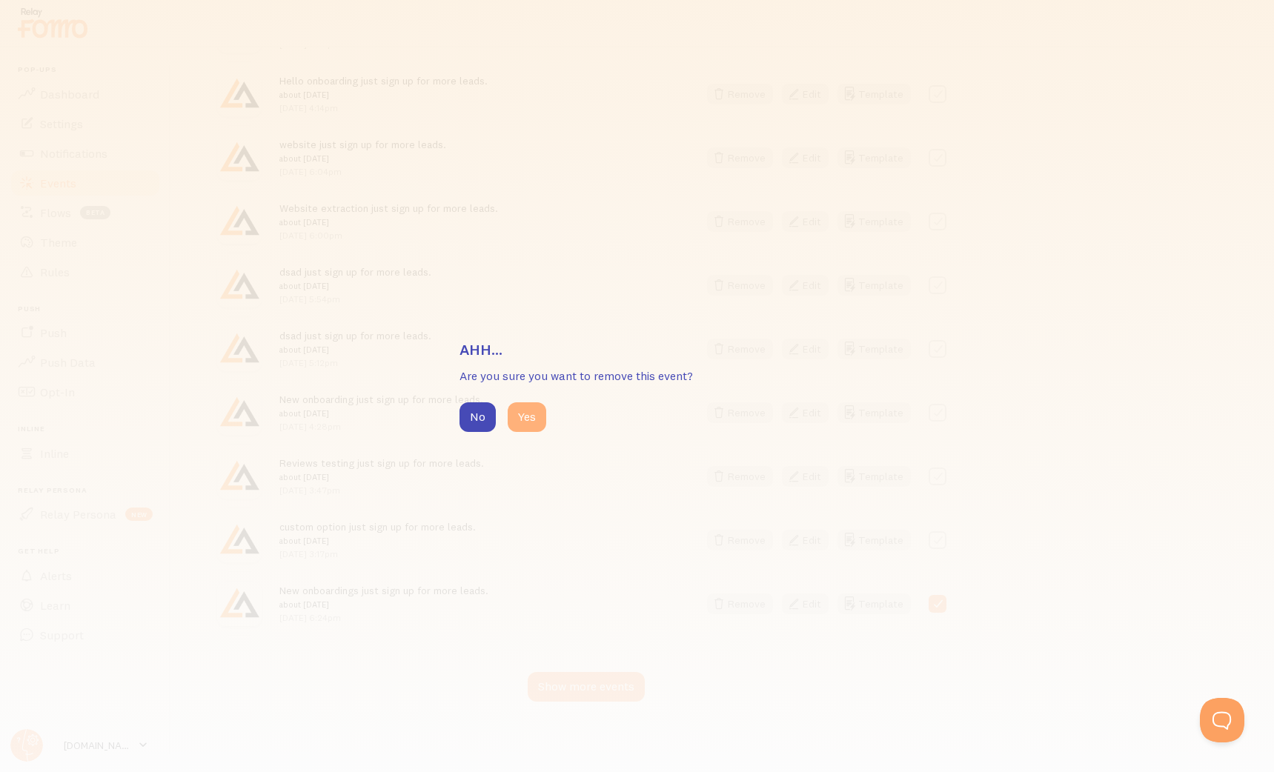
click at [529, 416] on button "Yes" at bounding box center [527, 417] width 39 height 30
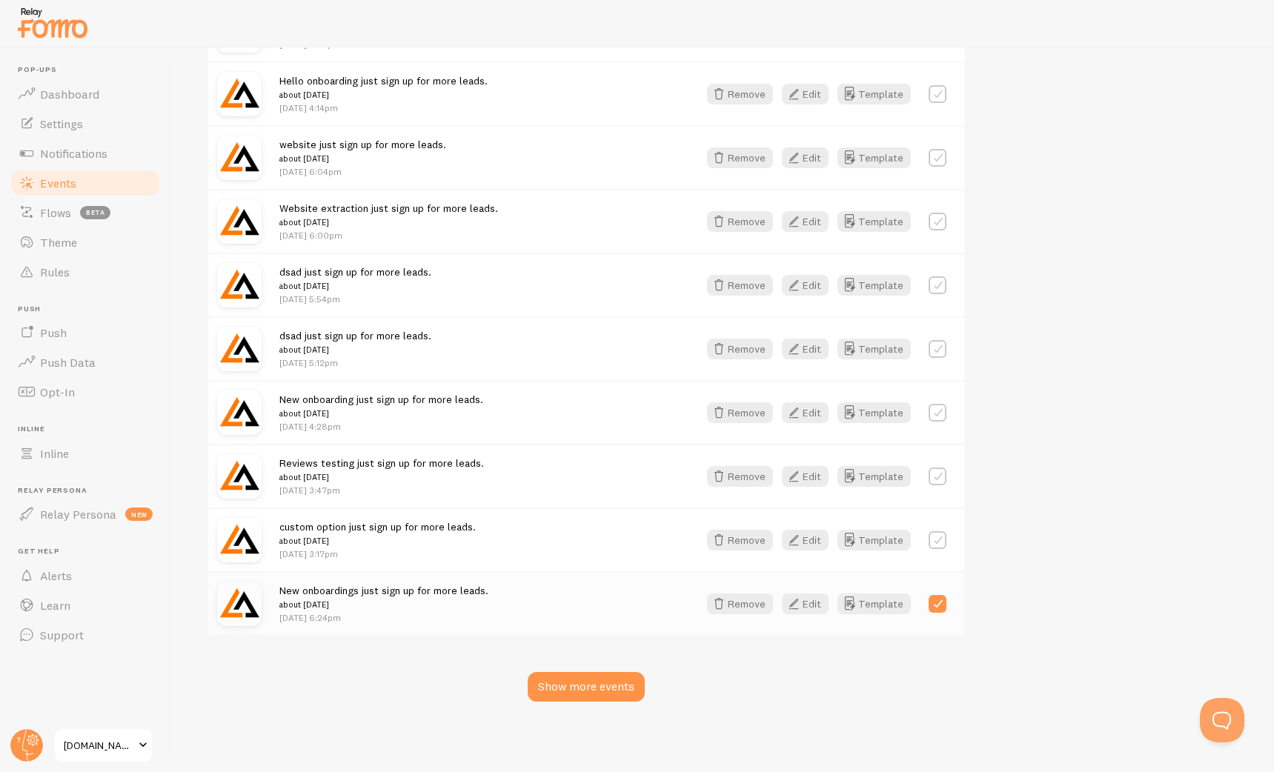
scroll to position [1601, 0]
click at [938, 604] on label at bounding box center [937, 604] width 18 height 18
checkbox input "true"
click at [943, 539] on label at bounding box center [937, 540] width 18 height 18
checkbox input "true"
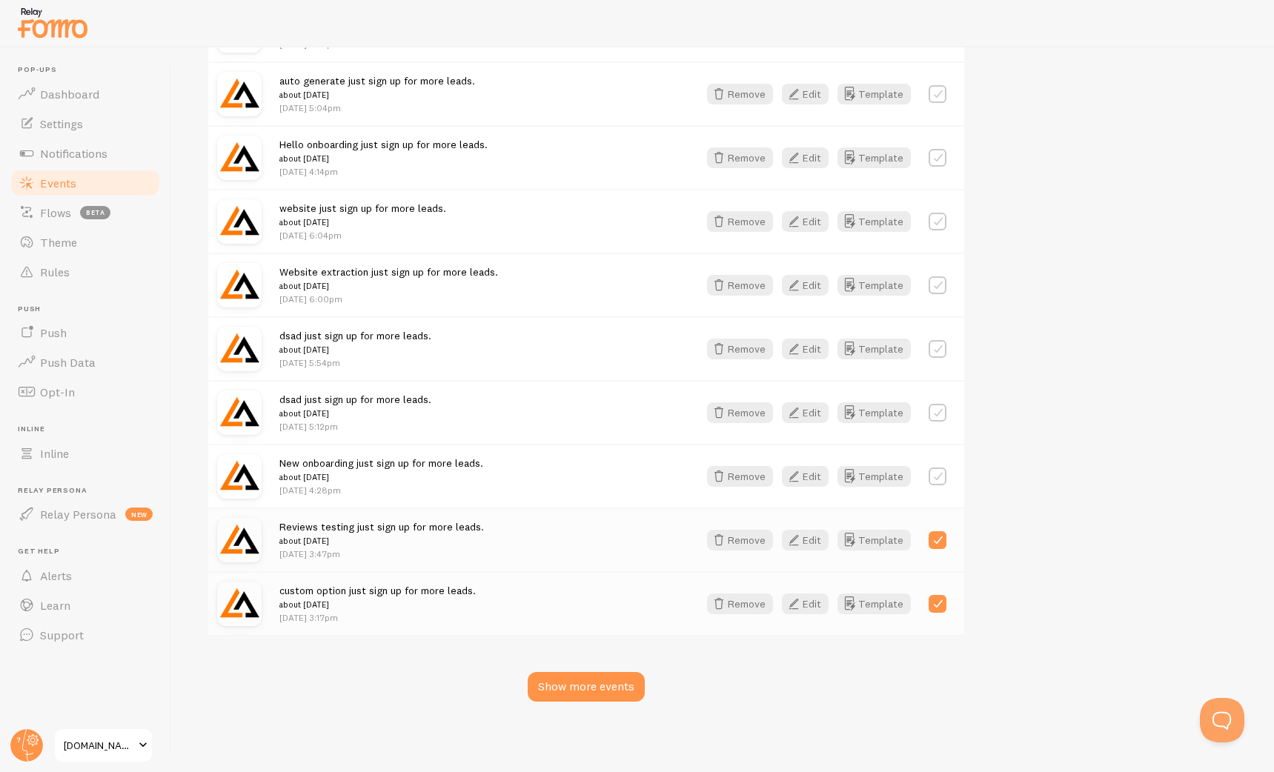
click at [940, 473] on label at bounding box center [937, 477] width 18 height 18
checkbox input "true"
click at [940, 408] on label at bounding box center [937, 413] width 18 height 18
checkbox input "true"
click at [944, 343] on label at bounding box center [937, 349] width 18 height 18
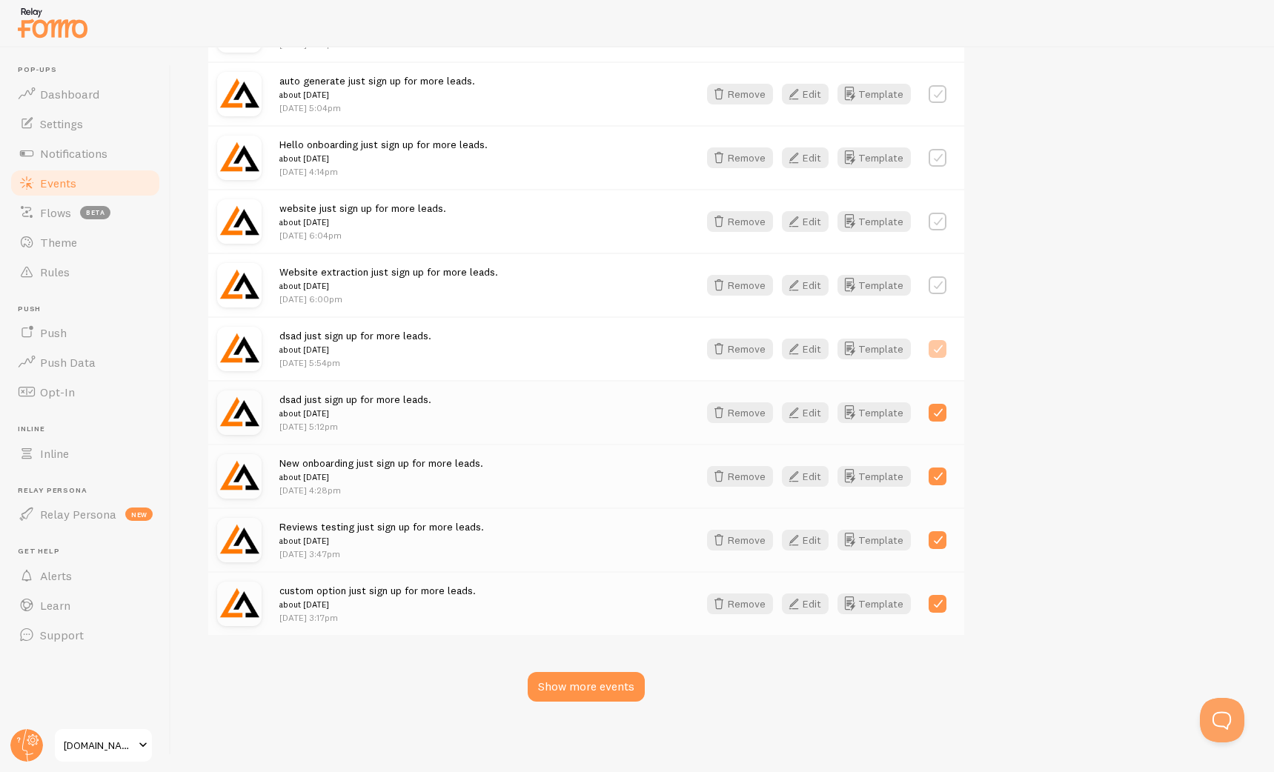
checkbox input "true"
click at [940, 282] on label at bounding box center [937, 285] width 18 height 18
checkbox input "true"
click at [941, 227] on label at bounding box center [937, 222] width 18 height 18
checkbox input "true"
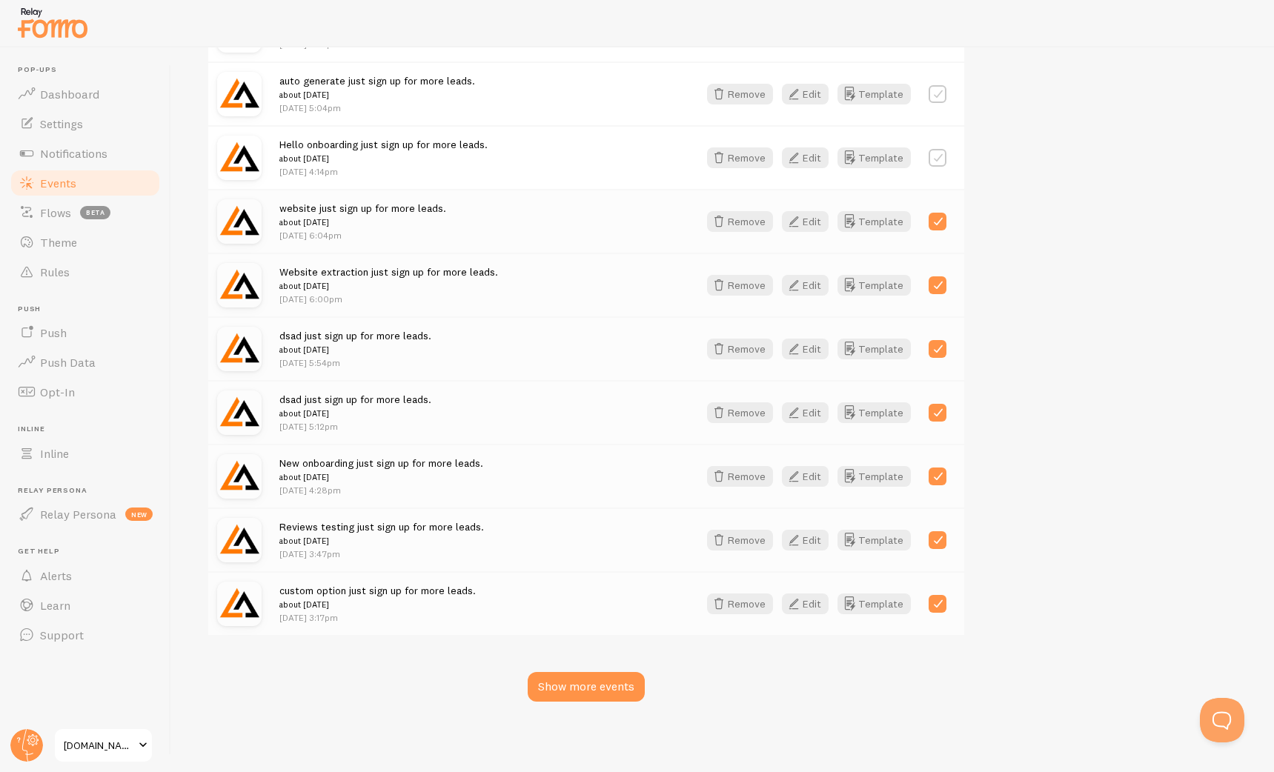
click at [939, 150] on label at bounding box center [937, 158] width 18 height 18
checkbox input "true"
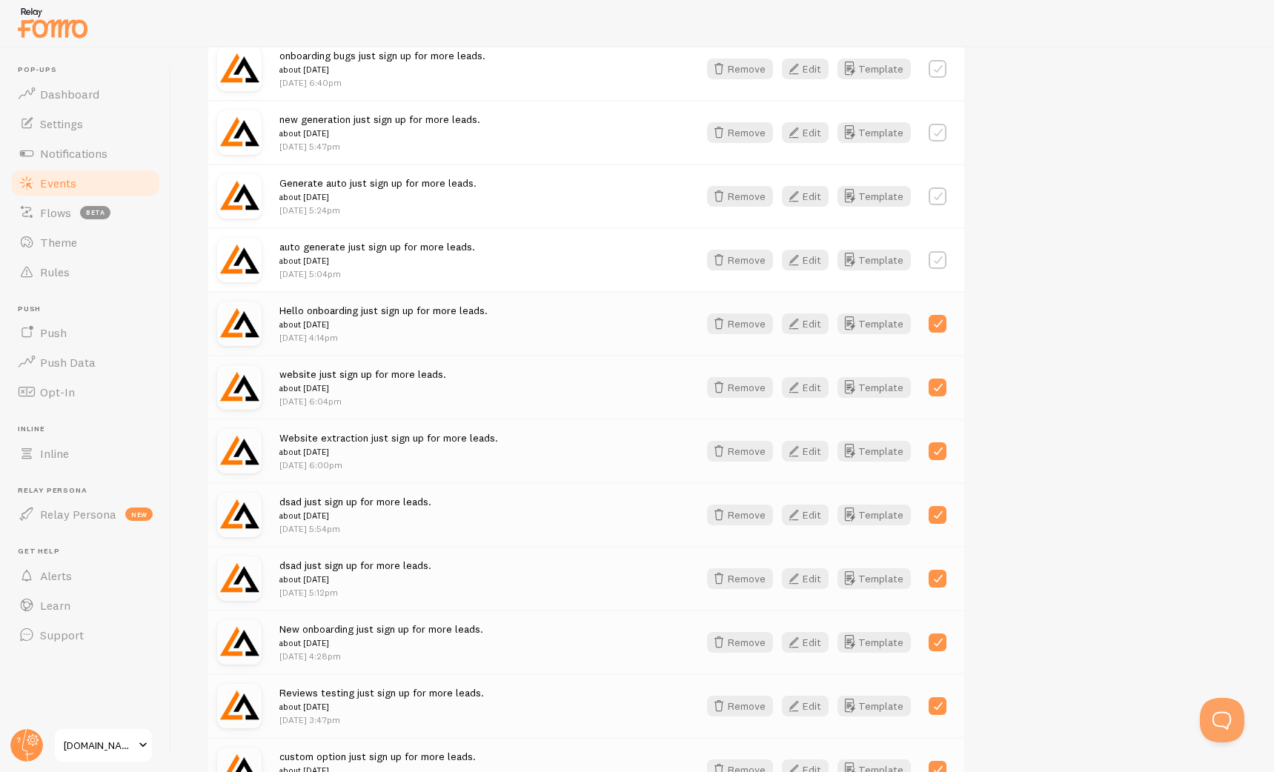
scroll to position [1428, 0]
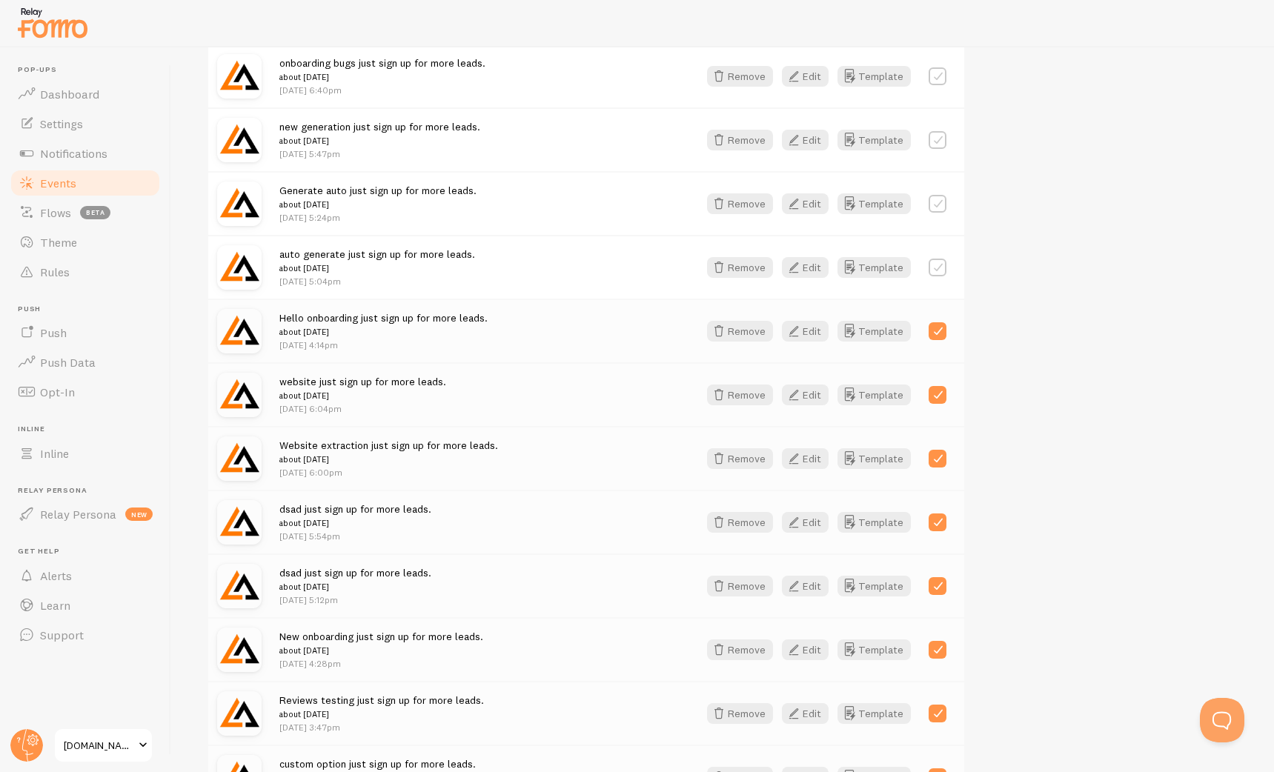
click at [940, 267] on label at bounding box center [937, 268] width 18 height 18
checkbox input "true"
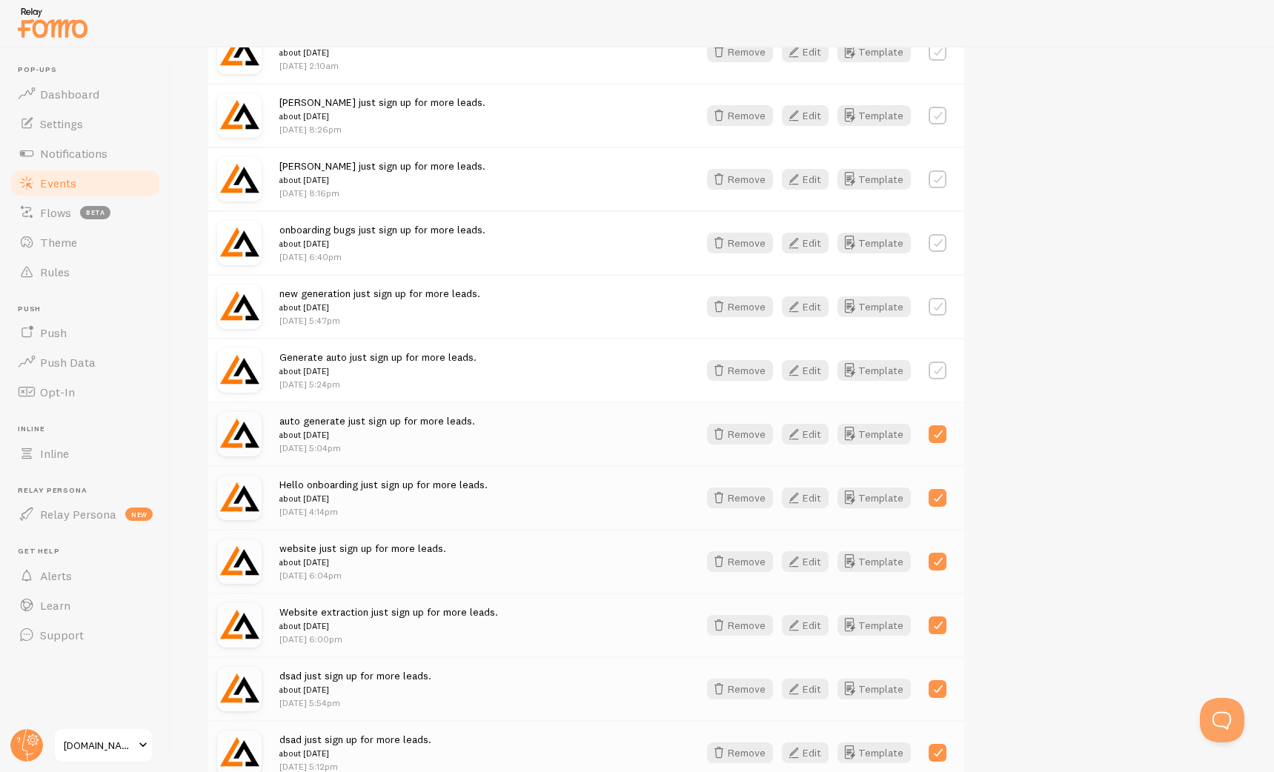
scroll to position [1254, 0]
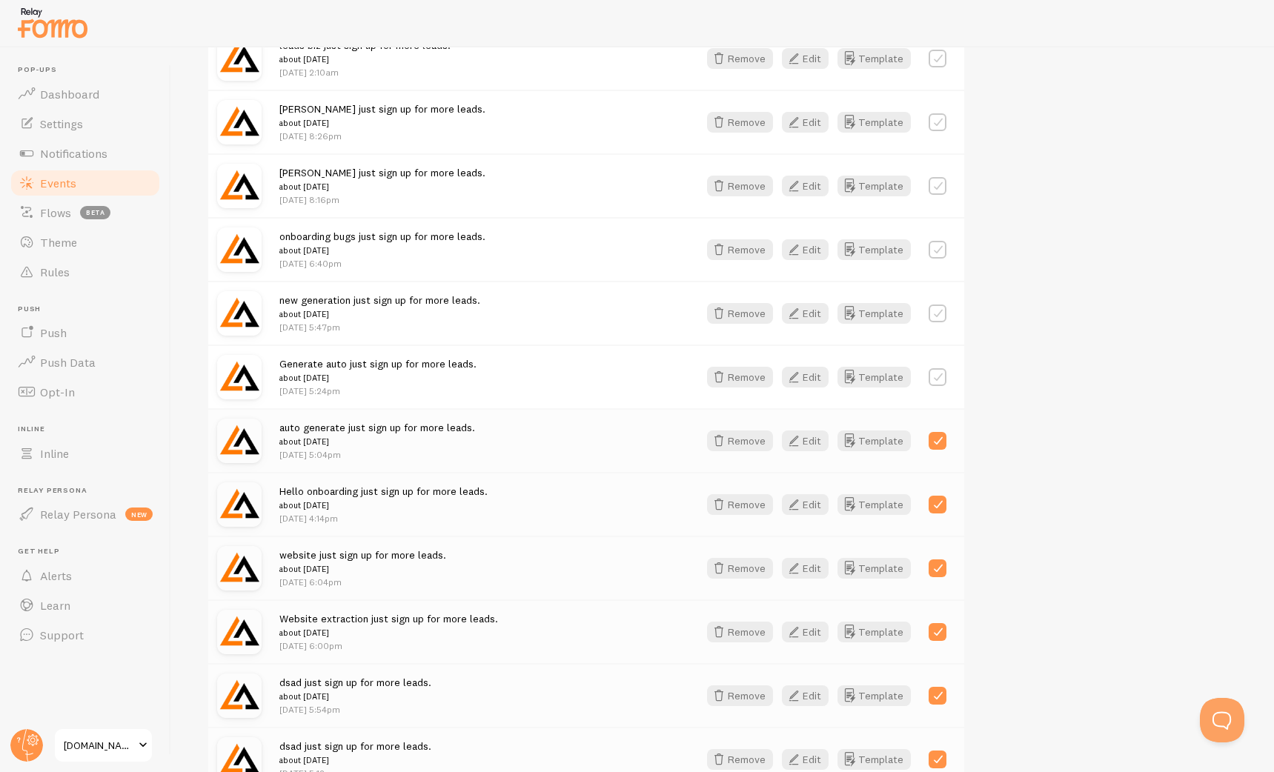
click at [941, 371] on label at bounding box center [937, 377] width 18 height 18
checkbox input "true"
click at [945, 300] on div "new generation just sign up for more leads. about 2 weeks ago Jul 25th @ 5:47pm…" at bounding box center [586, 313] width 756 height 64
click at [944, 312] on label at bounding box center [937, 314] width 18 height 18
checkbox input "true"
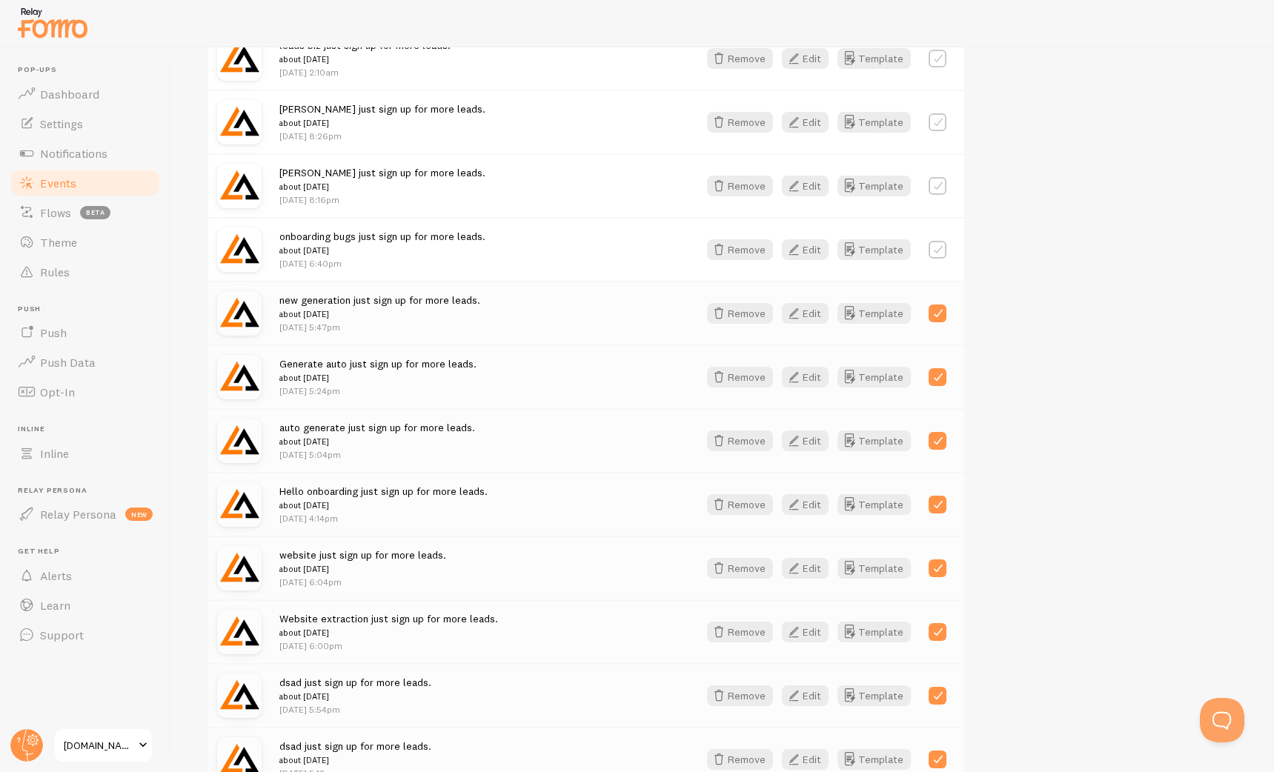
click at [938, 253] on label at bounding box center [937, 250] width 18 height 18
checkbox input "true"
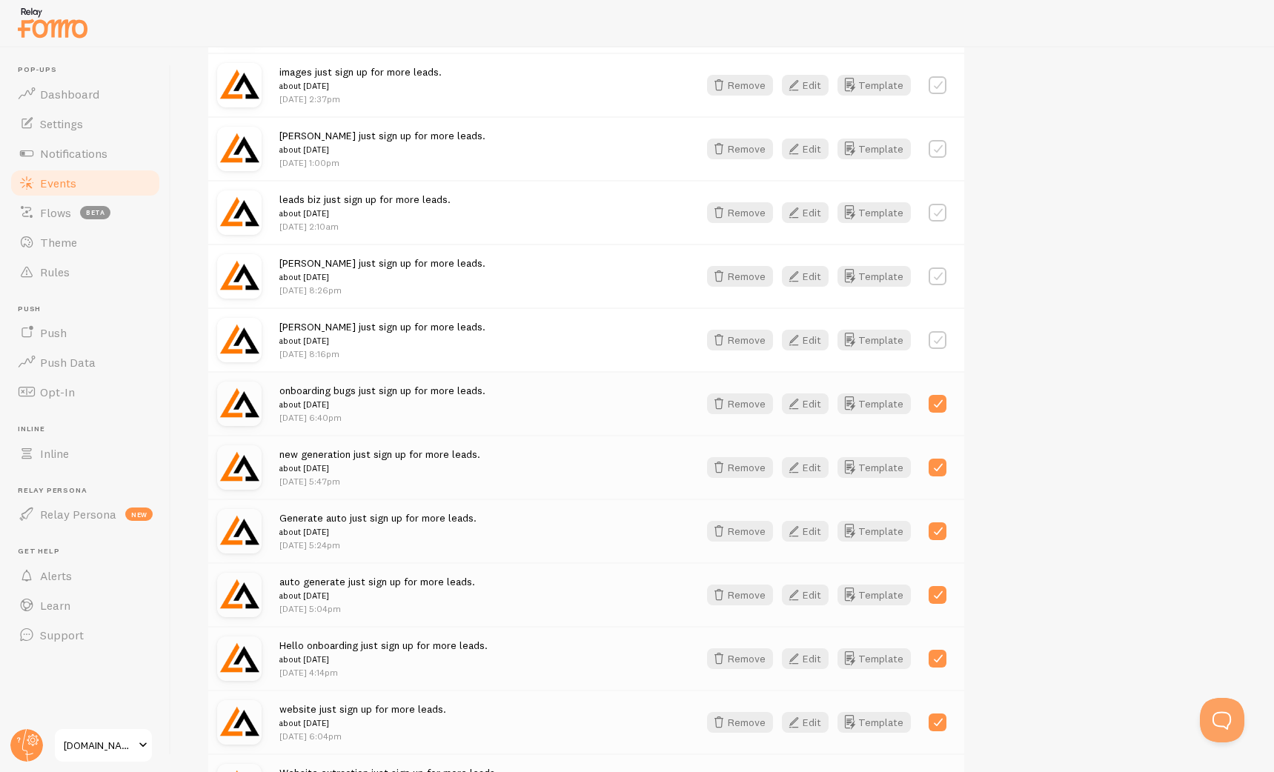
scroll to position [1100, 0]
click at [937, 340] on label at bounding box center [937, 340] width 18 height 18
checkbox input "true"
click at [937, 282] on label at bounding box center [937, 276] width 18 height 18
checkbox input "true"
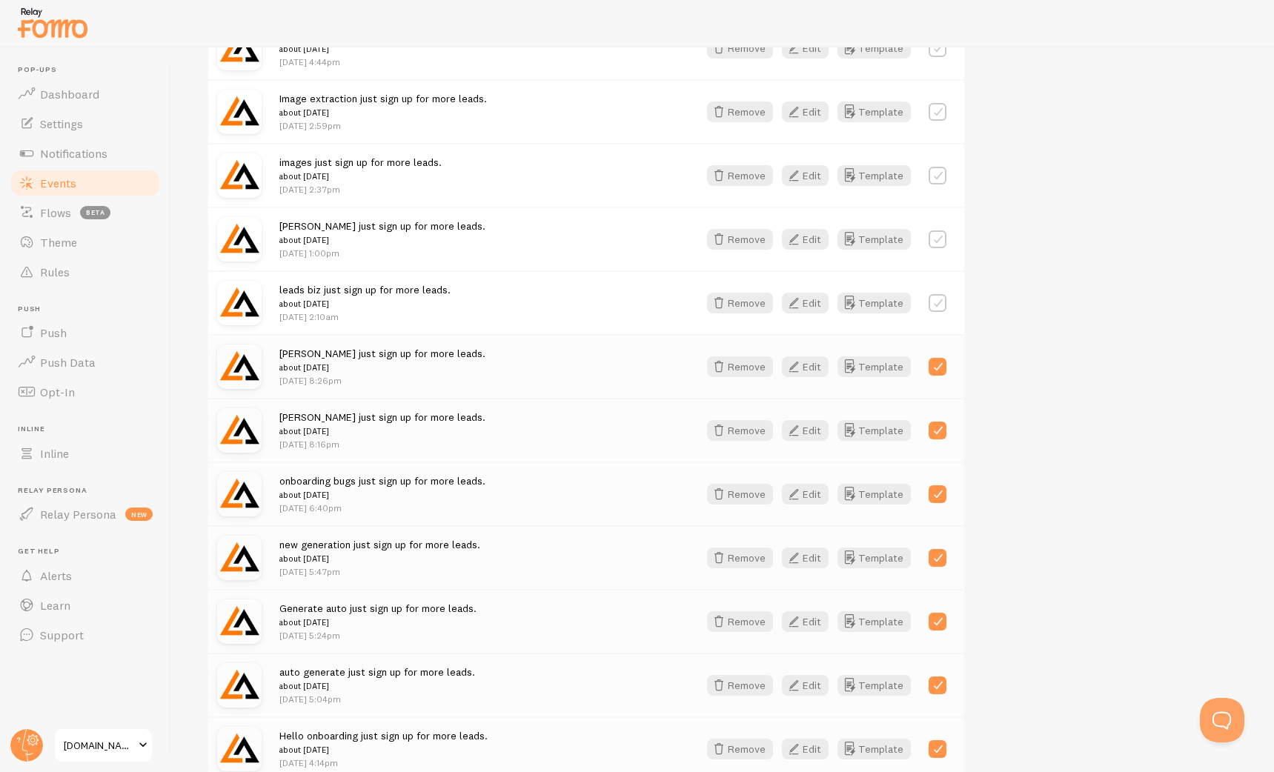
scroll to position [1008, 0]
click at [940, 302] on label at bounding box center [937, 305] width 18 height 18
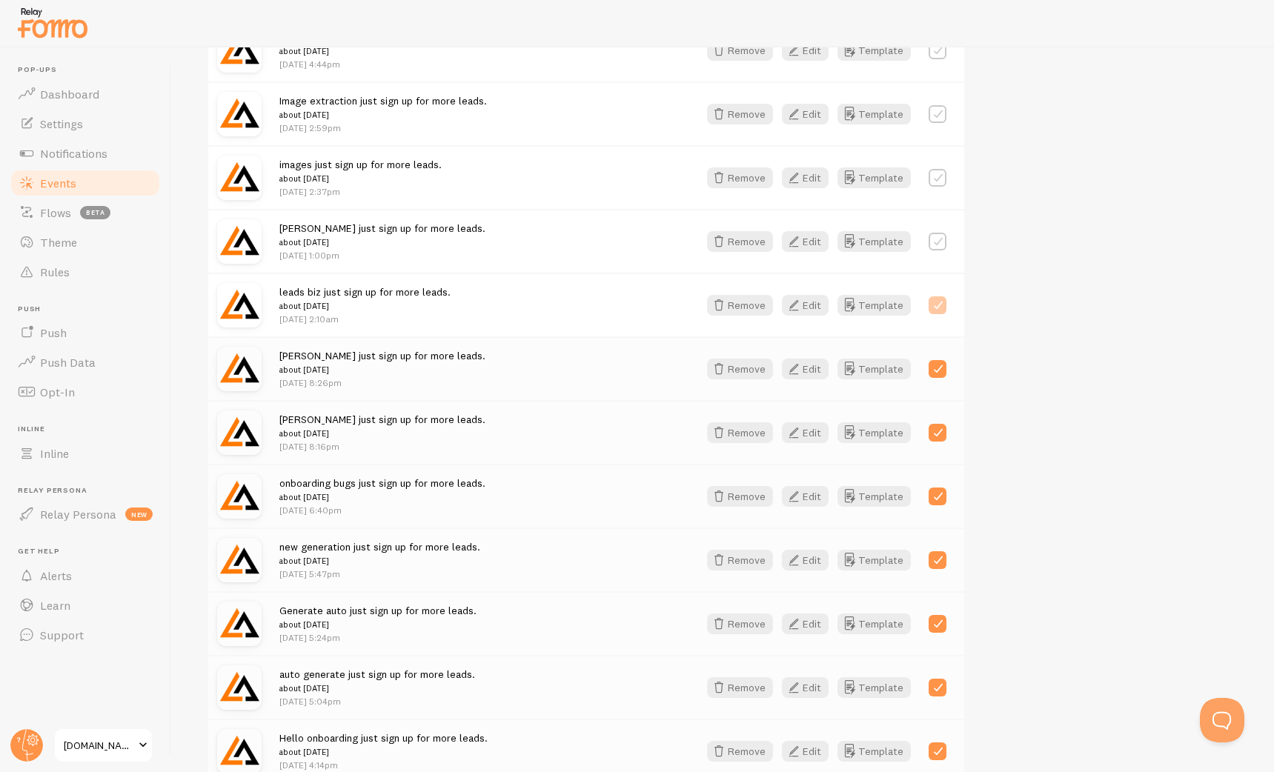
checkbox input "true"
click at [936, 250] on div at bounding box center [937, 241] width 18 height 21
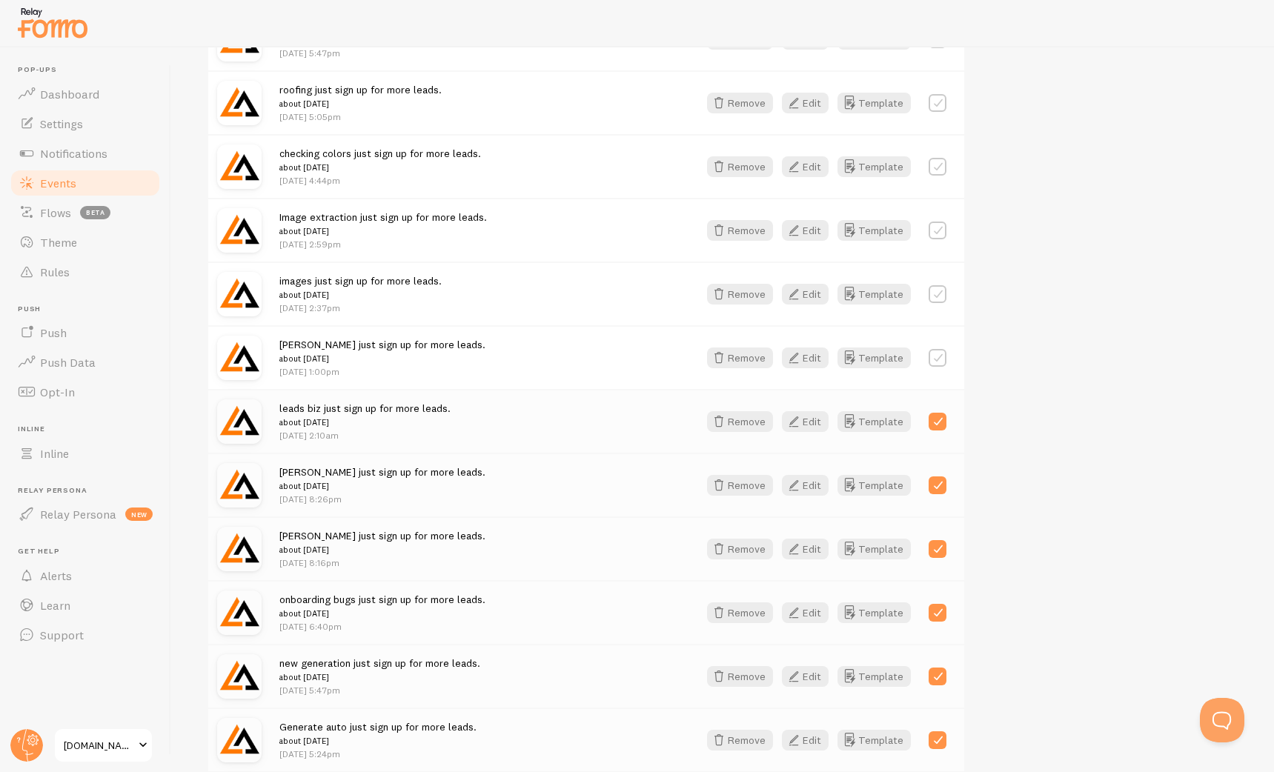
scroll to position [888, 0]
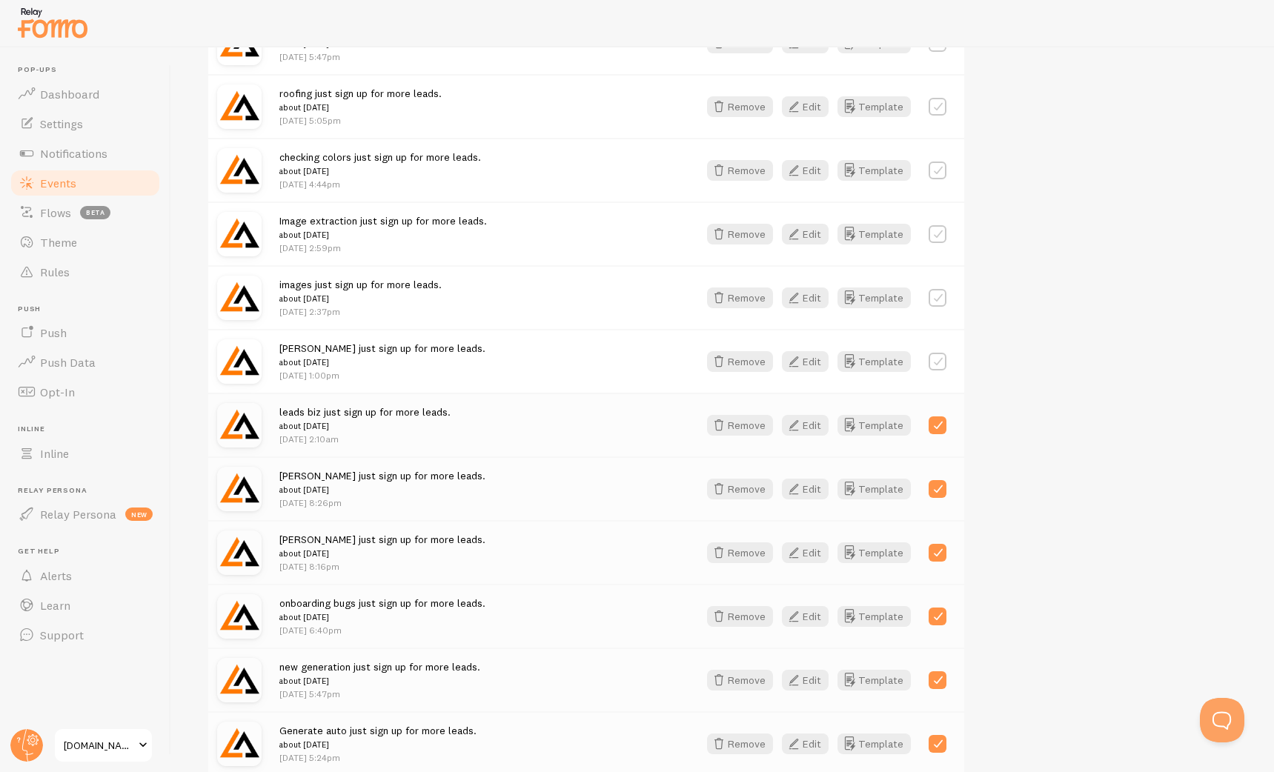
click at [937, 356] on label at bounding box center [937, 362] width 18 height 18
checkbox input "true"
click at [937, 301] on label at bounding box center [937, 298] width 18 height 18
checkbox input "true"
click at [936, 253] on div "Image extraction just sign up for more leads. about 1 week ago Jul 28th @ 2:59p…" at bounding box center [586, 234] width 756 height 64
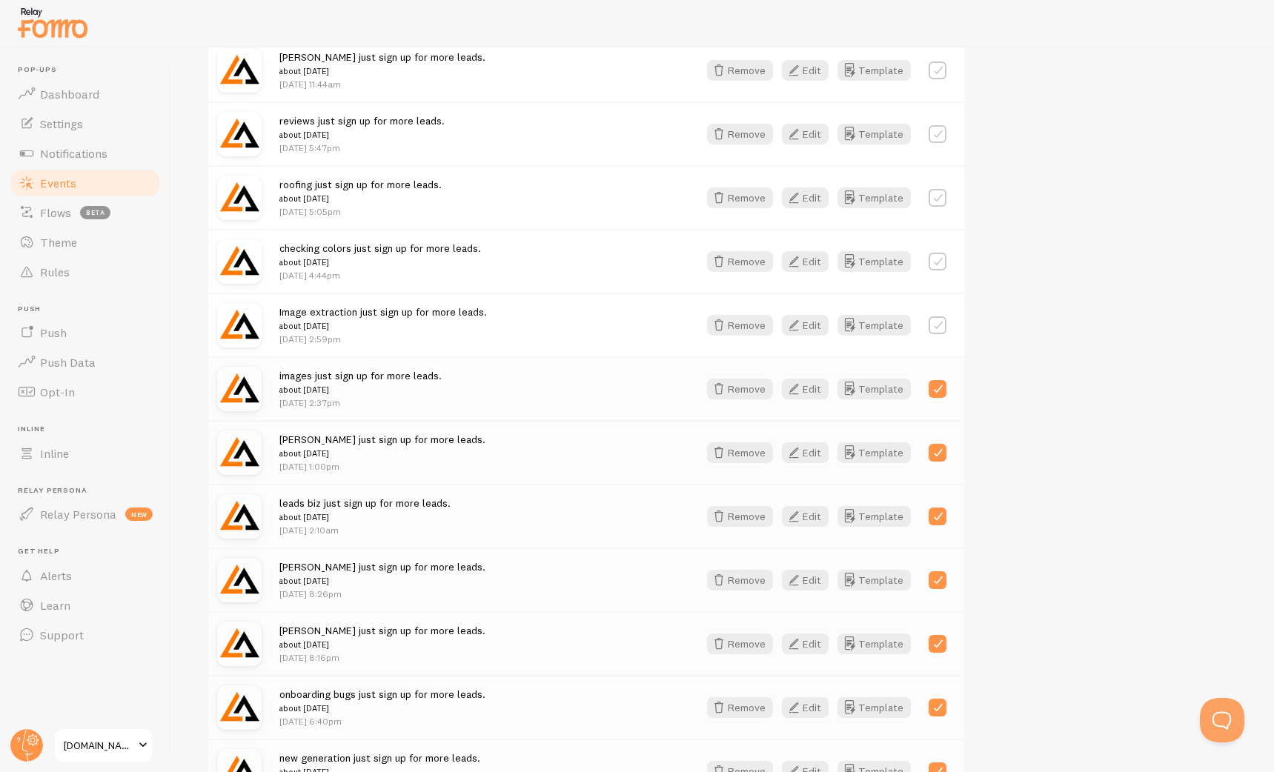
scroll to position [790, 0]
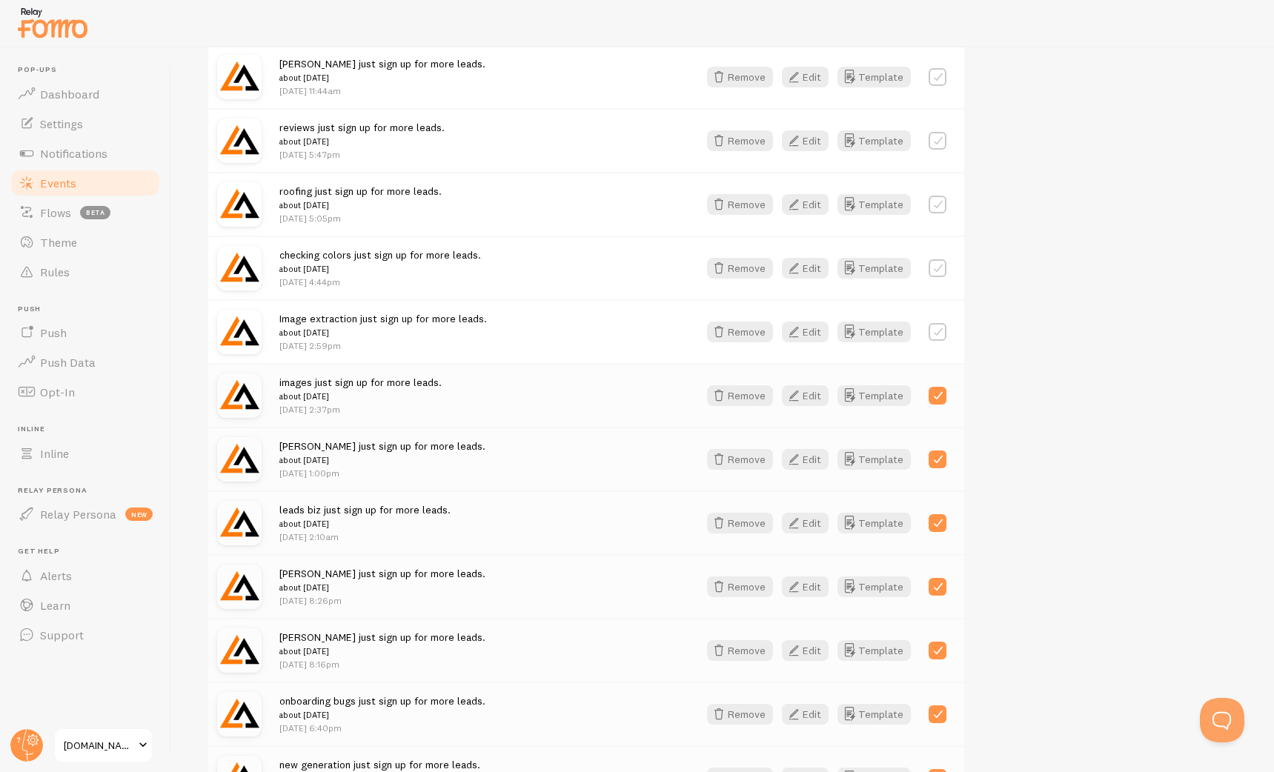
click at [938, 326] on label at bounding box center [937, 332] width 18 height 18
checkbox input "true"
click at [938, 272] on label at bounding box center [937, 268] width 18 height 18
checkbox input "true"
click at [937, 205] on label at bounding box center [937, 205] width 18 height 18
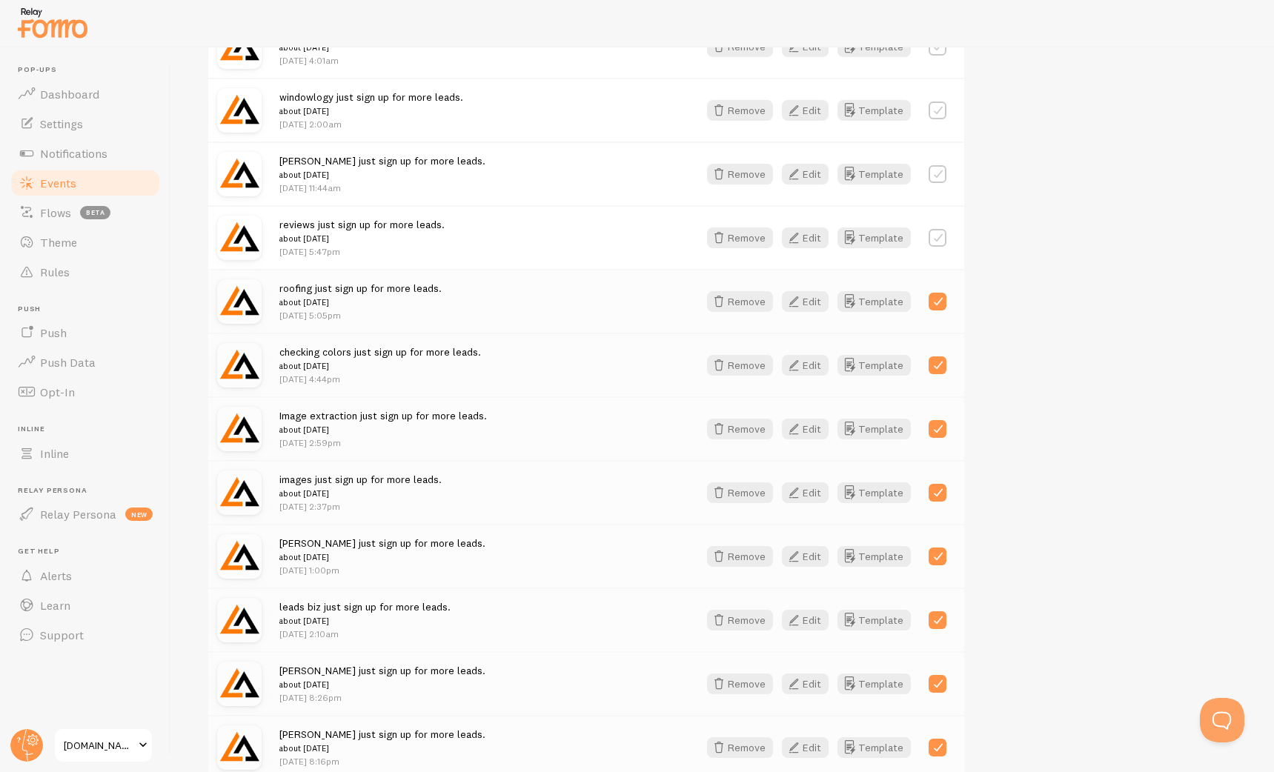
scroll to position [692, 0]
click at [939, 296] on label at bounding box center [937, 302] width 18 height 18
checkbox input "false"
click at [937, 239] on label at bounding box center [937, 239] width 18 height 18
checkbox input "true"
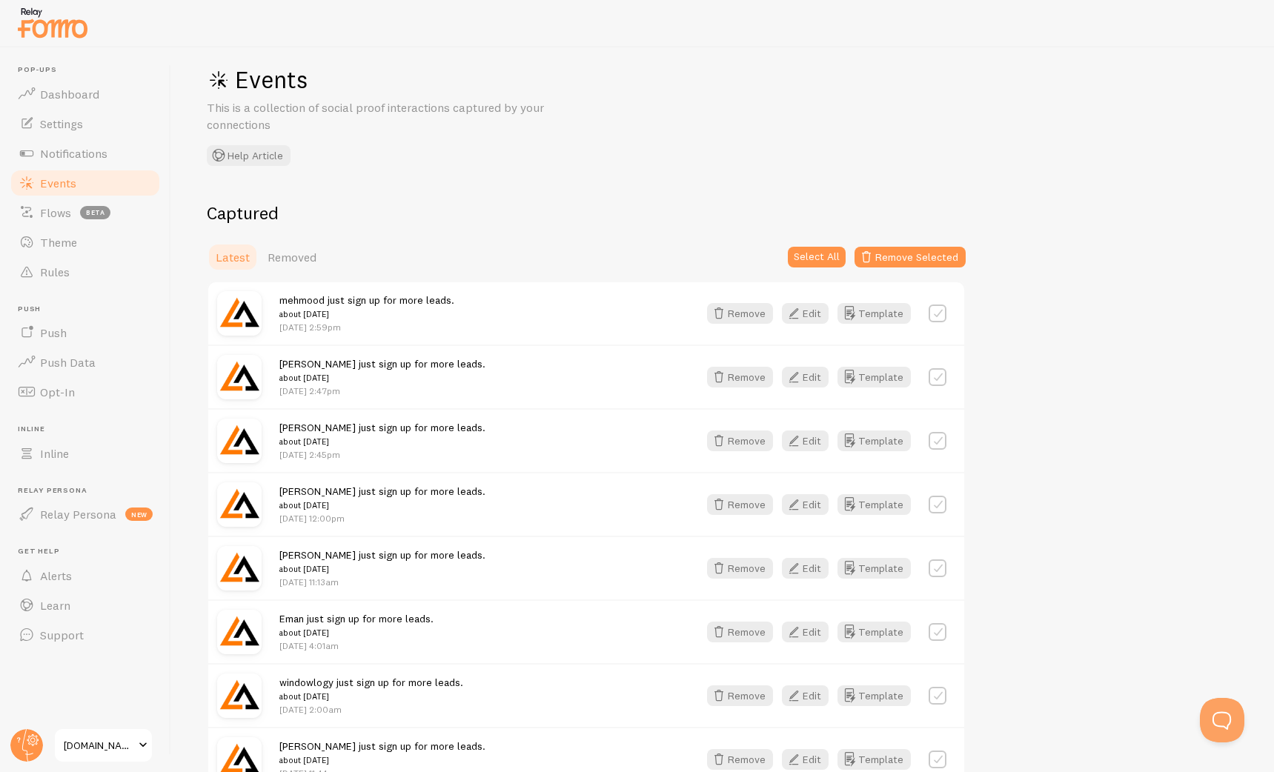
scroll to position [0, 0]
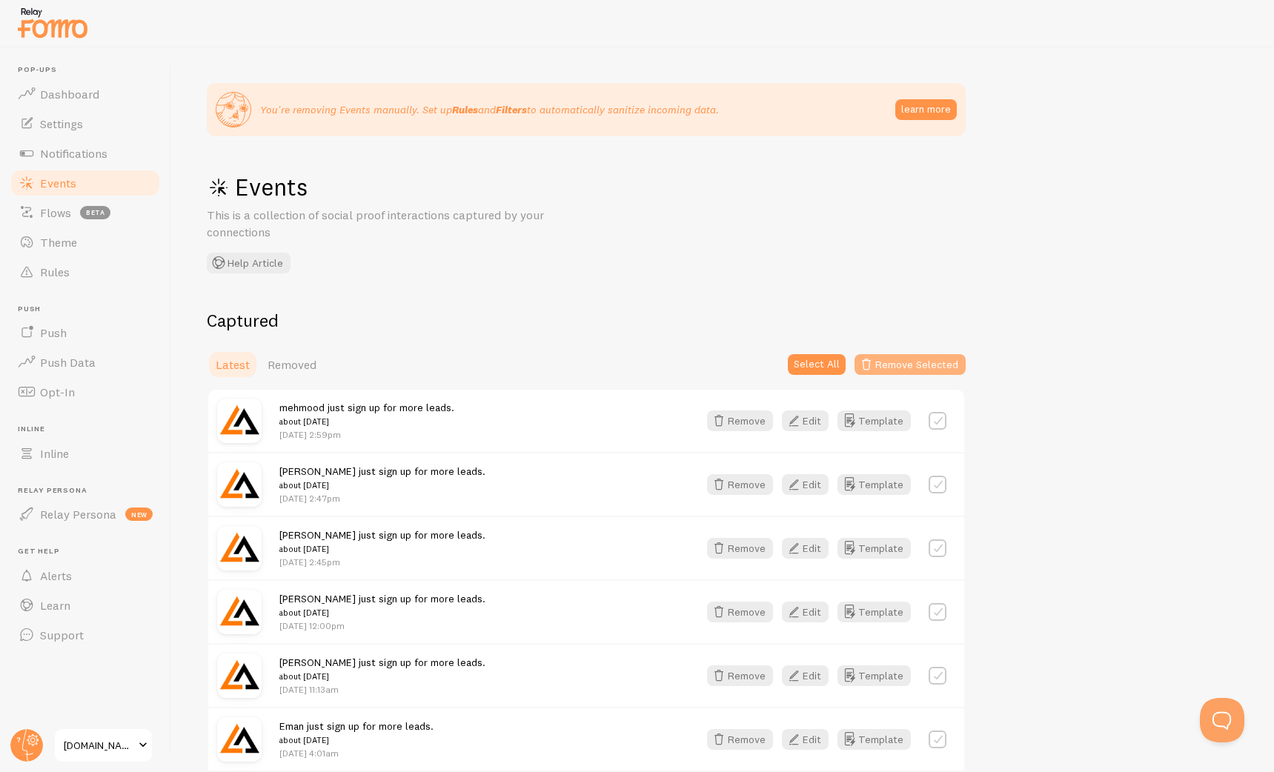
click at [888, 362] on button "Remove Selected" at bounding box center [909, 364] width 111 height 21
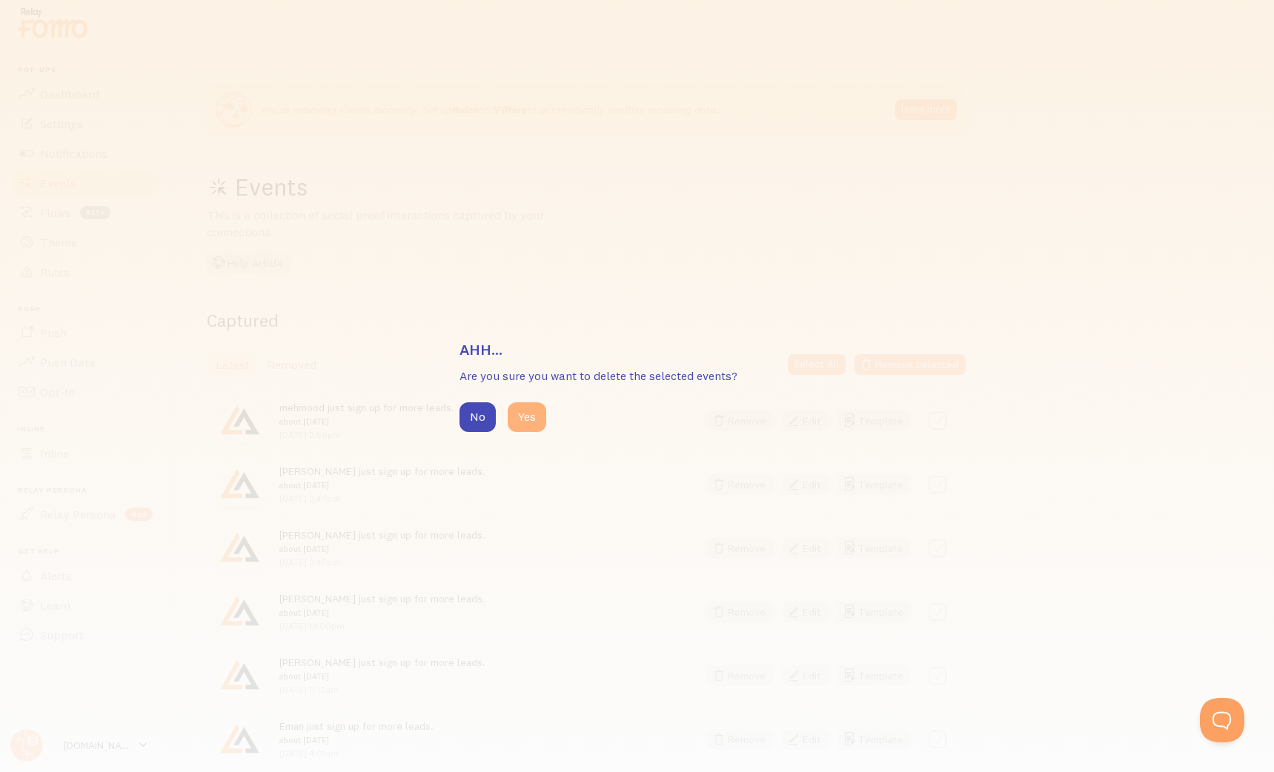
click at [534, 419] on button "Yes" at bounding box center [527, 417] width 39 height 30
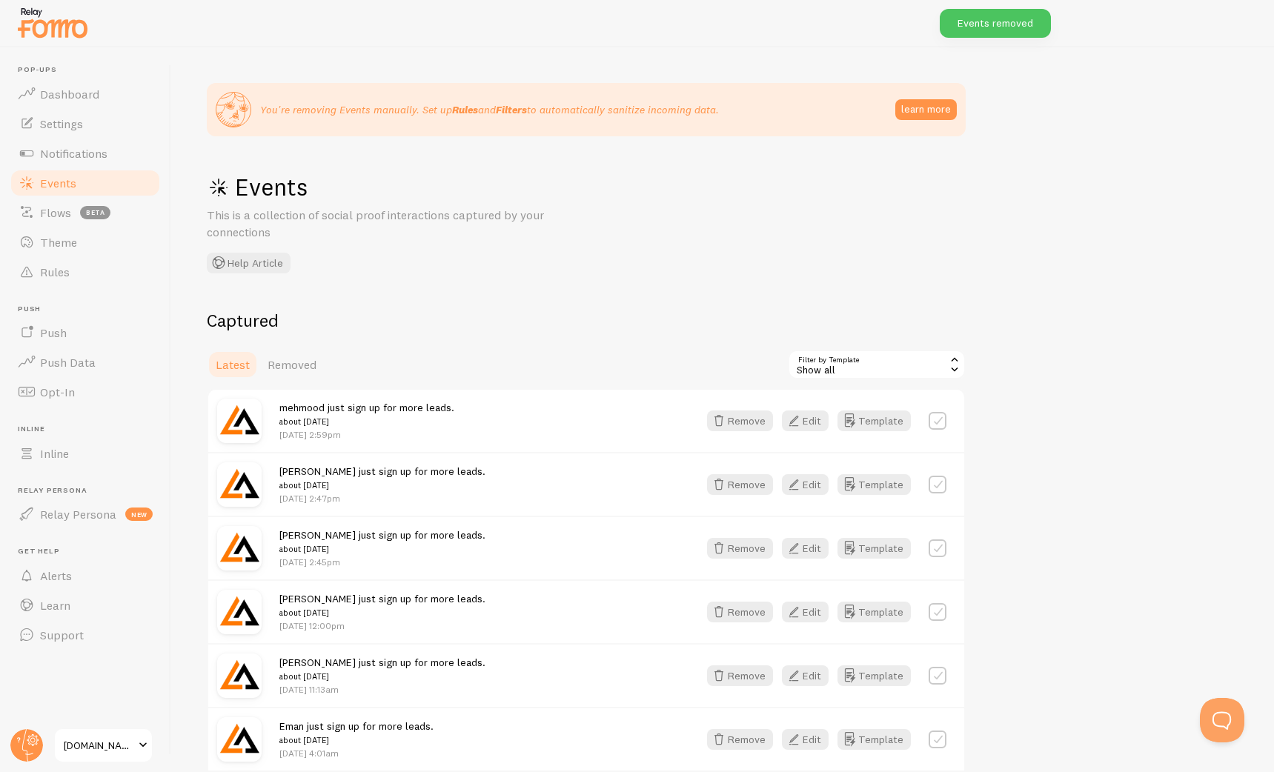
scroll to position [327, 0]
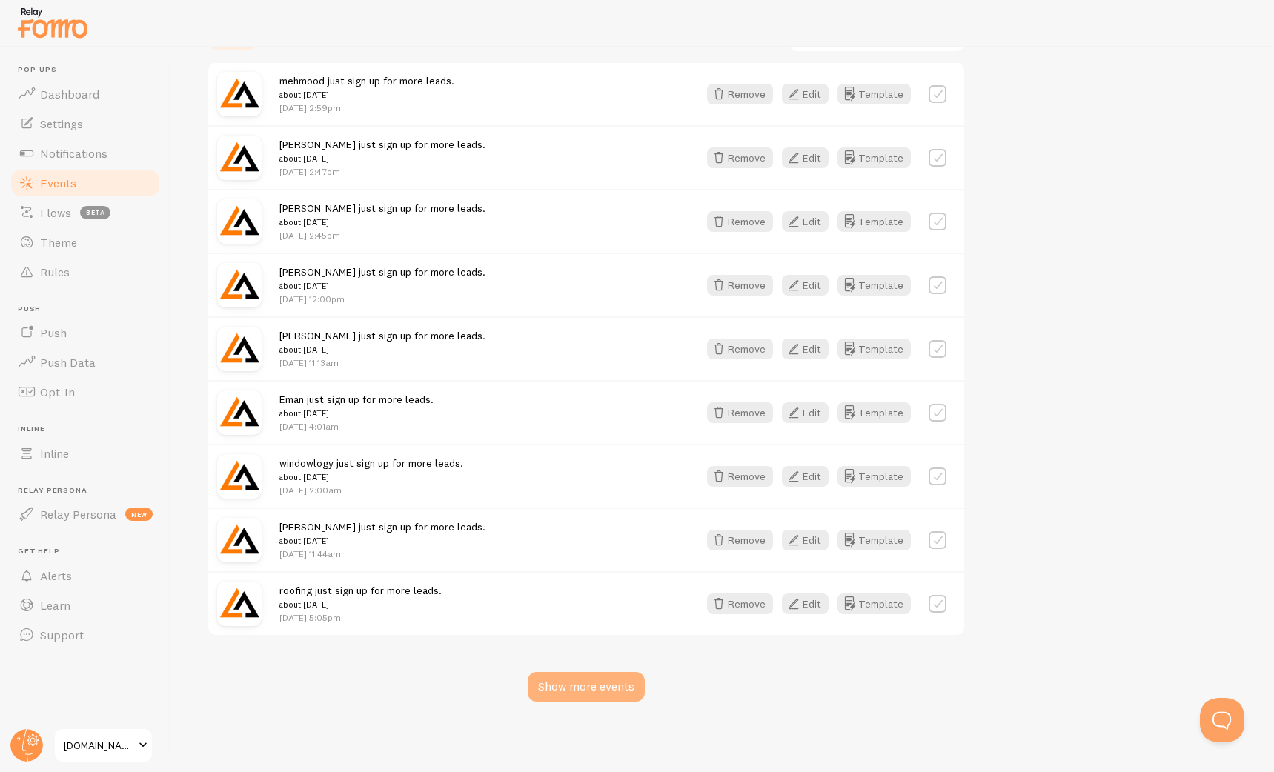
click at [601, 690] on div "Show more events" at bounding box center [586, 687] width 117 height 30
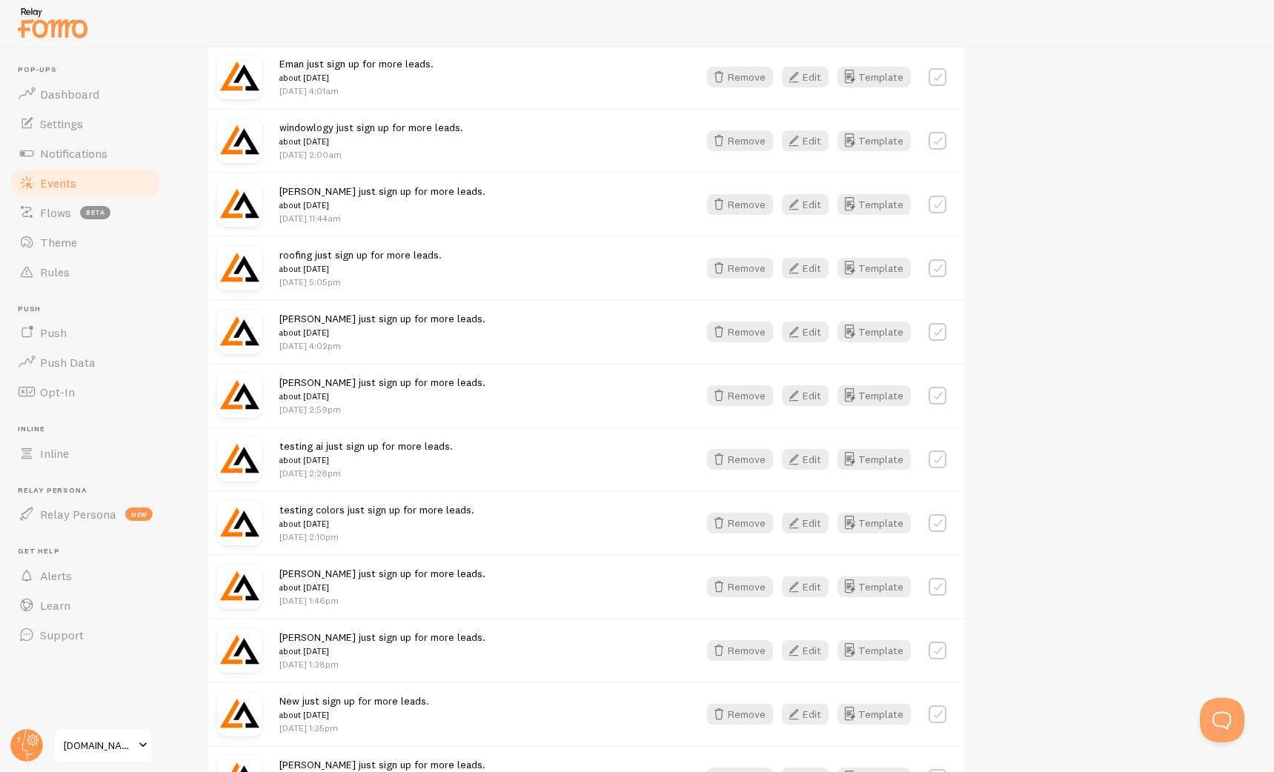
scroll to position [664, 0]
click at [940, 328] on label at bounding box center [937, 331] width 18 height 18
checkbox input "true"
click at [938, 451] on label at bounding box center [937, 458] width 18 height 18
checkbox input "true"
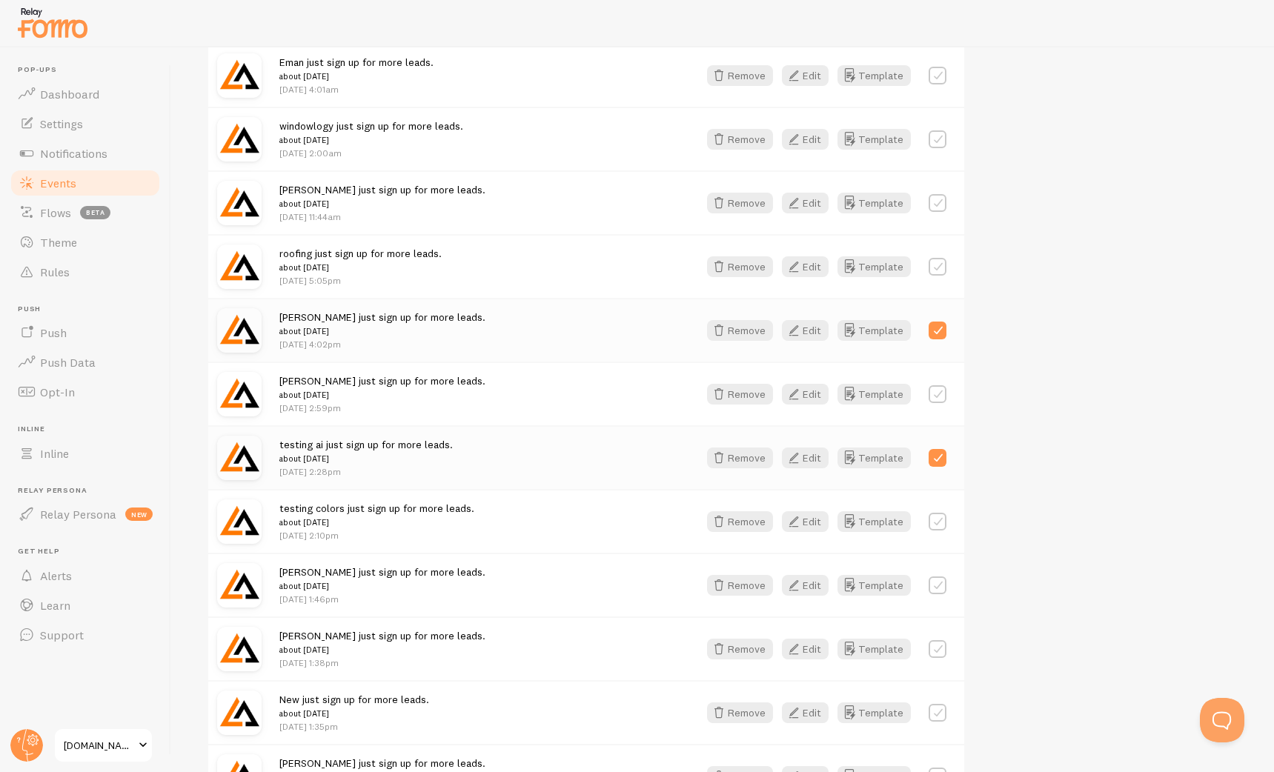
click at [937, 514] on label at bounding box center [937, 522] width 18 height 18
checkbox input "true"
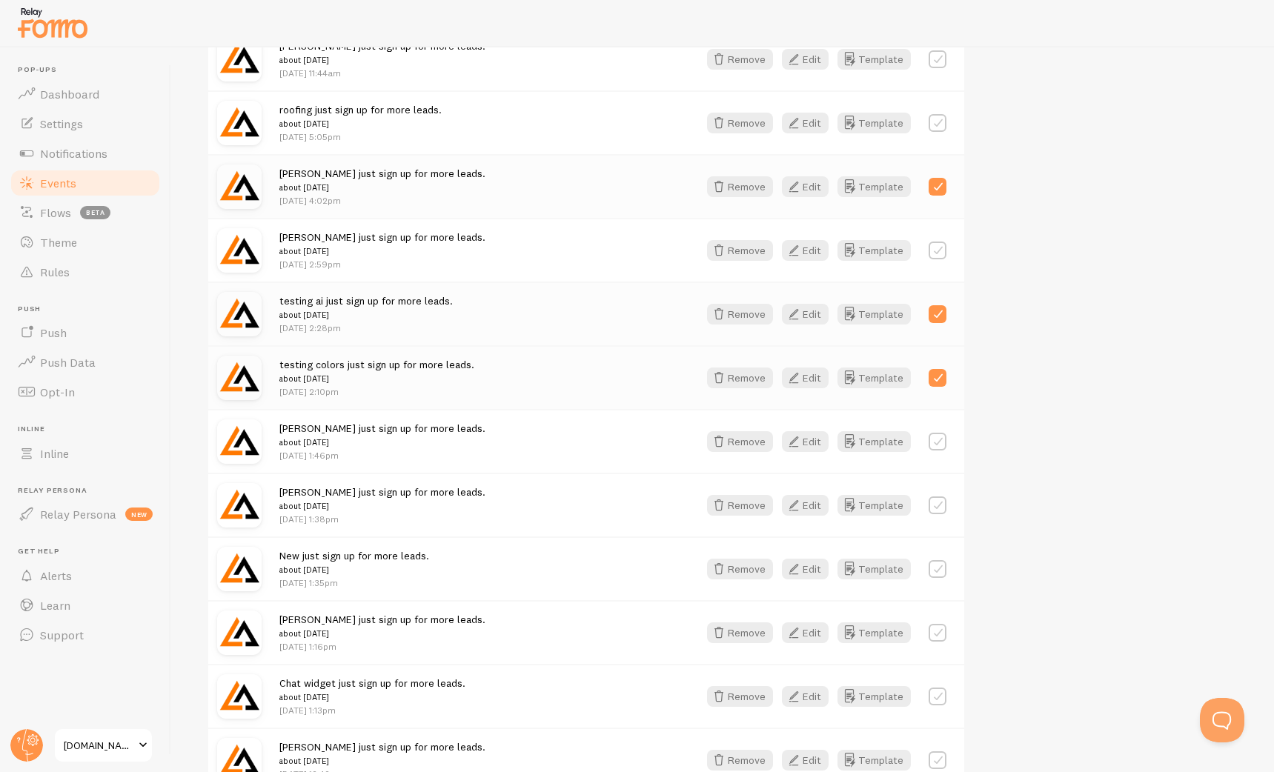
scroll to position [804, 0]
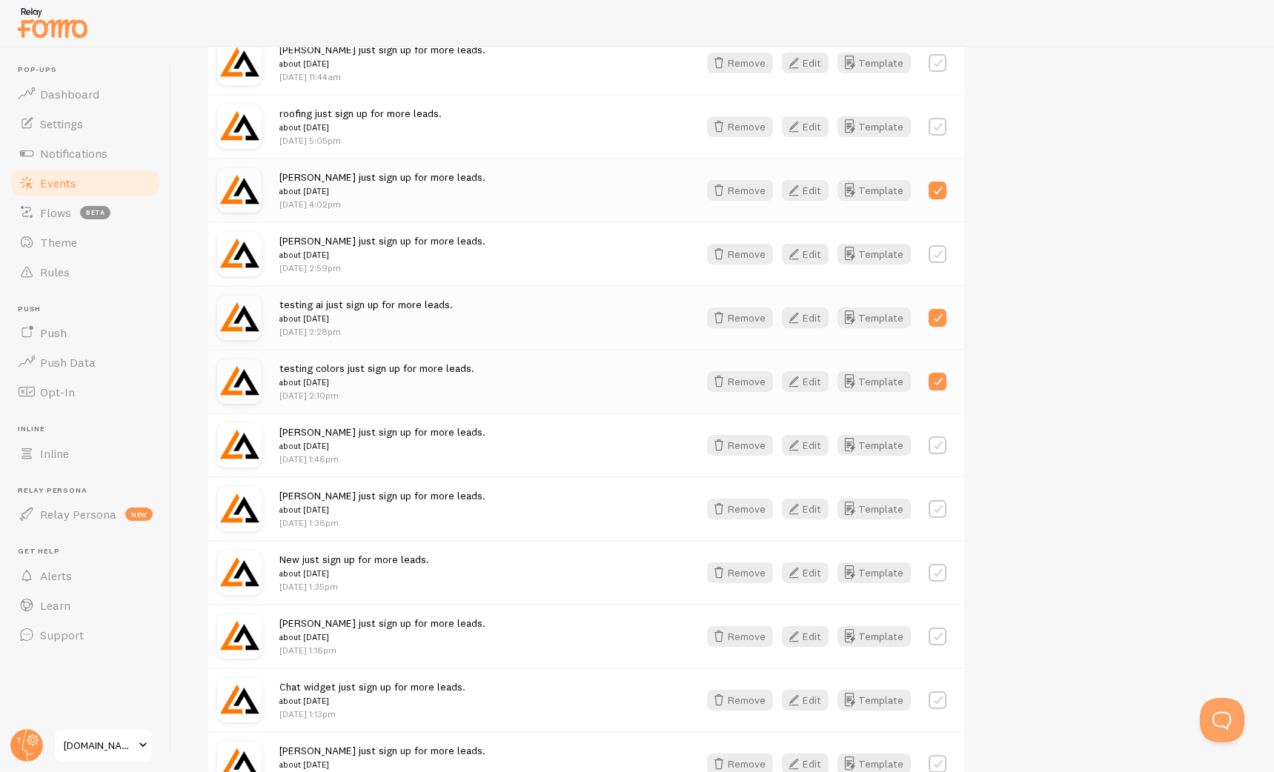
click at [943, 442] on label at bounding box center [937, 445] width 18 height 18
checkbox input "true"
click at [940, 515] on label at bounding box center [937, 509] width 18 height 18
checkbox input "true"
click at [940, 568] on label at bounding box center [937, 573] width 18 height 18
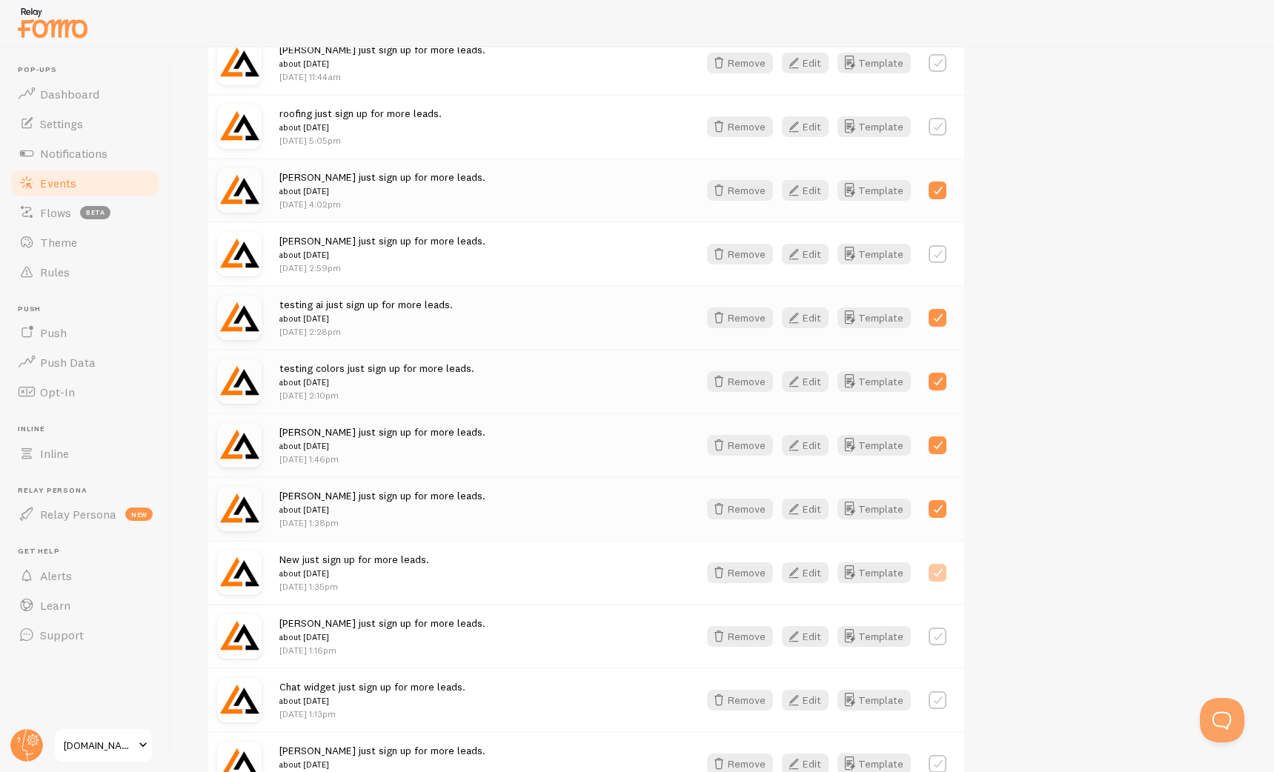
checkbox input "true"
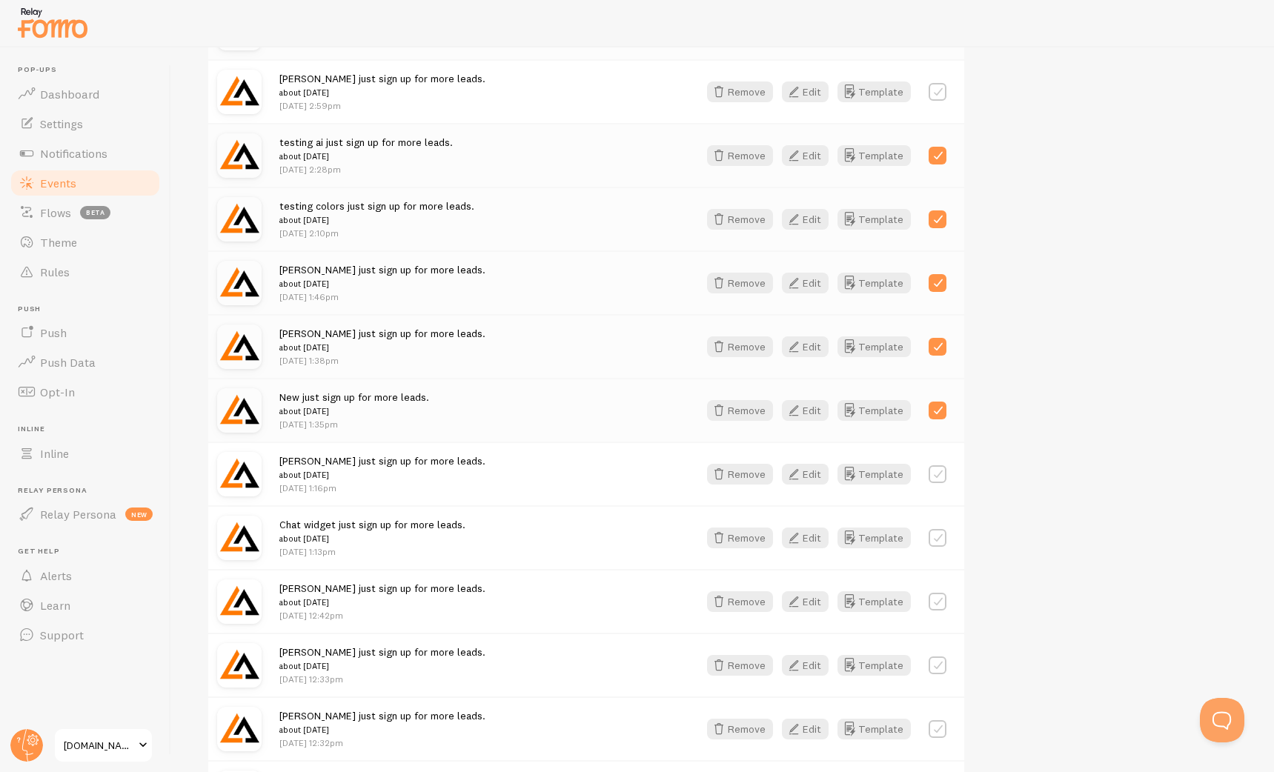
scroll to position [965, 0]
click at [937, 476] on label at bounding box center [937, 476] width 18 height 18
checkbox input "true"
click at [935, 531] on label at bounding box center [937, 540] width 18 height 18
checkbox input "true"
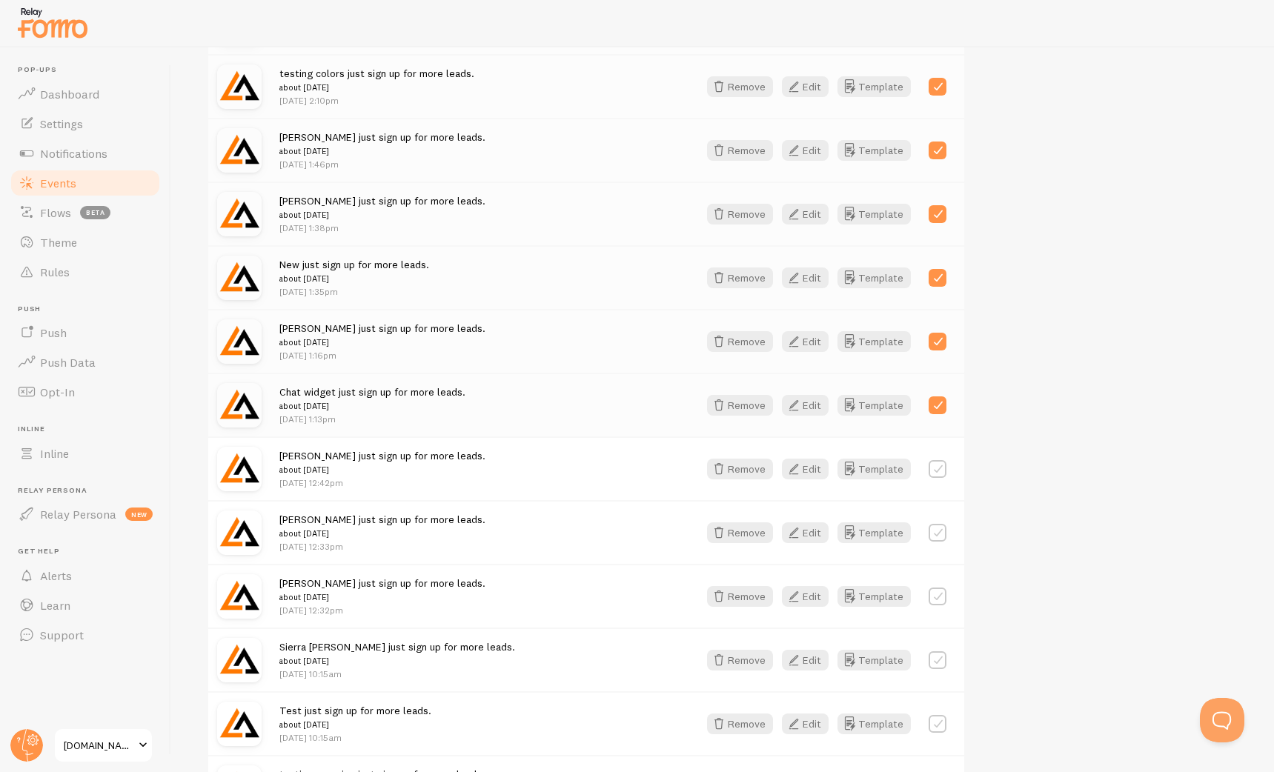
scroll to position [1096, 0]
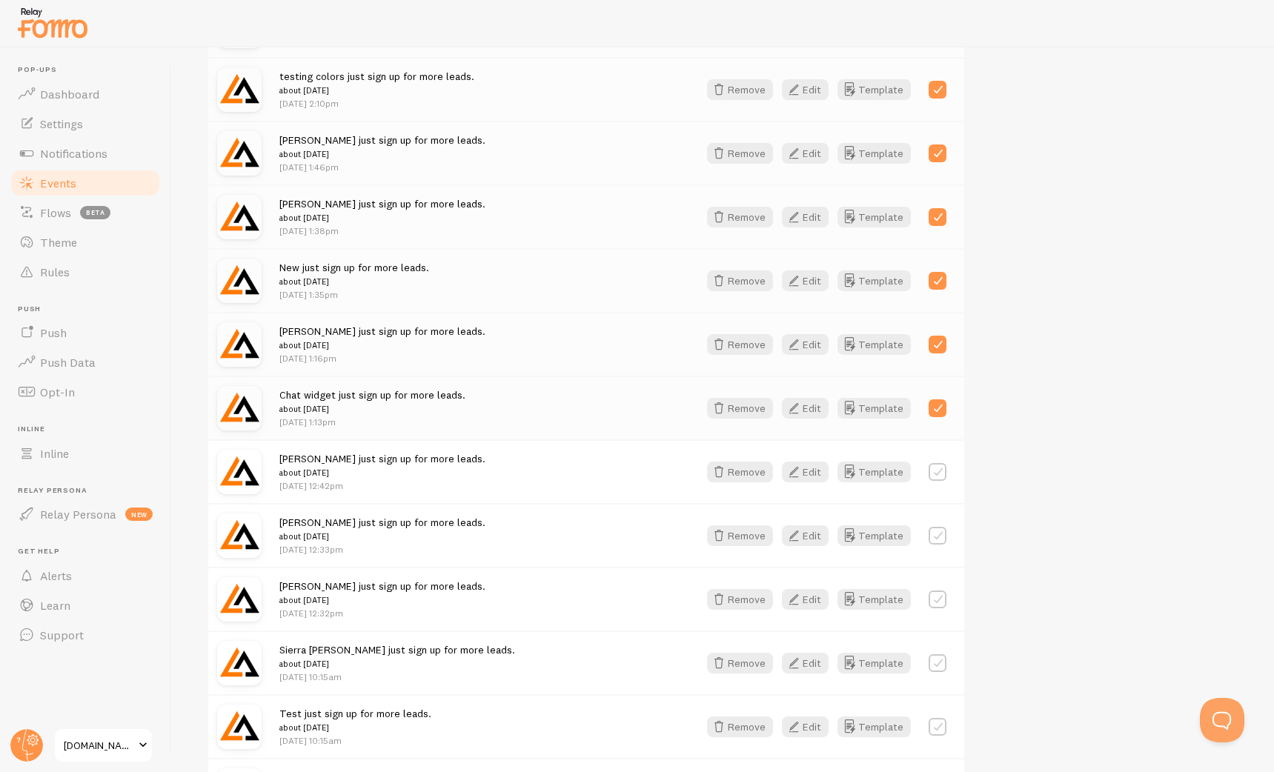
click at [943, 482] on div "Jonathan Bodnar just sign up for more leads. about 2 weeks ago Jul 23rd @ 12:42…" at bounding box center [586, 471] width 756 height 64
click at [944, 471] on label at bounding box center [937, 472] width 18 height 18
checkbox input "true"
click at [940, 533] on label at bounding box center [937, 536] width 18 height 18
checkbox input "true"
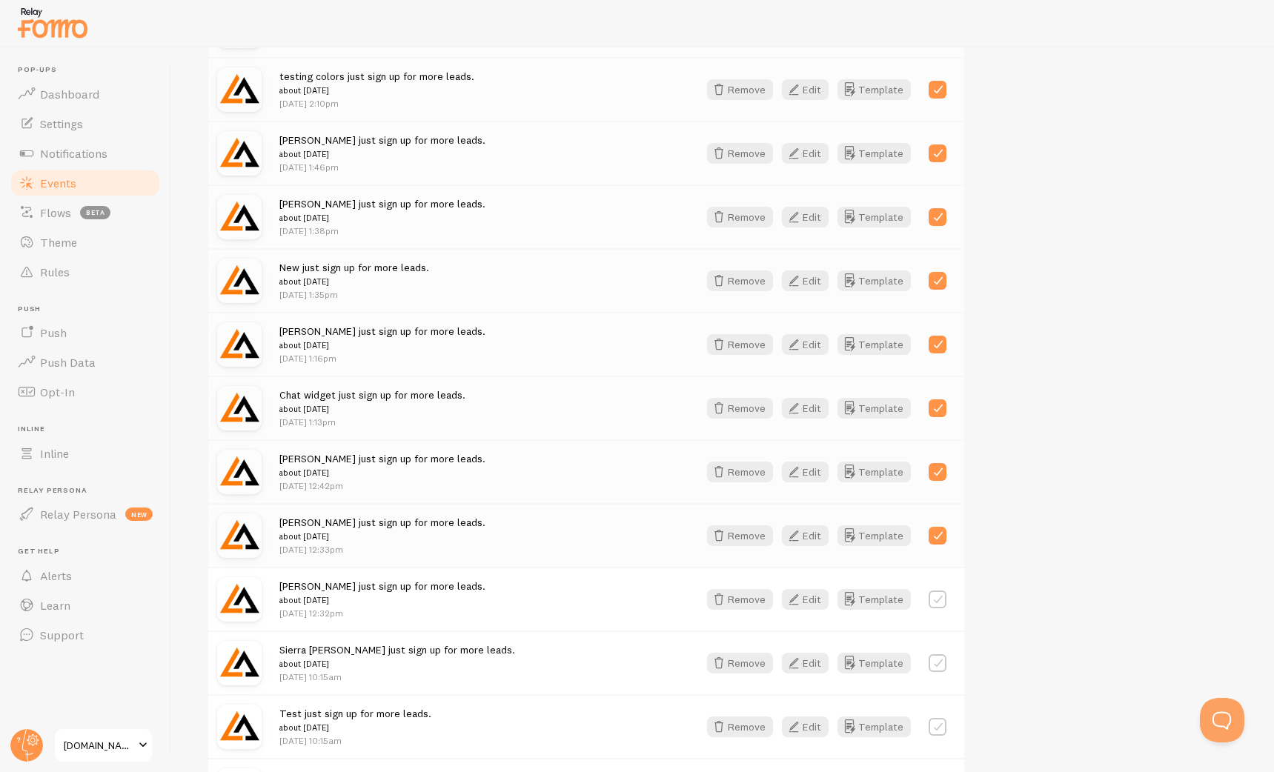
click at [936, 598] on label at bounding box center [937, 600] width 18 height 18
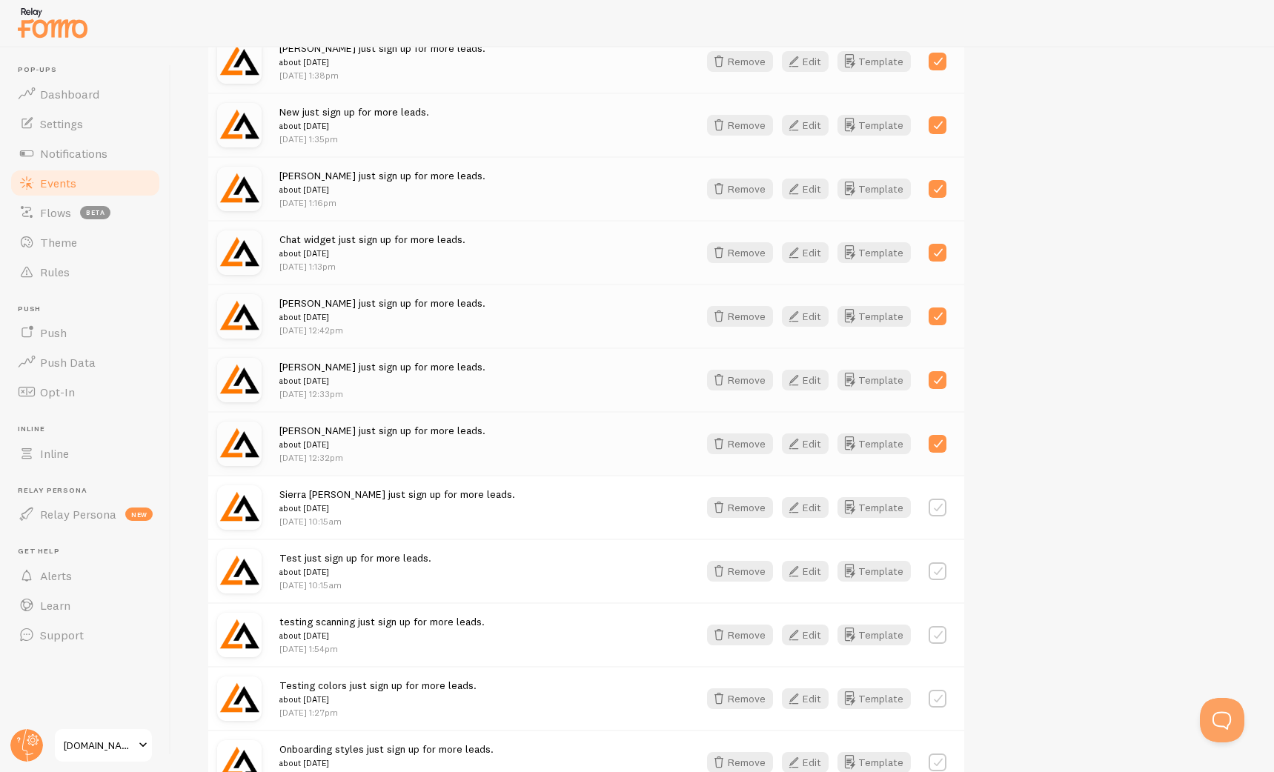
scroll to position [1306, 0]
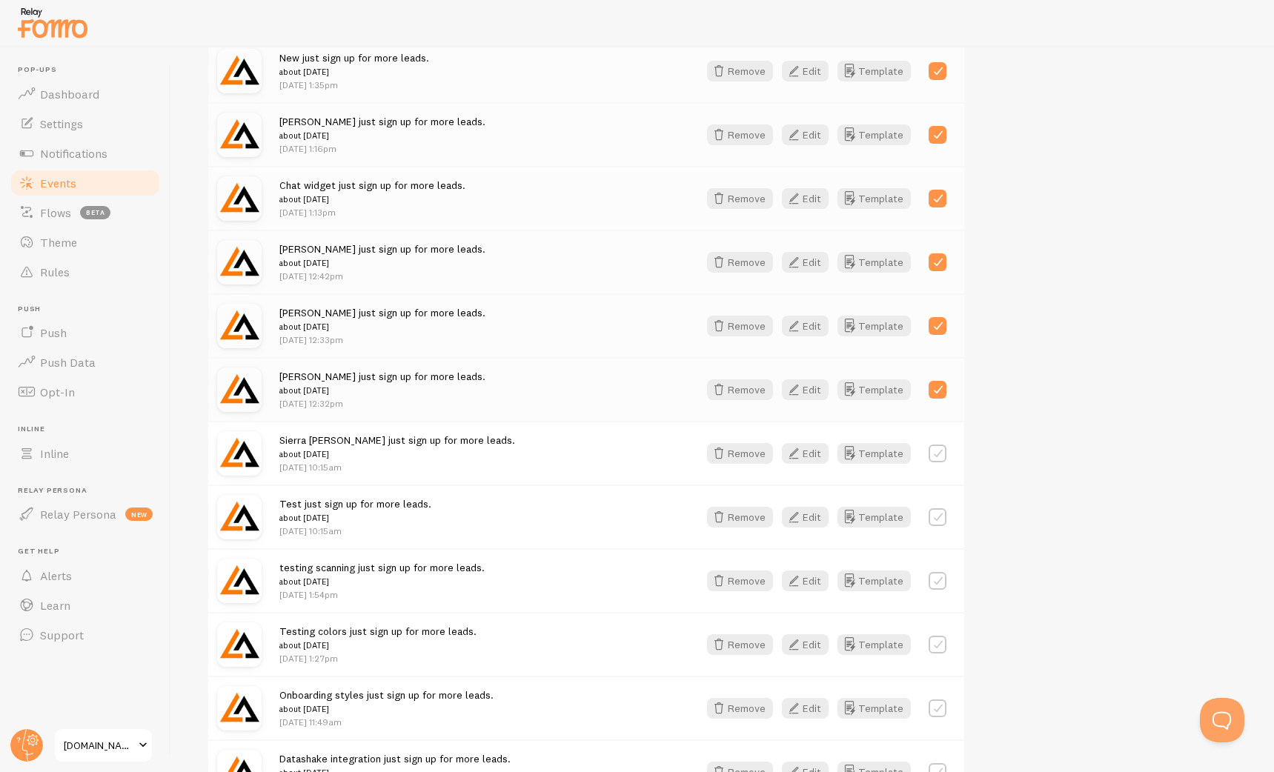
click at [937, 385] on label at bounding box center [937, 390] width 18 height 18
checkbox input "false"
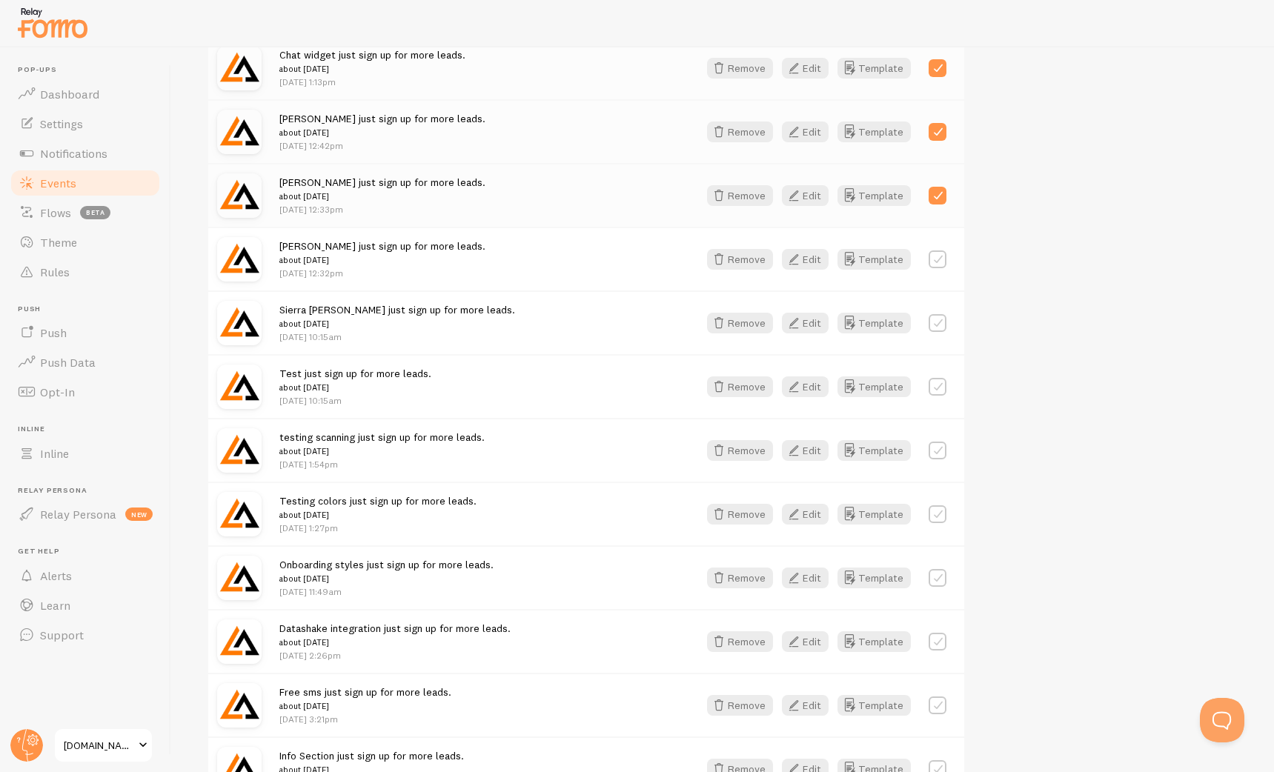
scroll to position [1435, 0]
click at [934, 395] on label at bounding box center [937, 388] width 18 height 18
checkbox input "true"
click at [940, 440] on div "testing scanning just sign up for more leads. about 2 weeks ago Jul 22nd @ 1:54…" at bounding box center [586, 451] width 756 height 64
click at [942, 448] on label at bounding box center [937, 452] width 18 height 18
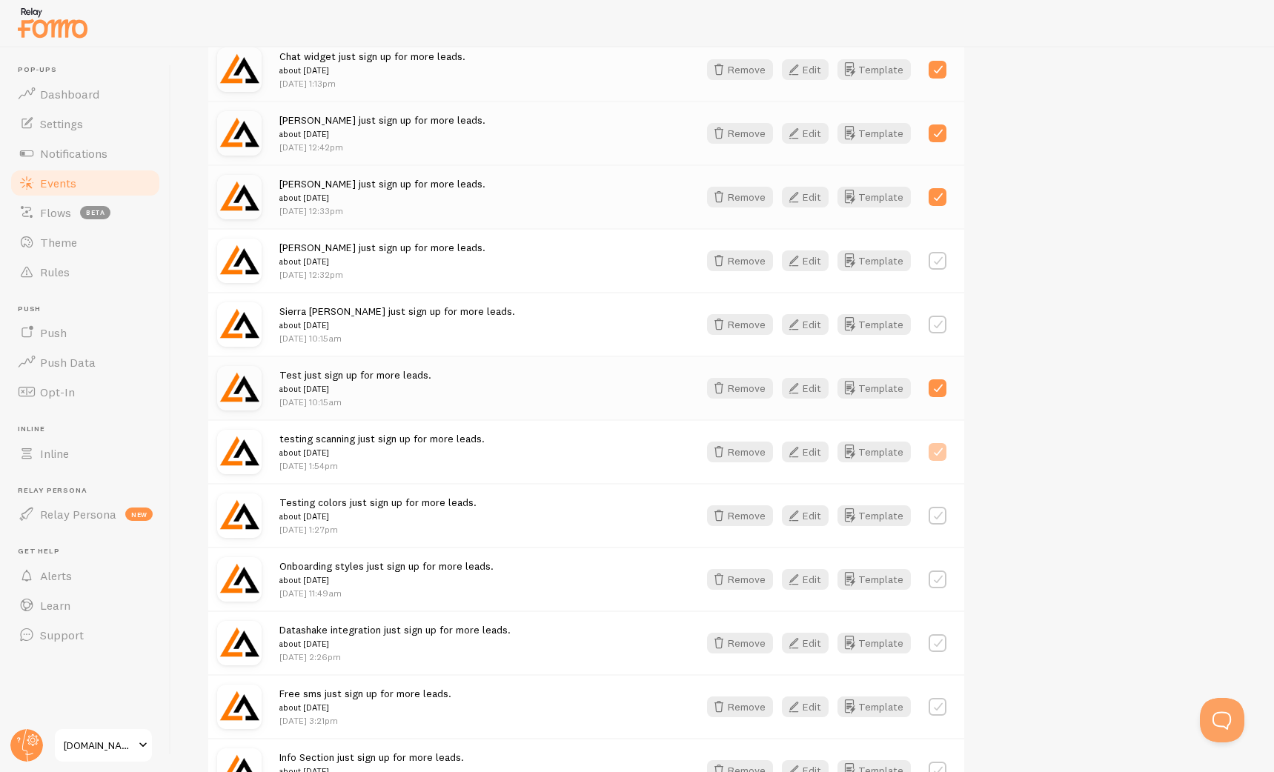
checkbox input "true"
click at [940, 510] on label at bounding box center [937, 516] width 18 height 18
checkbox input "true"
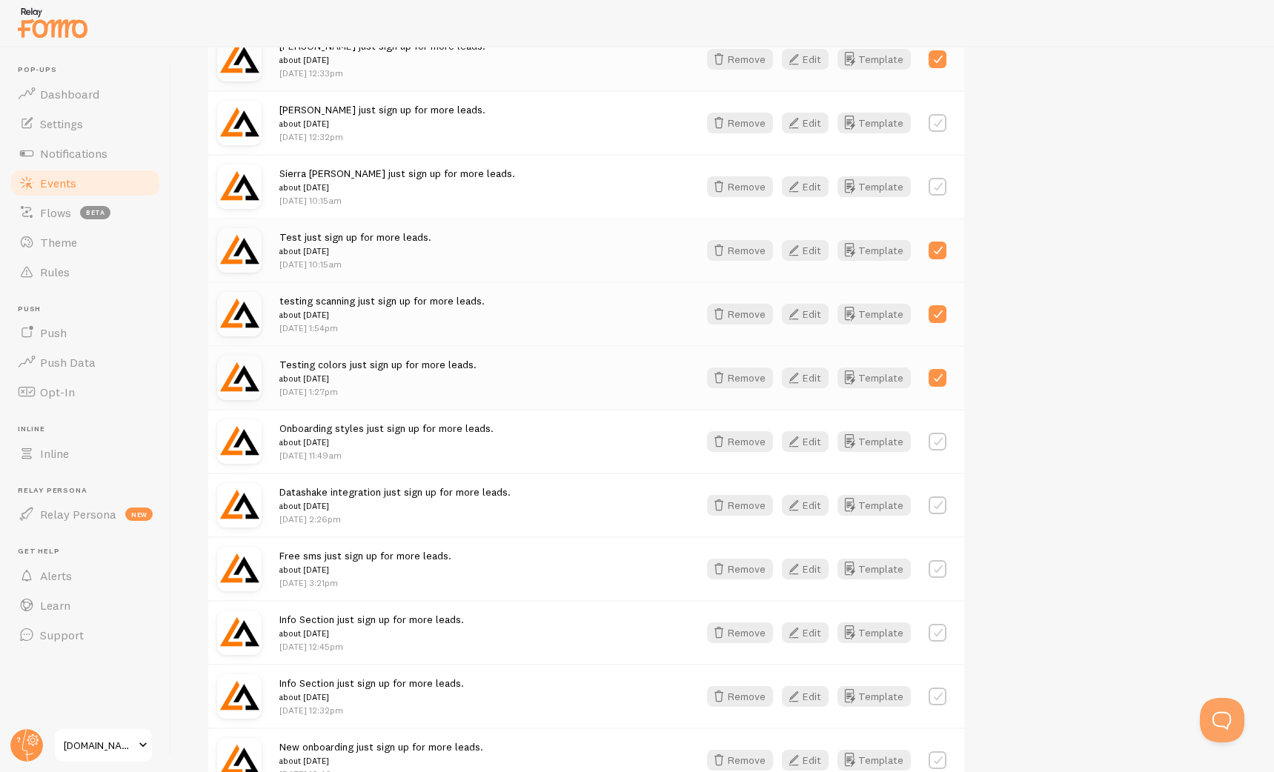
scroll to position [1577, 0]
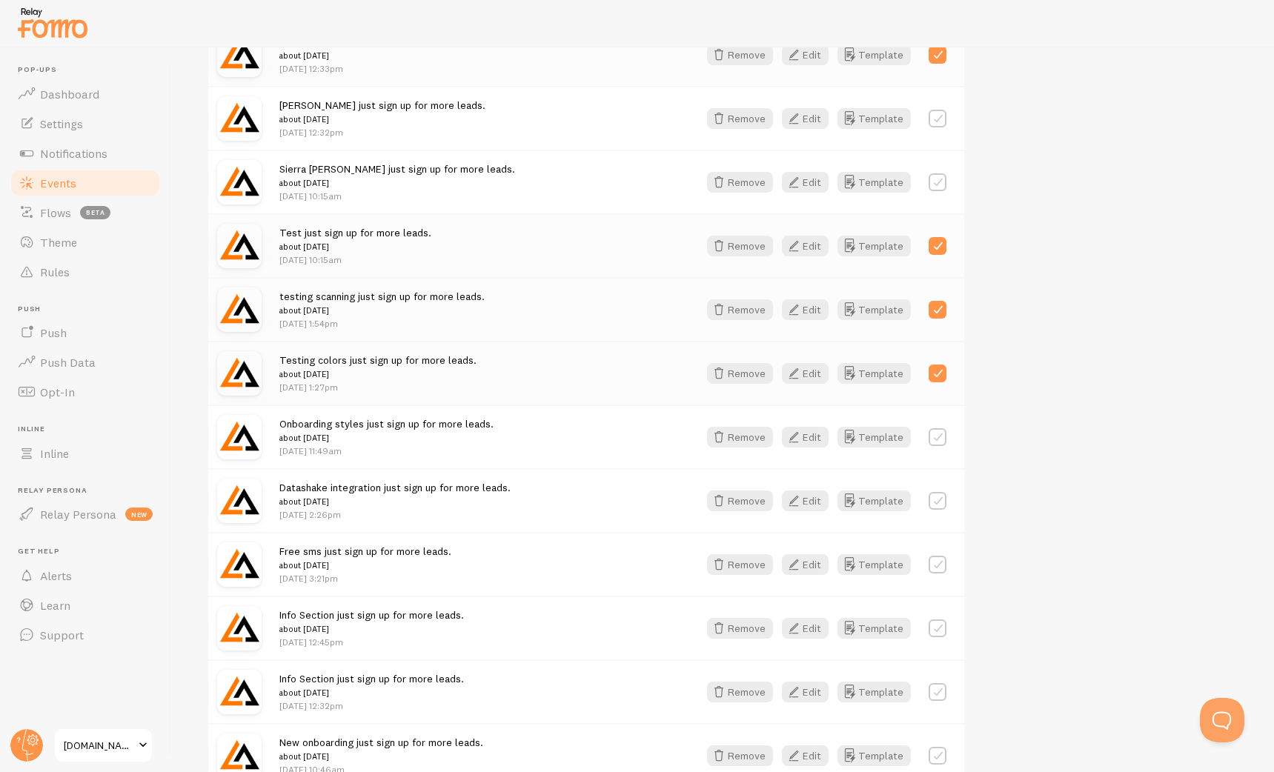
click at [933, 177] on label at bounding box center [937, 182] width 18 height 18
checkbox input "true"
click at [940, 433] on label at bounding box center [937, 437] width 18 height 18
checkbox input "true"
click at [940, 503] on label at bounding box center [937, 501] width 18 height 18
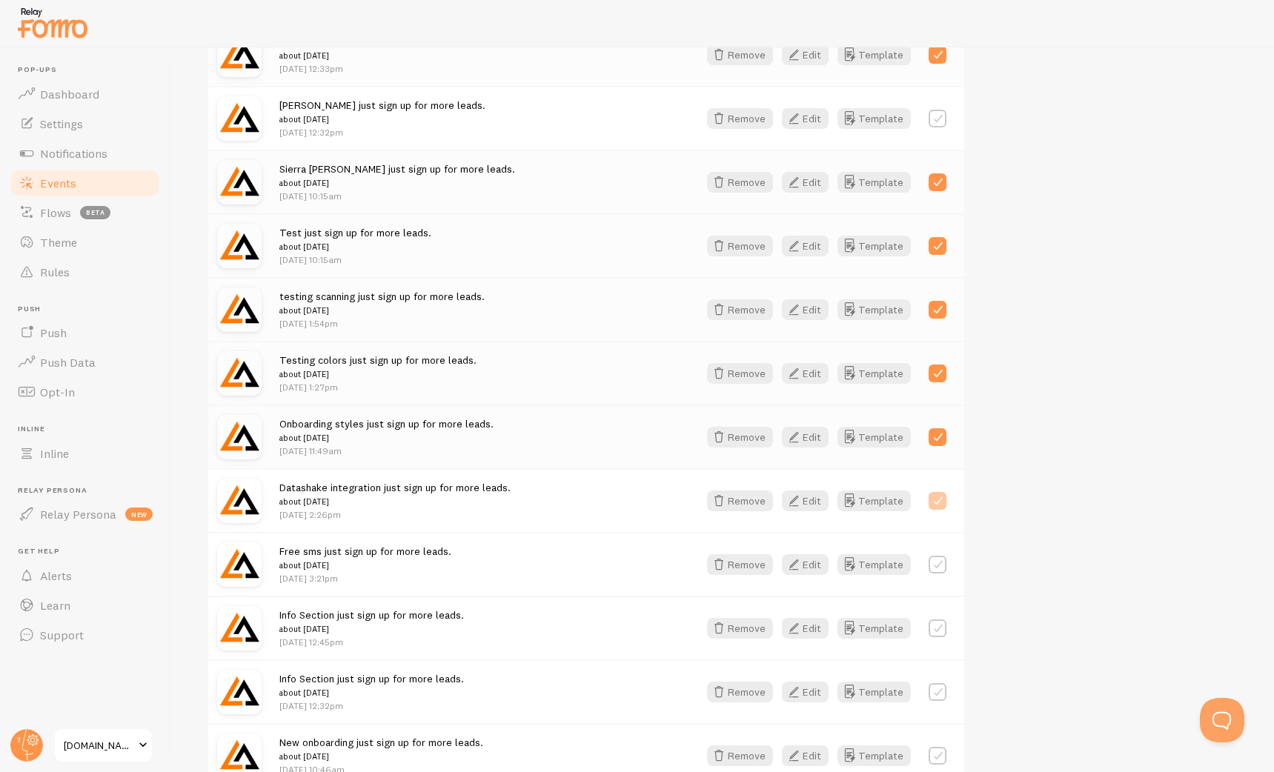
checkbox input "true"
click at [941, 567] on label at bounding box center [937, 565] width 18 height 18
checkbox input "true"
click at [940, 618] on div at bounding box center [937, 628] width 18 height 21
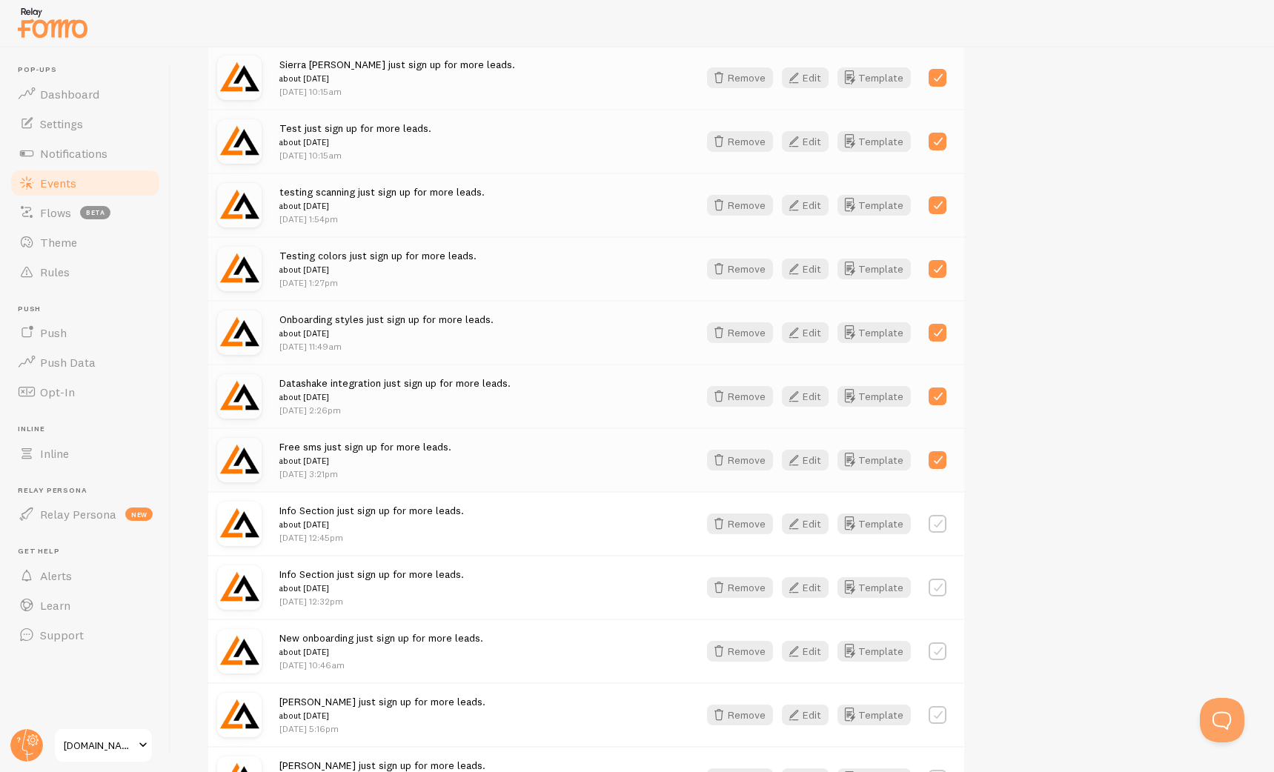
scroll to position [1686, 0]
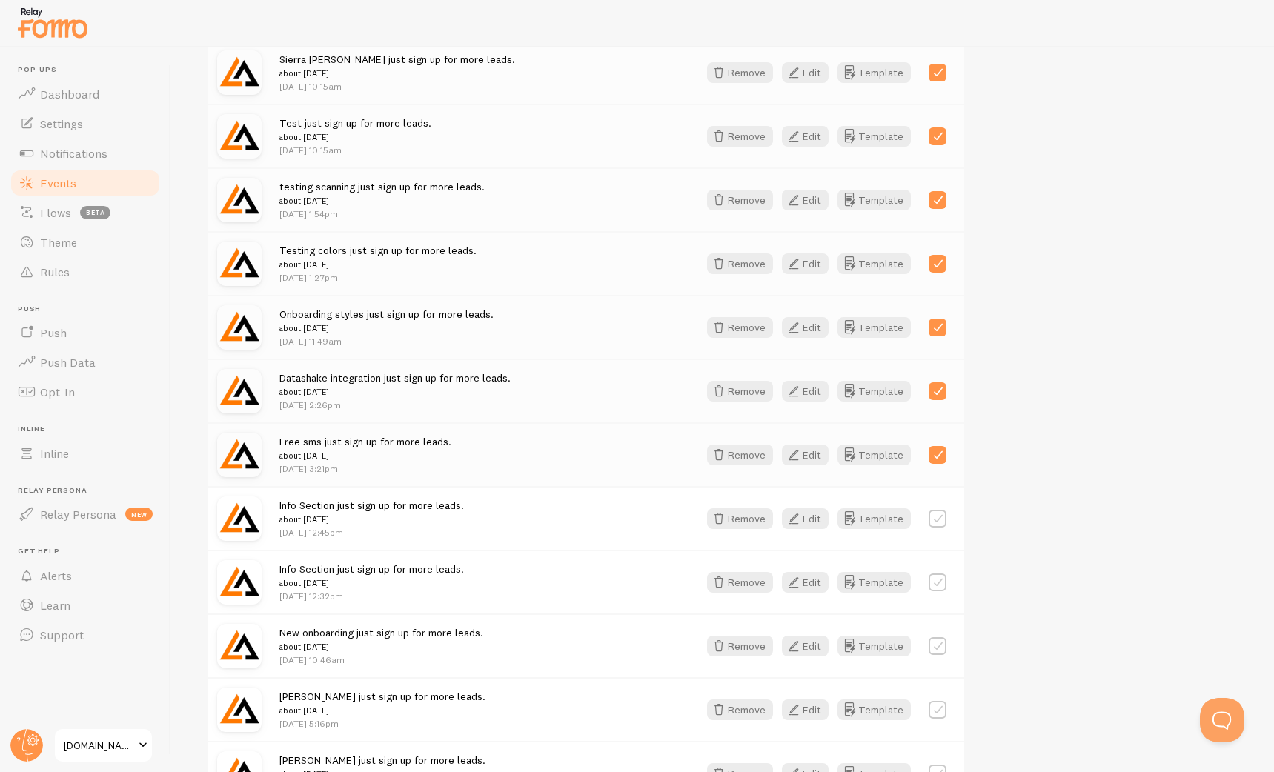
click at [937, 522] on label at bounding box center [937, 519] width 18 height 18
checkbox input "true"
click at [937, 584] on label at bounding box center [937, 583] width 18 height 18
checkbox input "true"
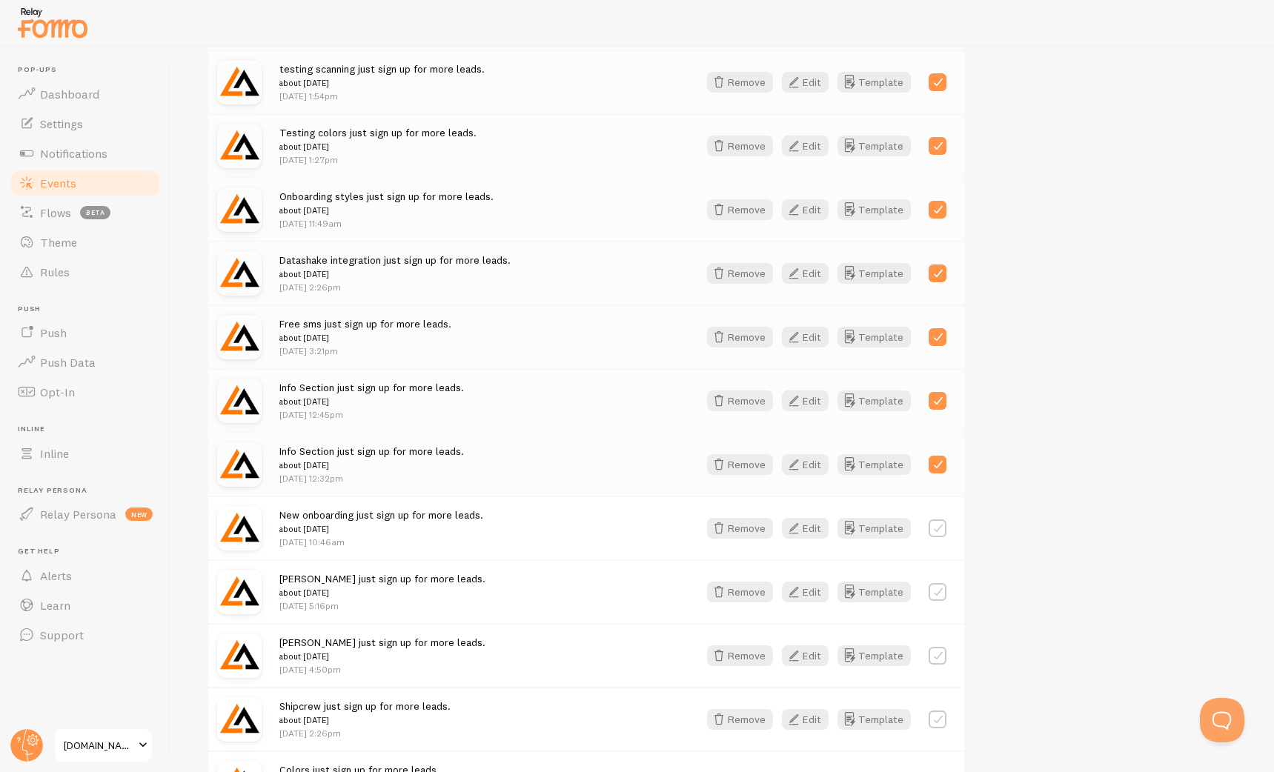
scroll to position [1827, 0]
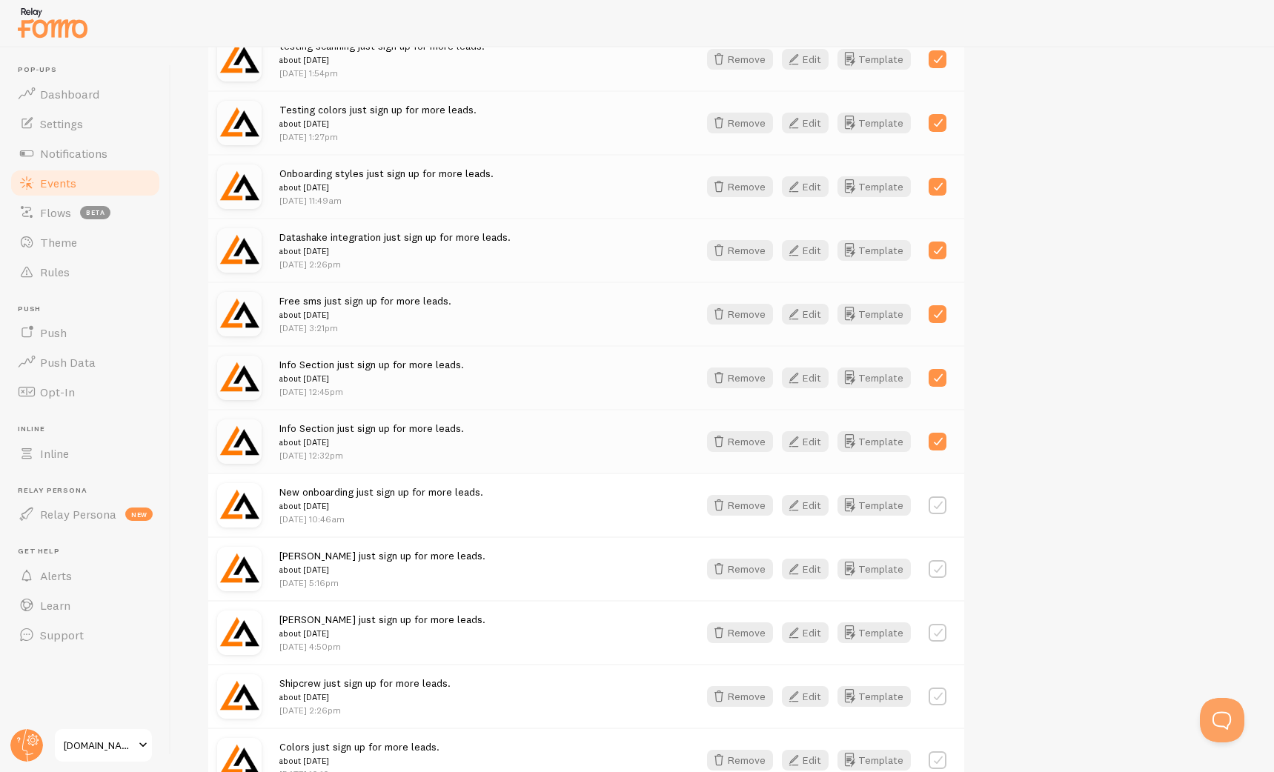
click at [938, 519] on div "New onboarding just sign up for more leads. about 3 weeks ago Jul 20th @ 10:46a…" at bounding box center [586, 505] width 756 height 64
click at [938, 513] on label at bounding box center [937, 505] width 18 height 18
checkbox input "true"
click at [943, 556] on div "Salman Nisar just sign up for more leads. about 3 weeks ago Jul 19th @ 5:16pm R…" at bounding box center [586, 568] width 756 height 64
click at [943, 568] on label at bounding box center [937, 569] width 18 height 18
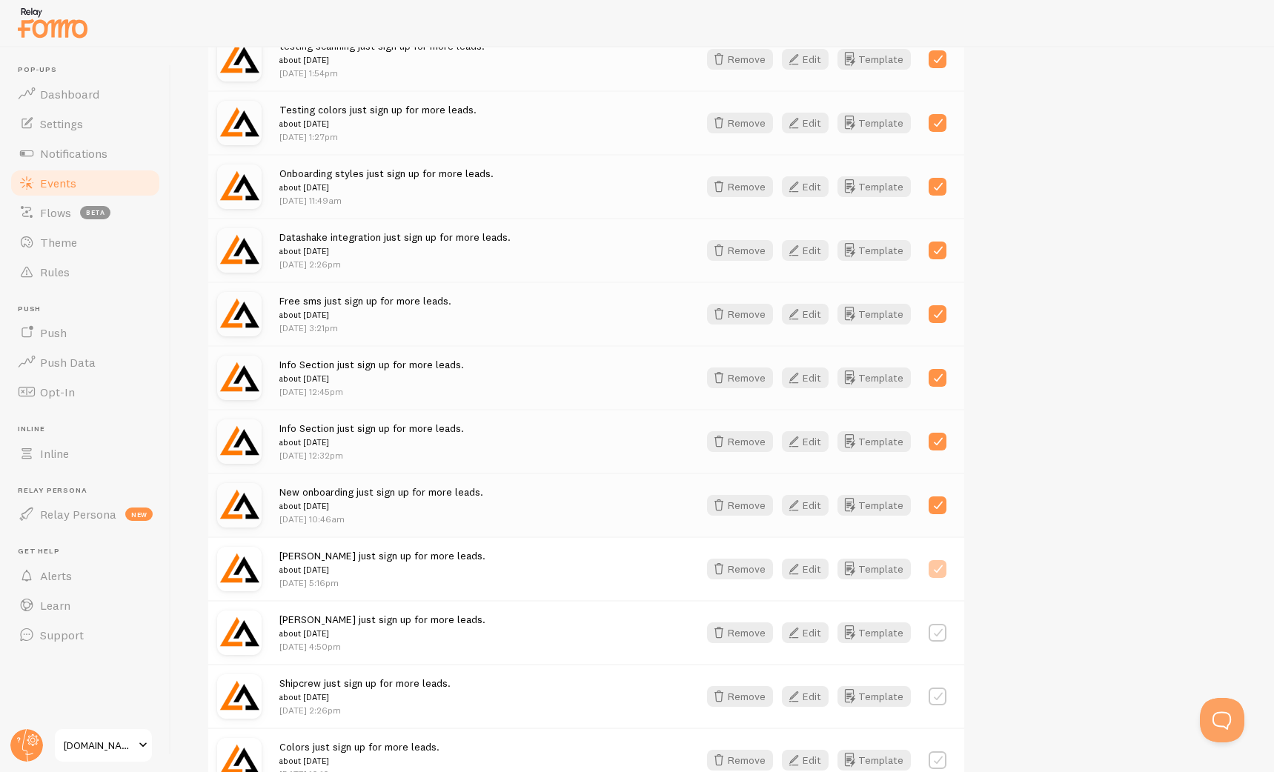
checkbox input "true"
click at [943, 629] on label at bounding box center [937, 633] width 18 height 18
checkbox input "true"
click at [937, 698] on label at bounding box center [937, 697] width 18 height 18
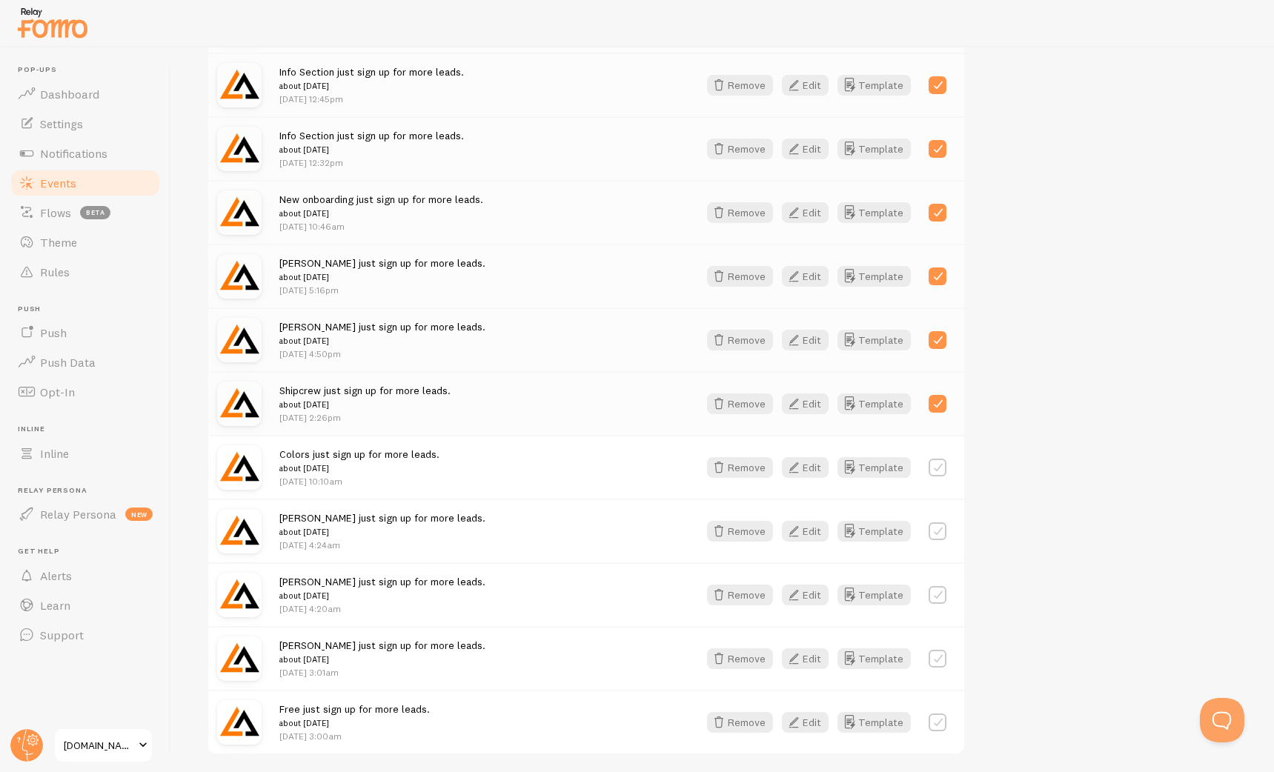
scroll to position [2146, 0]
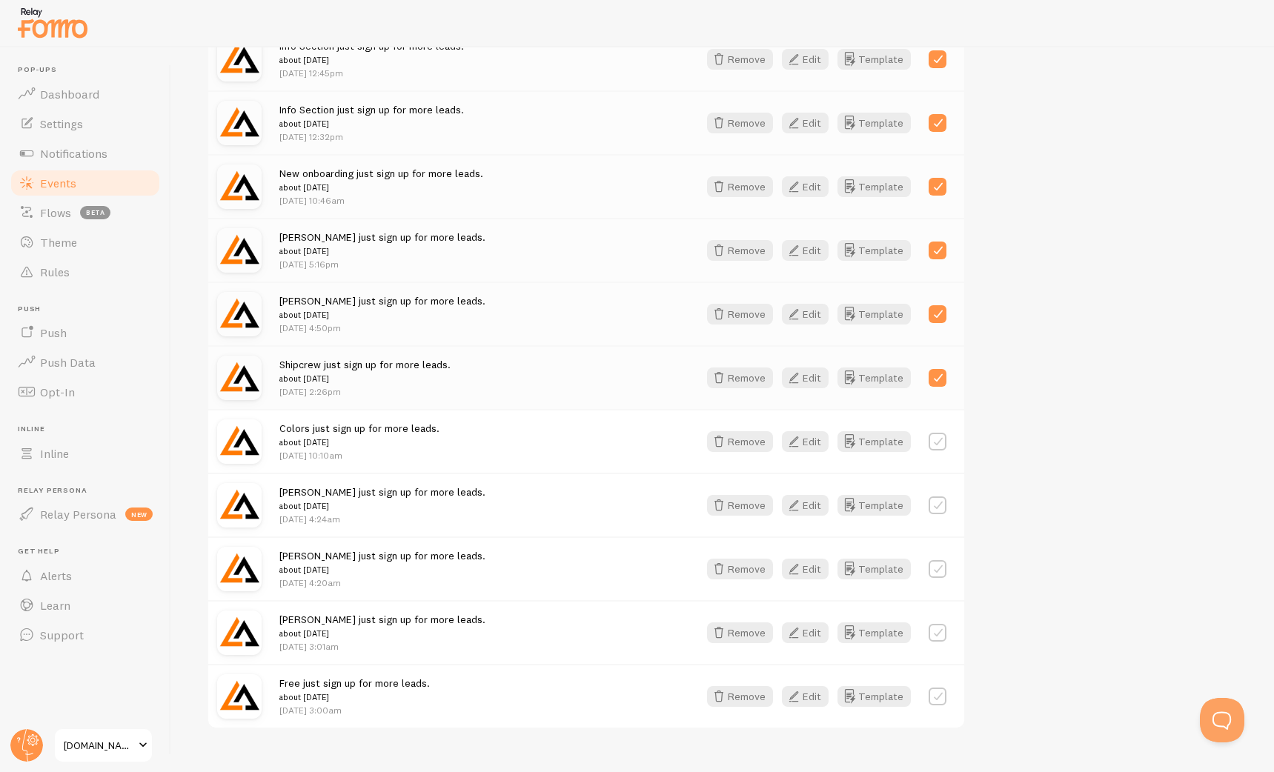
click at [937, 382] on label at bounding box center [937, 378] width 18 height 18
checkbox input "false"
click at [937, 436] on label at bounding box center [937, 442] width 18 height 18
checkbox input "true"
click at [937, 496] on label at bounding box center [937, 505] width 18 height 18
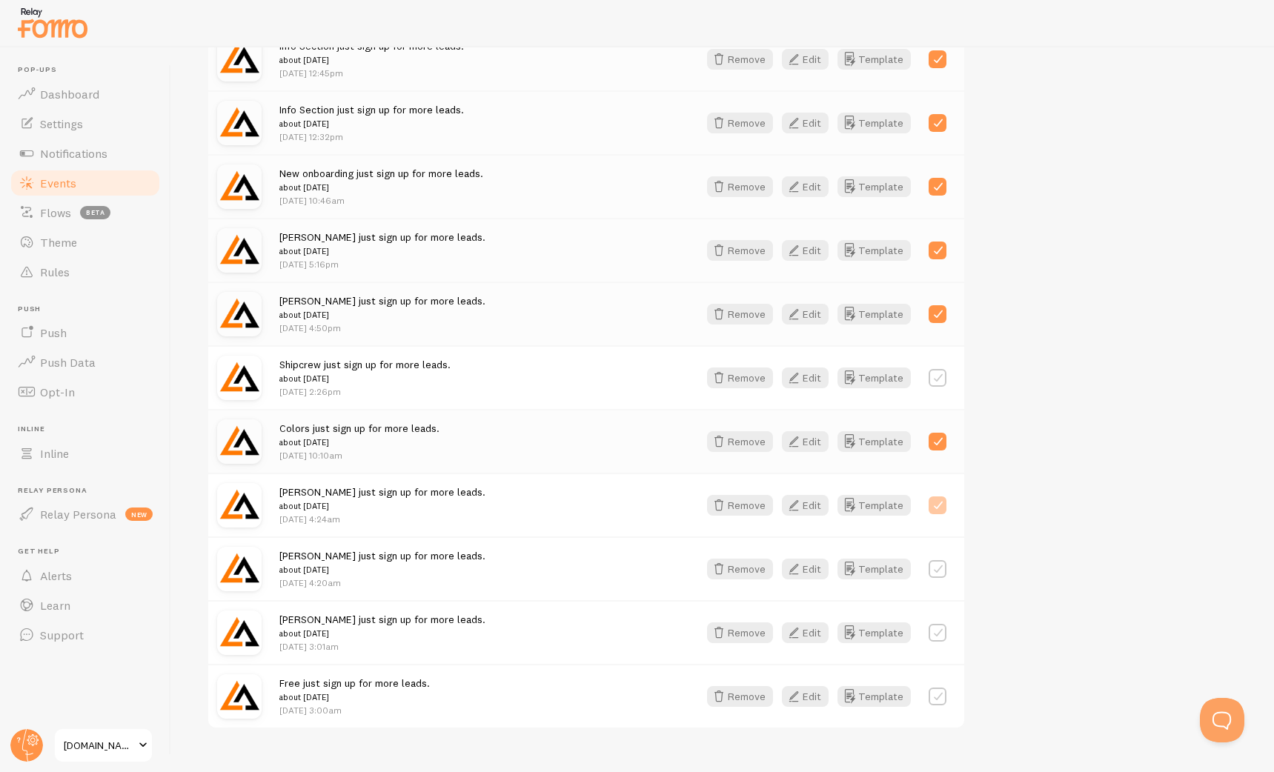
checkbox input "true"
click at [936, 568] on label at bounding box center [937, 569] width 18 height 18
checkbox input "true"
click at [937, 632] on label at bounding box center [937, 633] width 18 height 18
checkbox input "true"
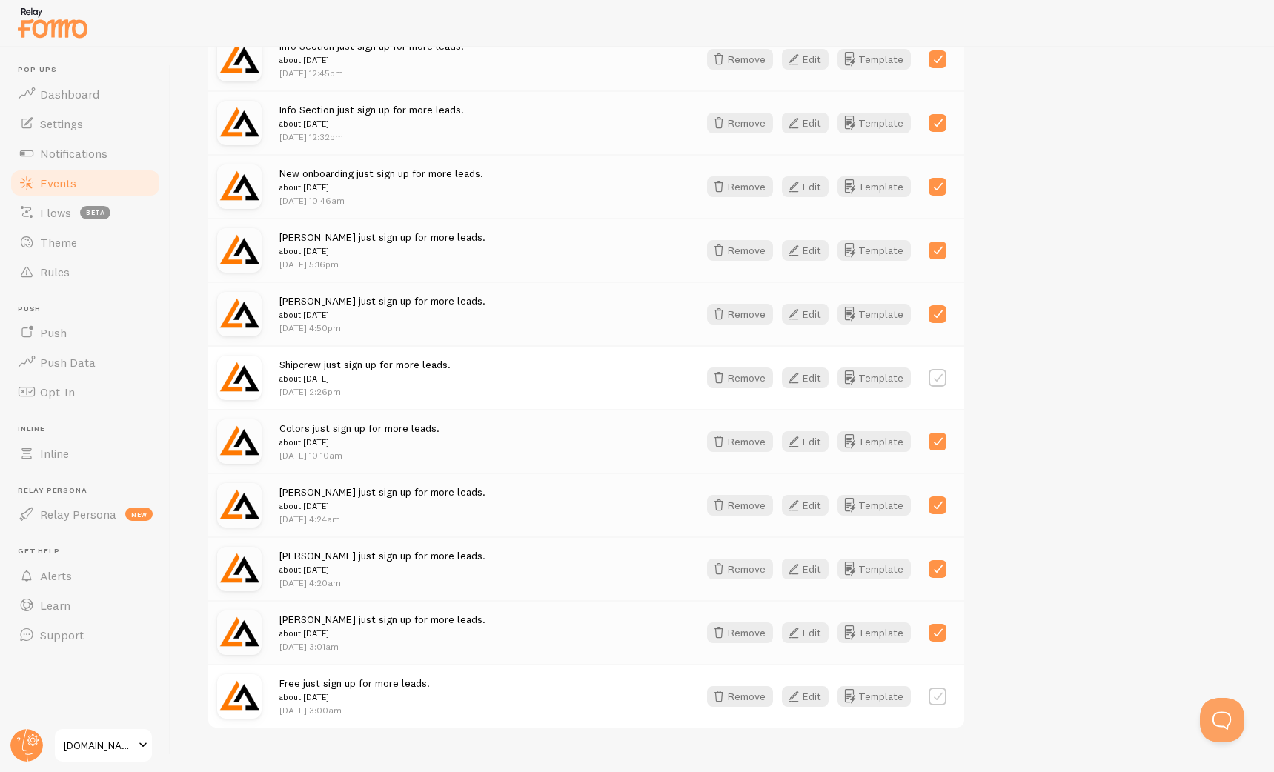
click at [943, 702] on label at bounding box center [937, 697] width 18 height 18
checkbox input "true"
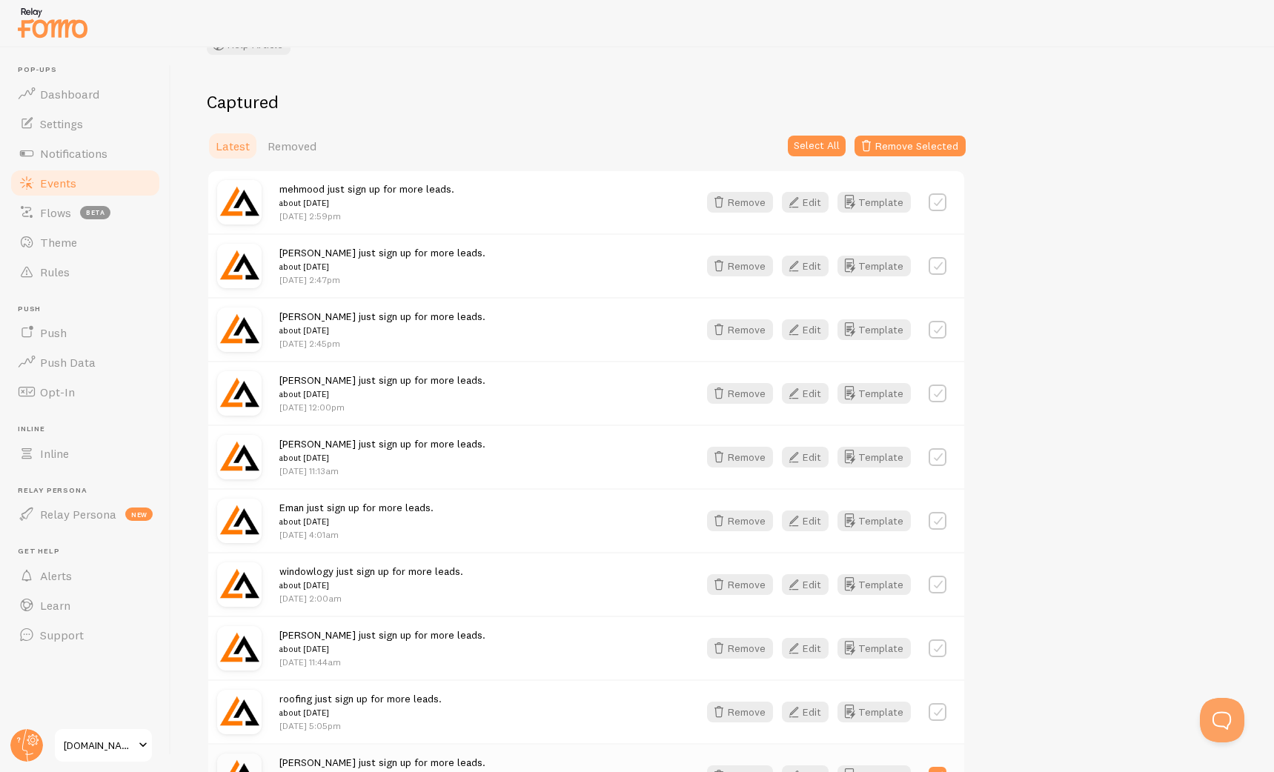
scroll to position [0, 0]
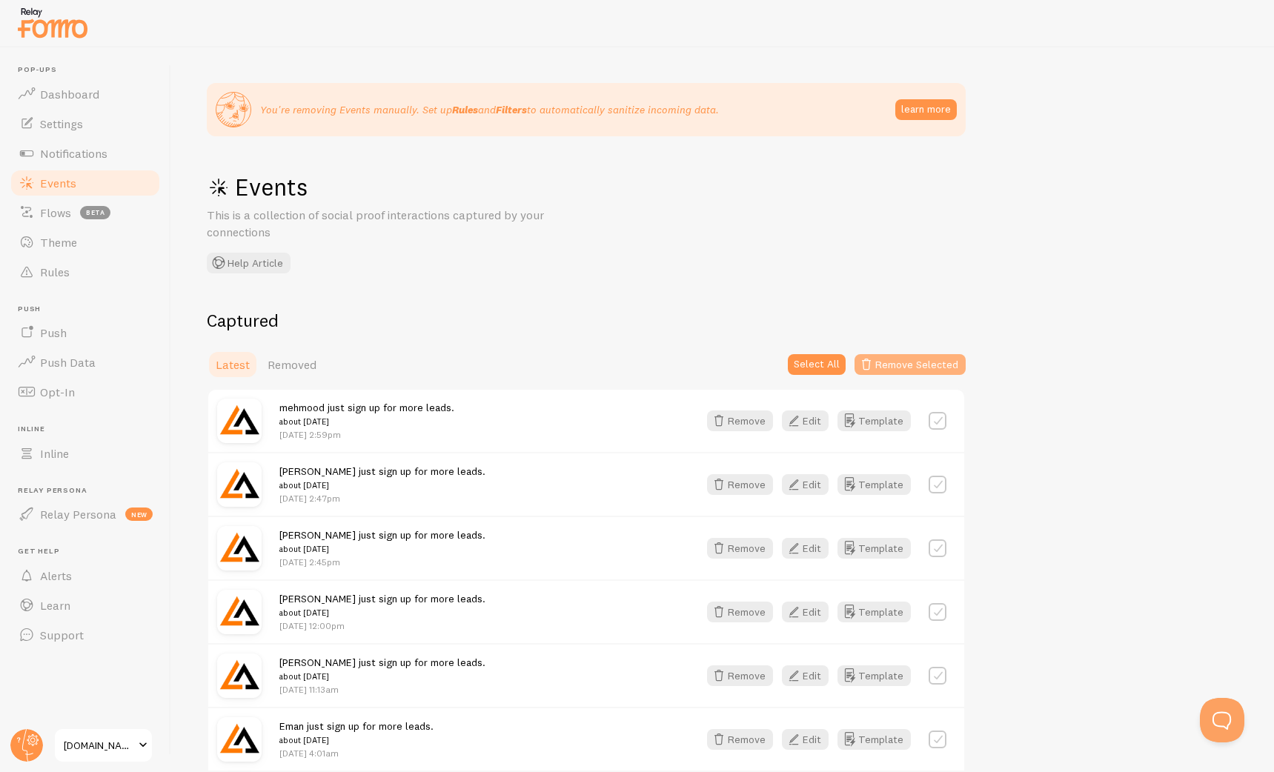
click at [907, 360] on button "Remove Selected" at bounding box center [909, 364] width 111 height 21
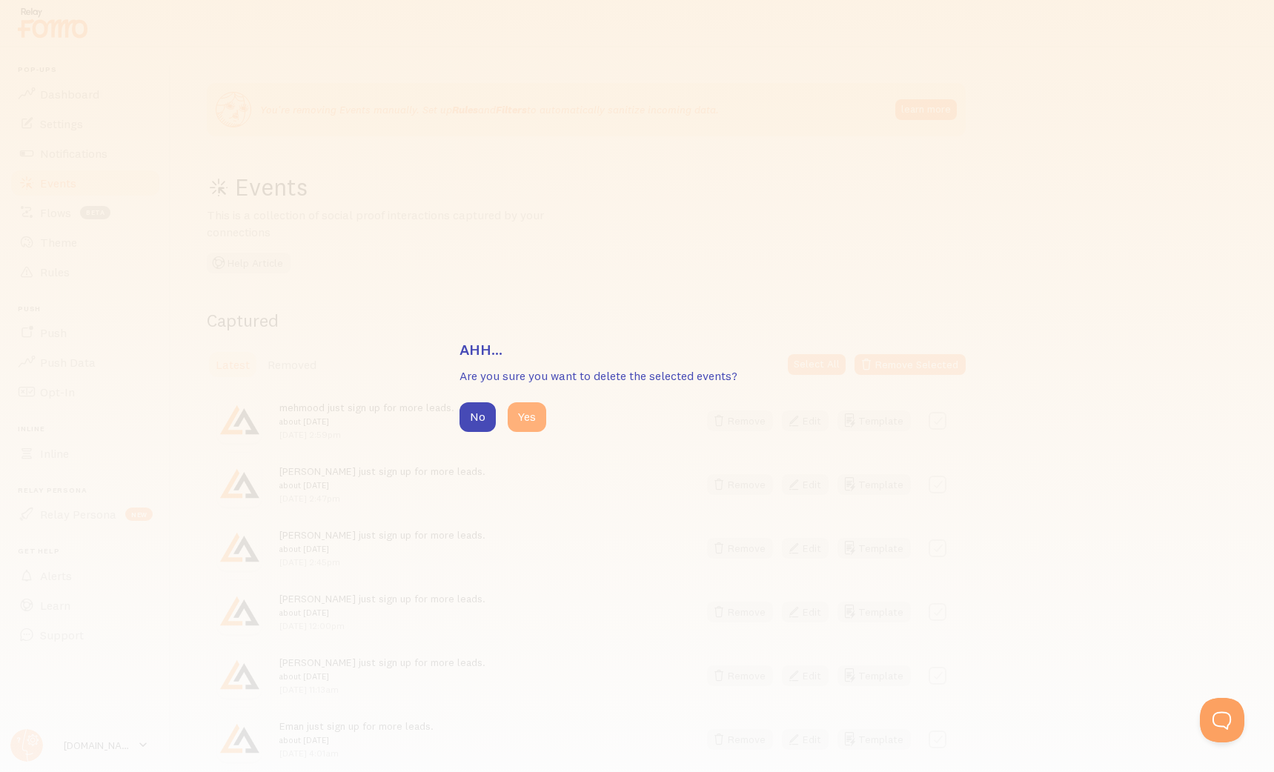
click at [514, 410] on button "Yes" at bounding box center [527, 417] width 39 height 30
